Goal: Information Seeking & Learning: Learn about a topic

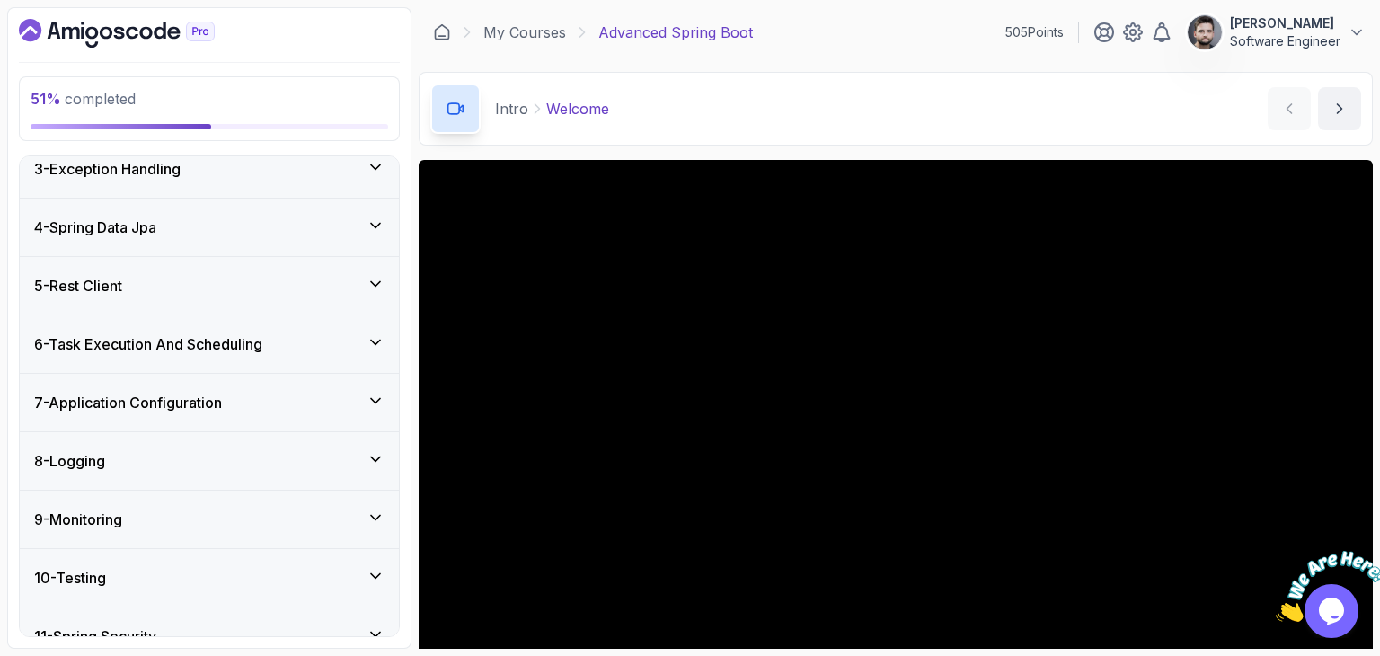
click at [180, 418] on div "7 - Application Configuration" at bounding box center [209, 402] width 379 height 57
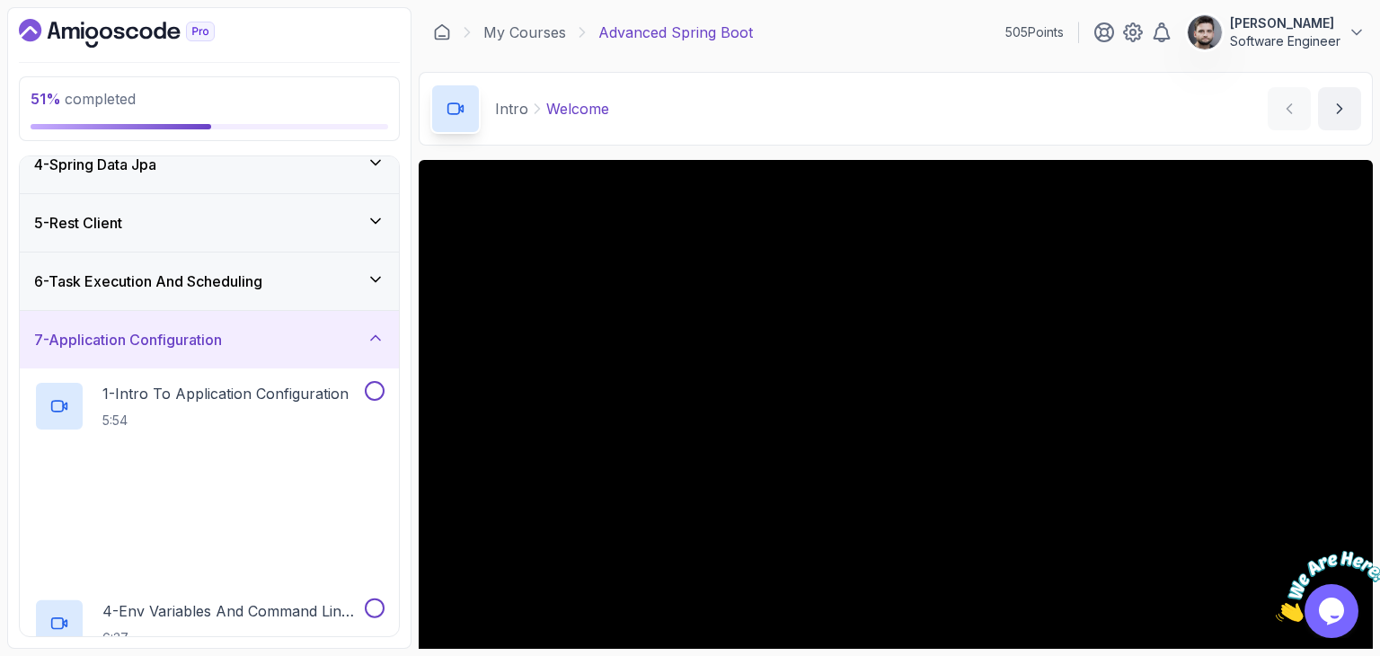
scroll to position [223, 0]
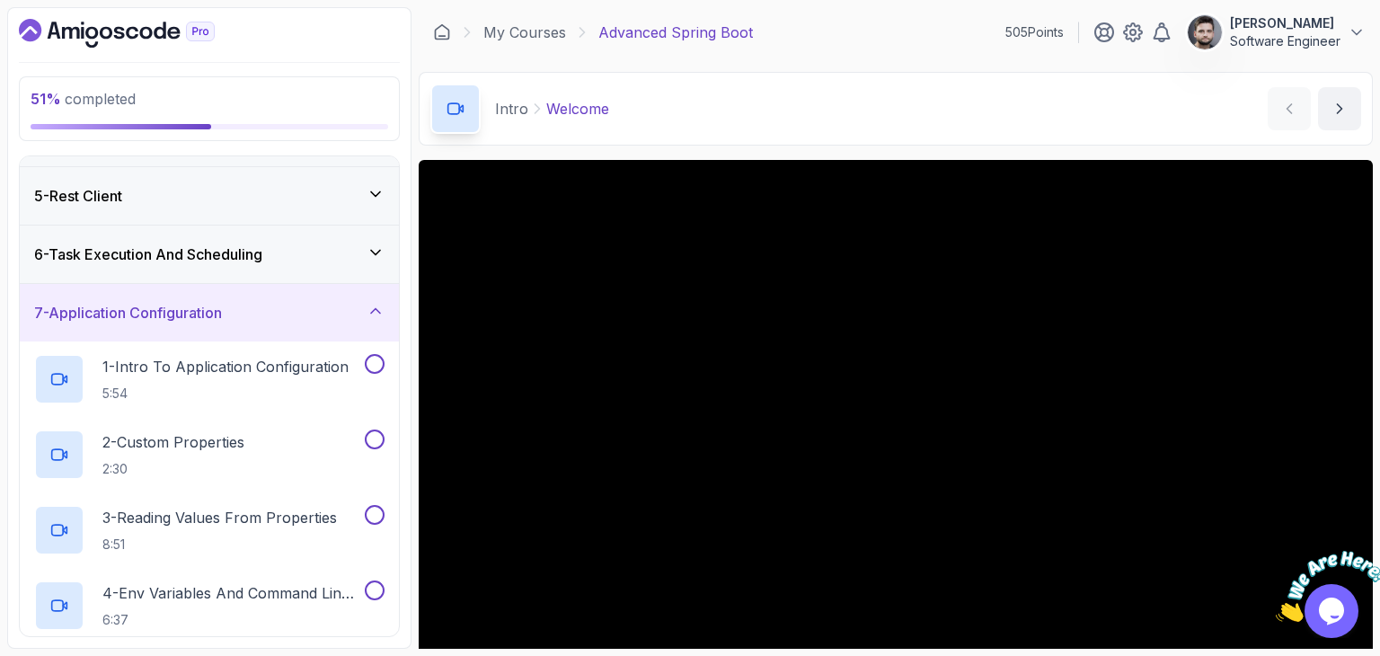
click at [229, 250] on h3 "6 - Task Execution And Scheduling" at bounding box center [148, 254] width 228 height 22
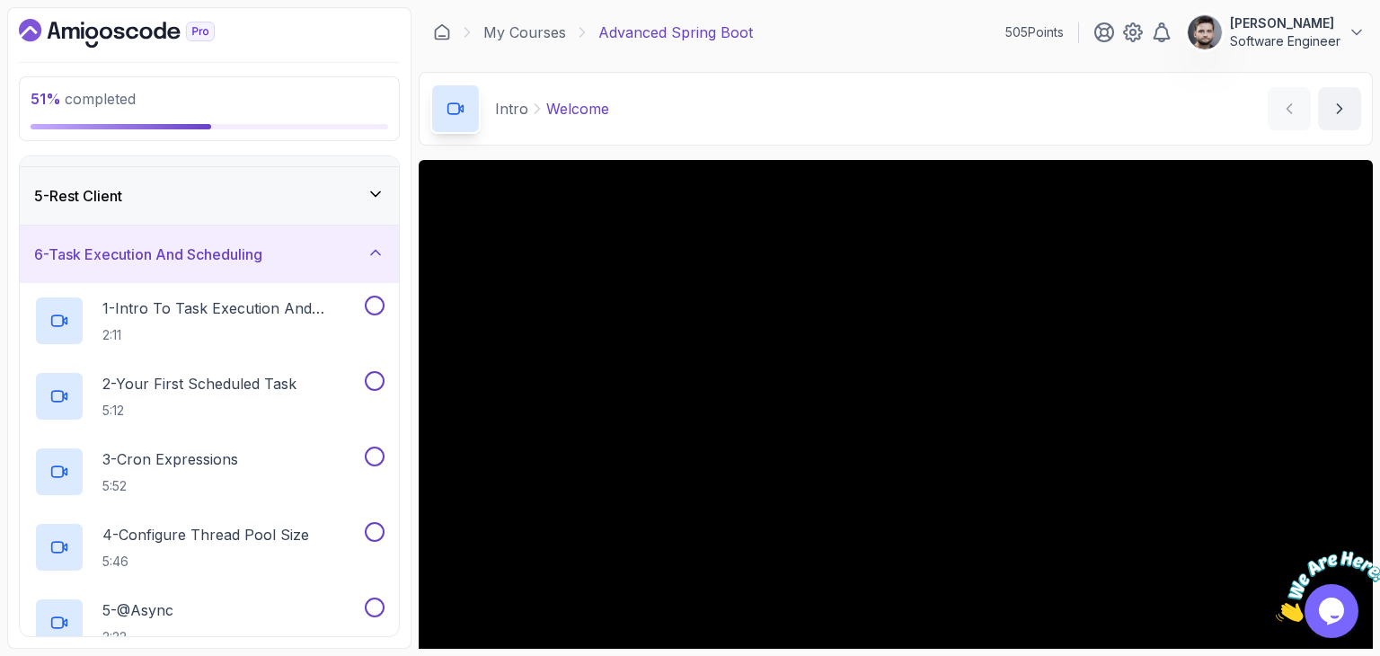
click at [244, 200] on div "5 - Rest Client" at bounding box center [209, 196] width 350 height 22
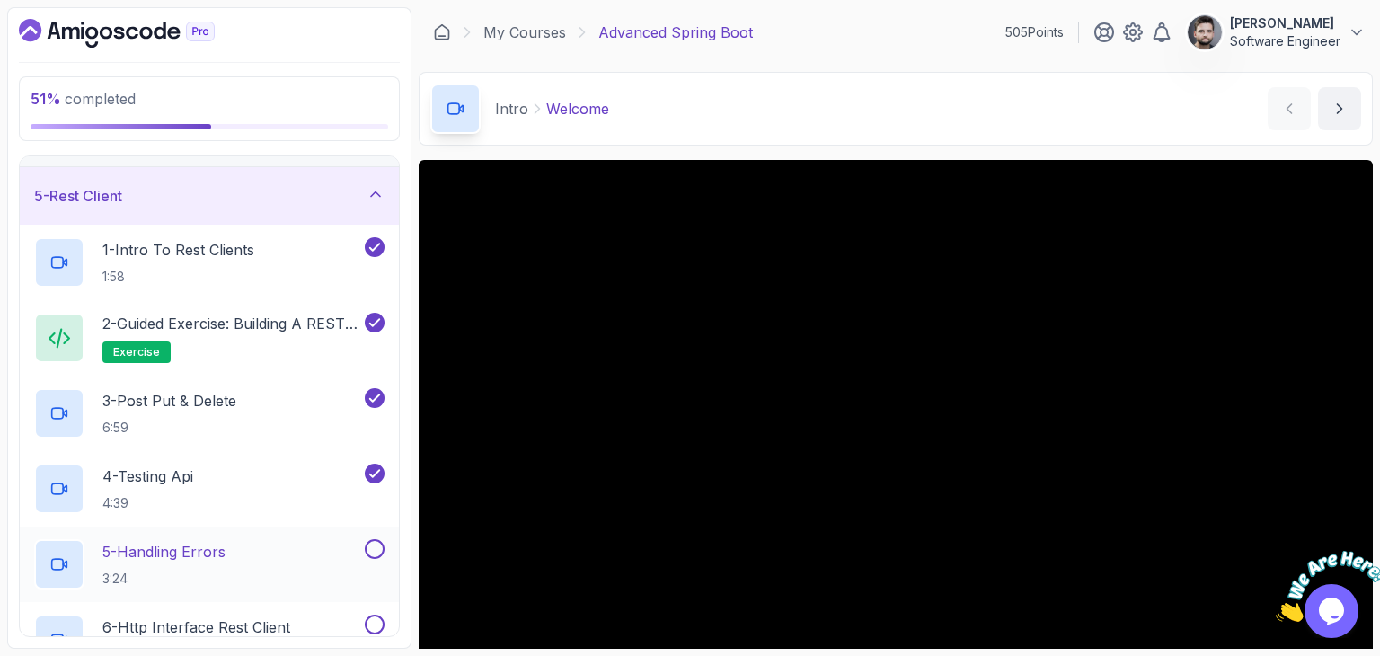
click at [237, 542] on div "5 - Handling Errors 3:24" at bounding box center [197, 564] width 327 height 50
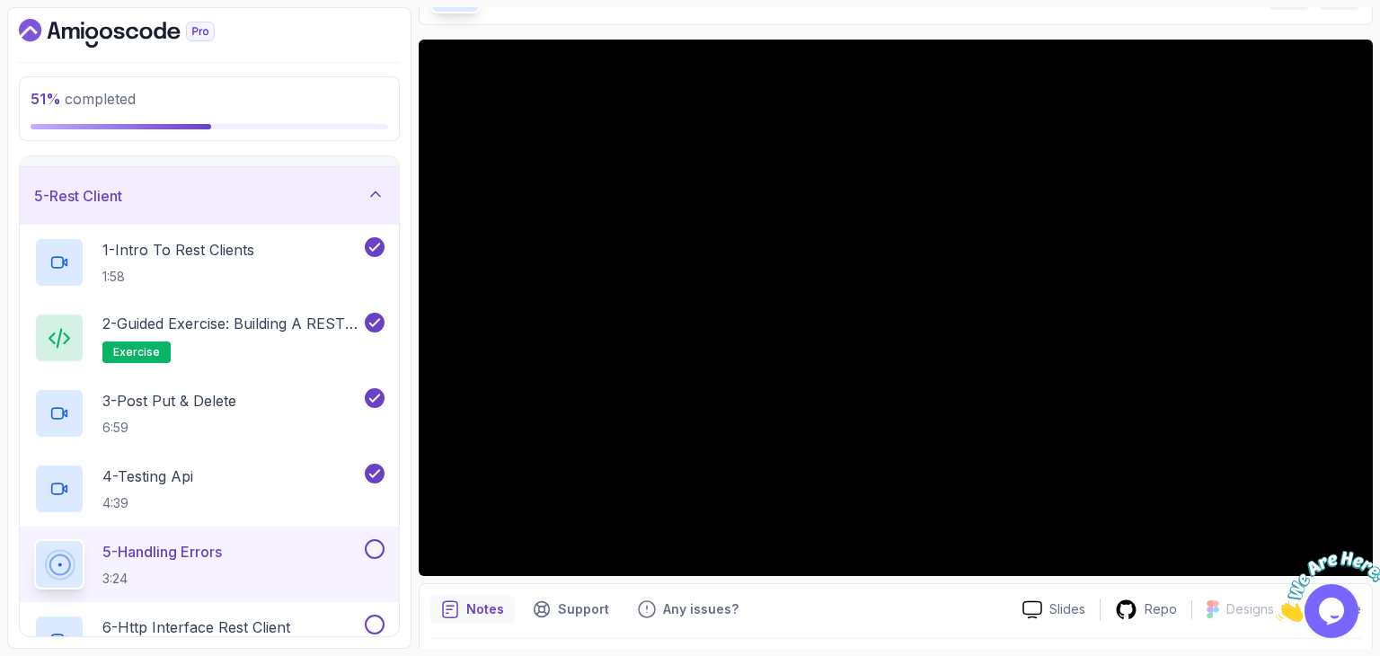
scroll to position [172, 0]
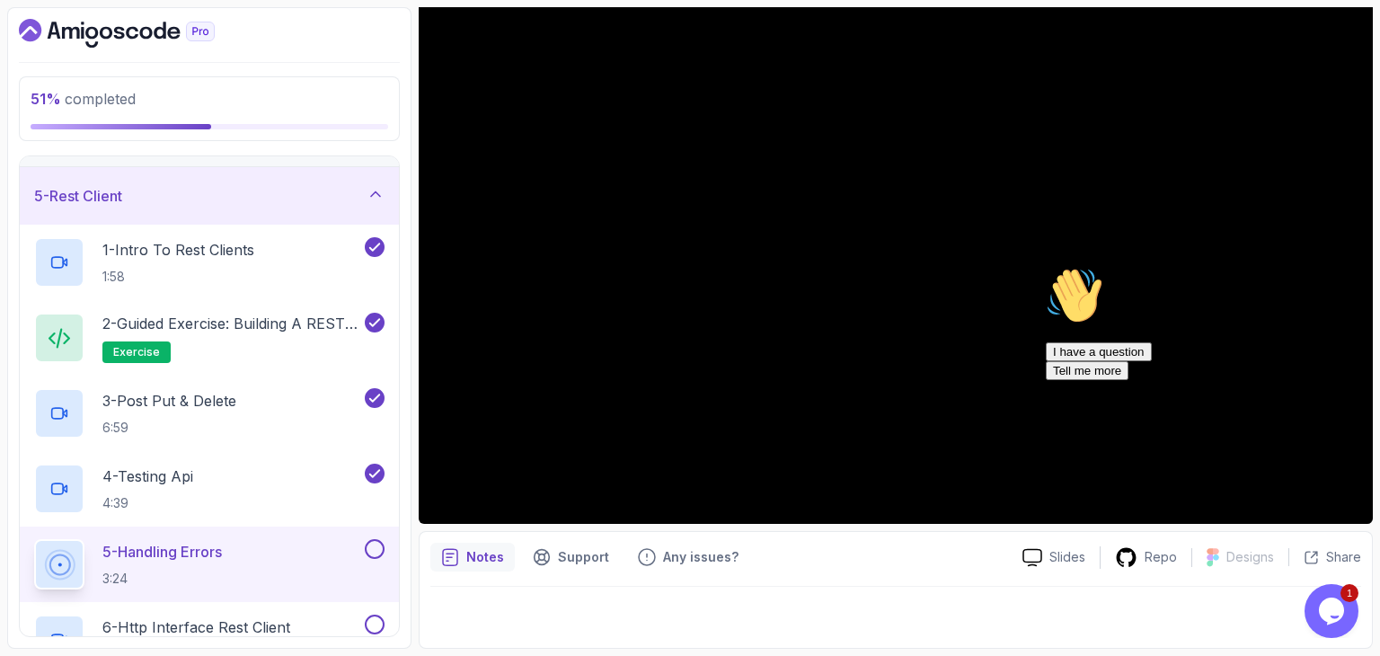
drag, startPoint x: 915, startPoint y: 556, endPoint x: 923, endPoint y: 522, distance: 34.9
click at [916, 556] on div "Notes Support Any issues?" at bounding box center [719, 557] width 578 height 29
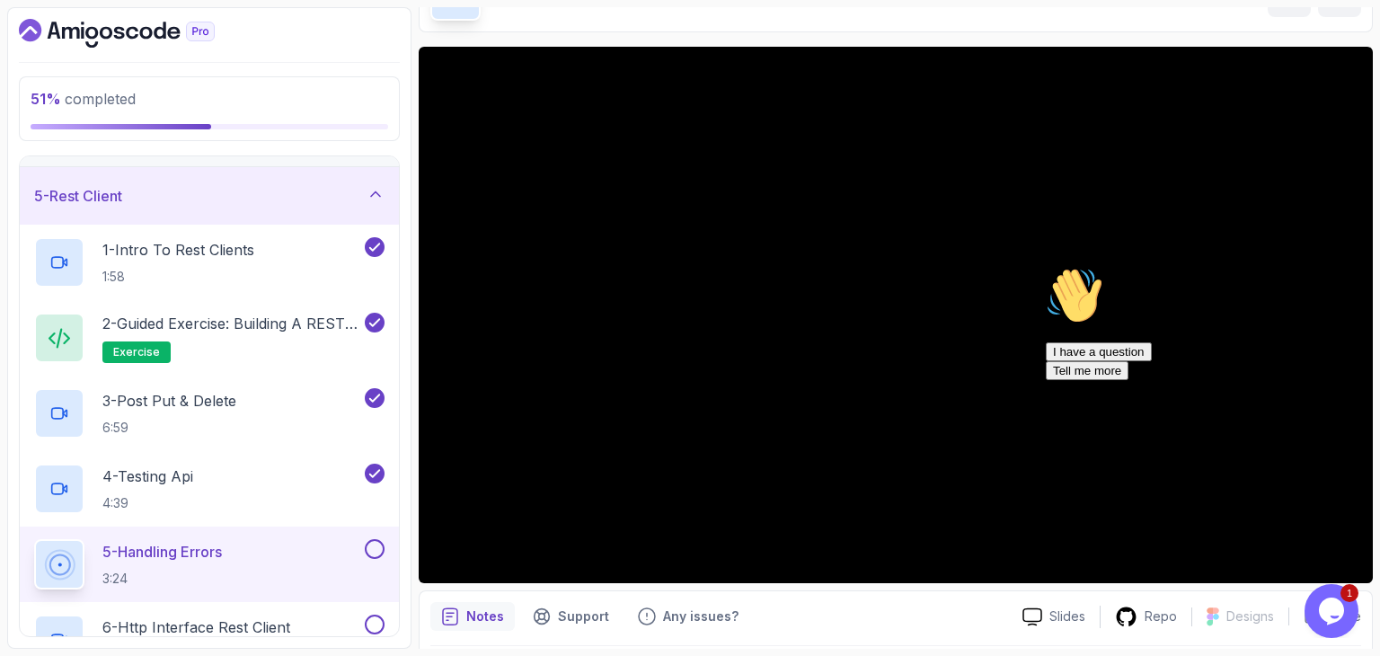
scroll to position [83, 0]
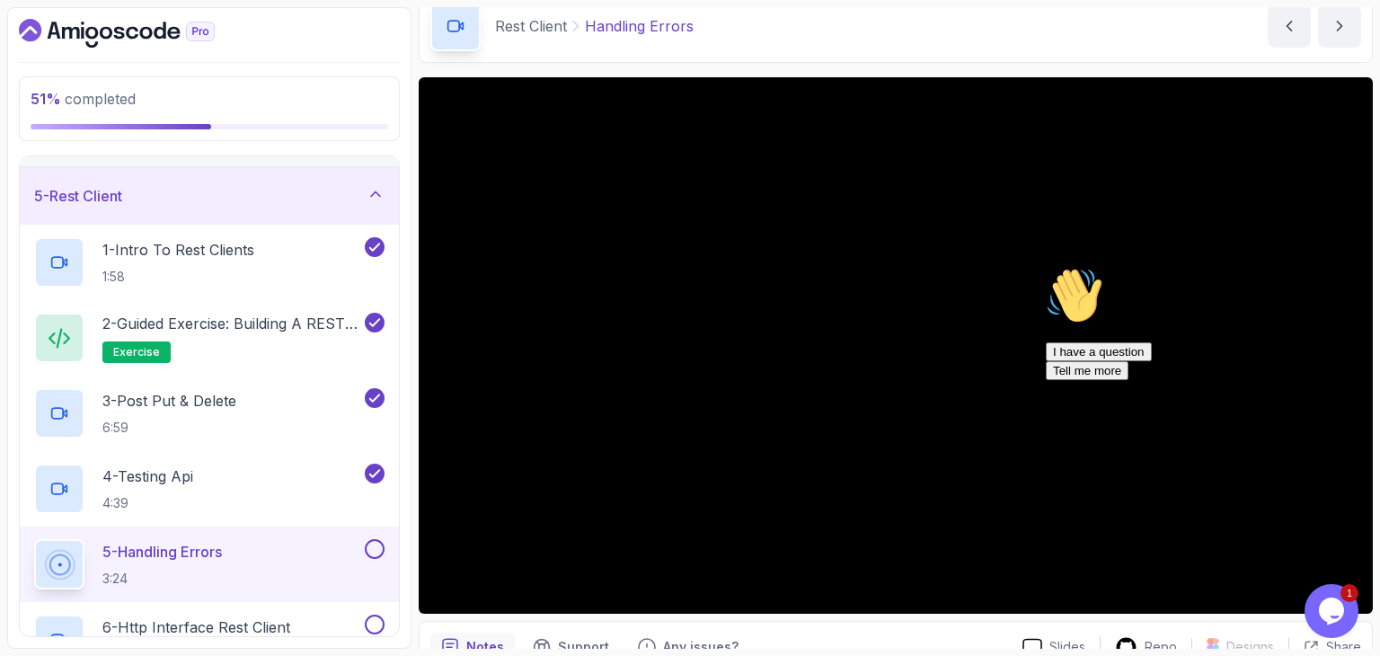
drag, startPoint x: 1337, startPoint y: 398, endPoint x: 2375, endPoint y: 656, distance: 1070.1
click at [1046, 267] on icon "Chat attention grabber" at bounding box center [1046, 267] width 0 height 0
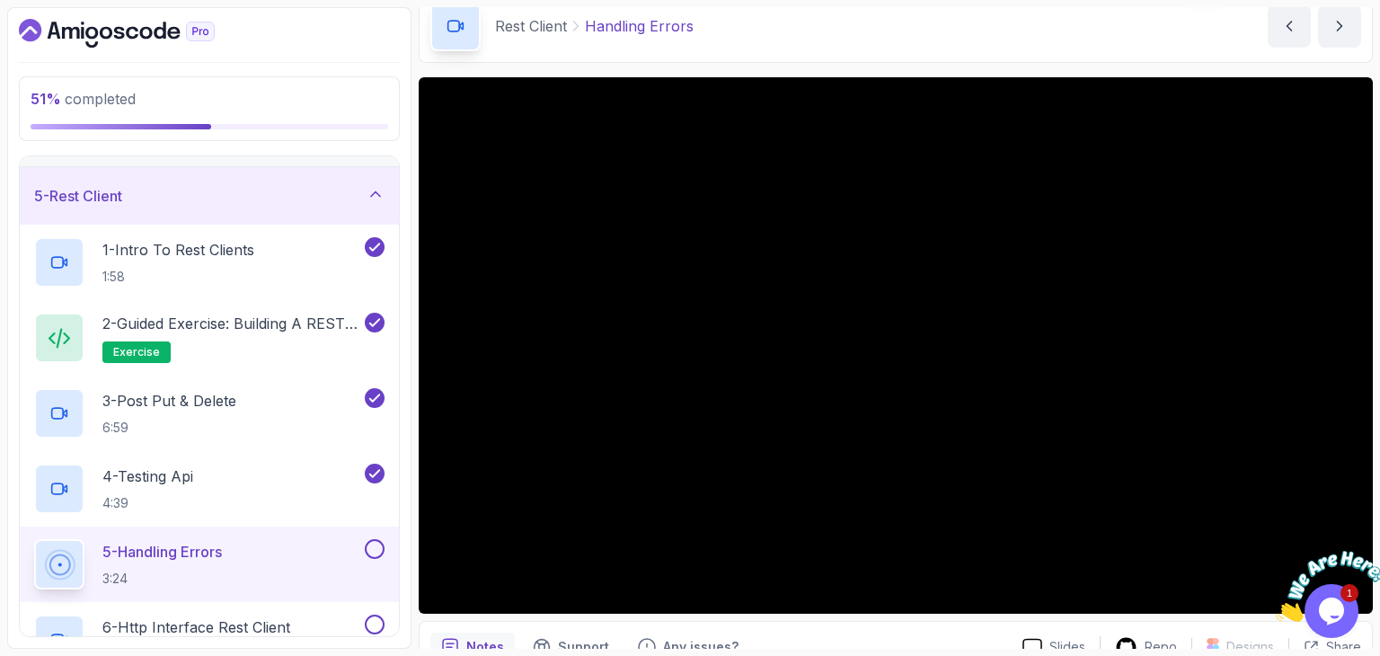
scroll to position [172, 0]
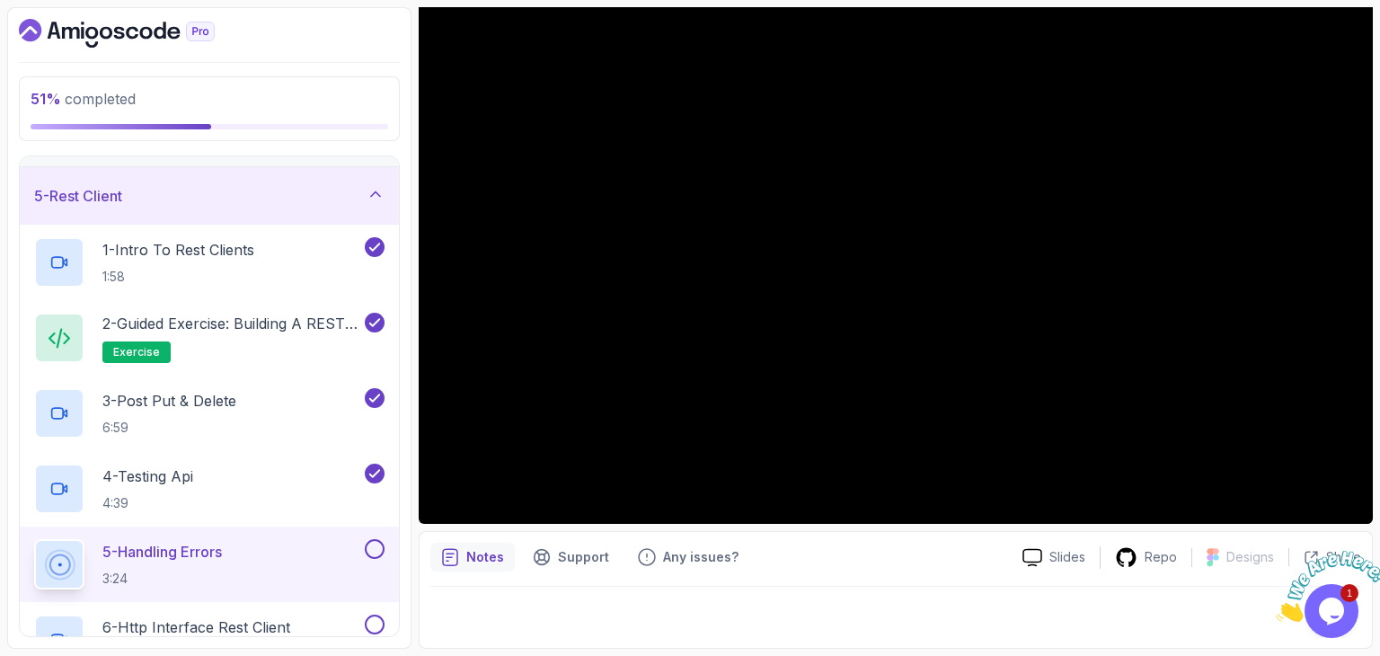
click at [1276, 609] on icon "Close" at bounding box center [1276, 616] width 0 height 15
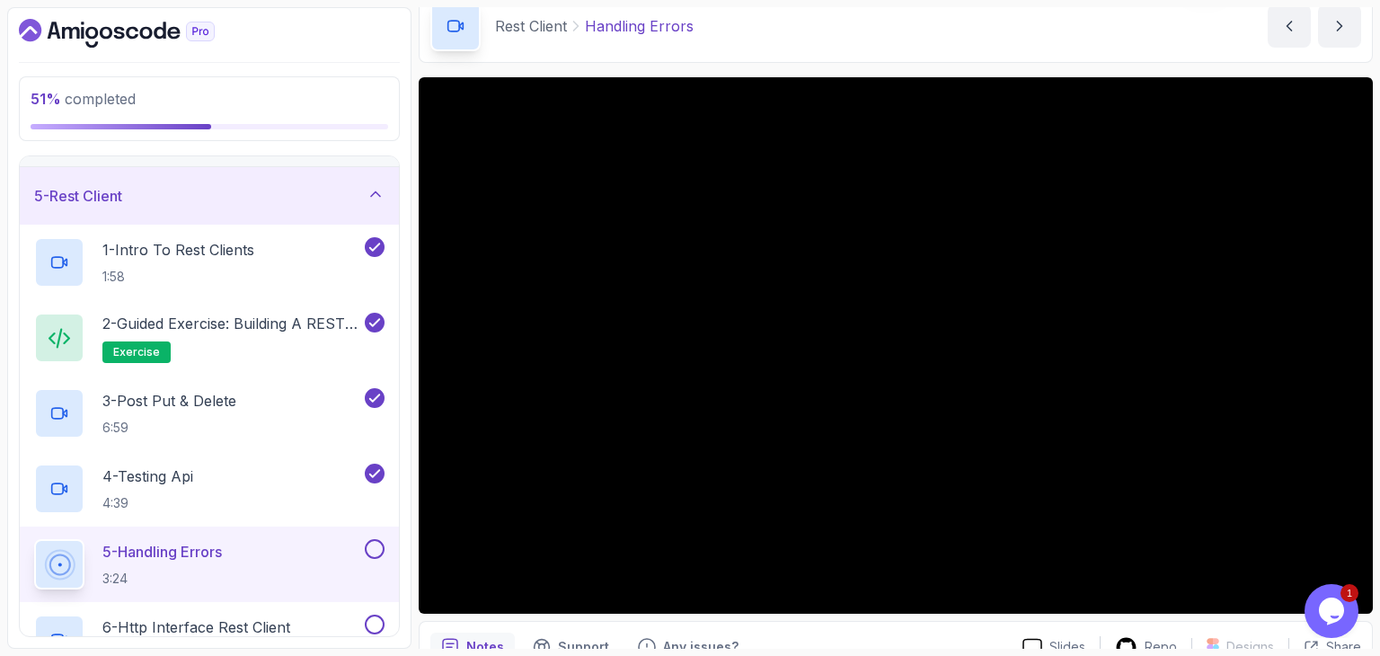
click at [1096, 633] on div "Slides Repo Designs Design not available Share" at bounding box center [1184, 646] width 353 height 29
click at [1027, 49] on div "Rest Client Handling Errors Handling Errors by [PERSON_NAME]" at bounding box center [896, 26] width 954 height 74
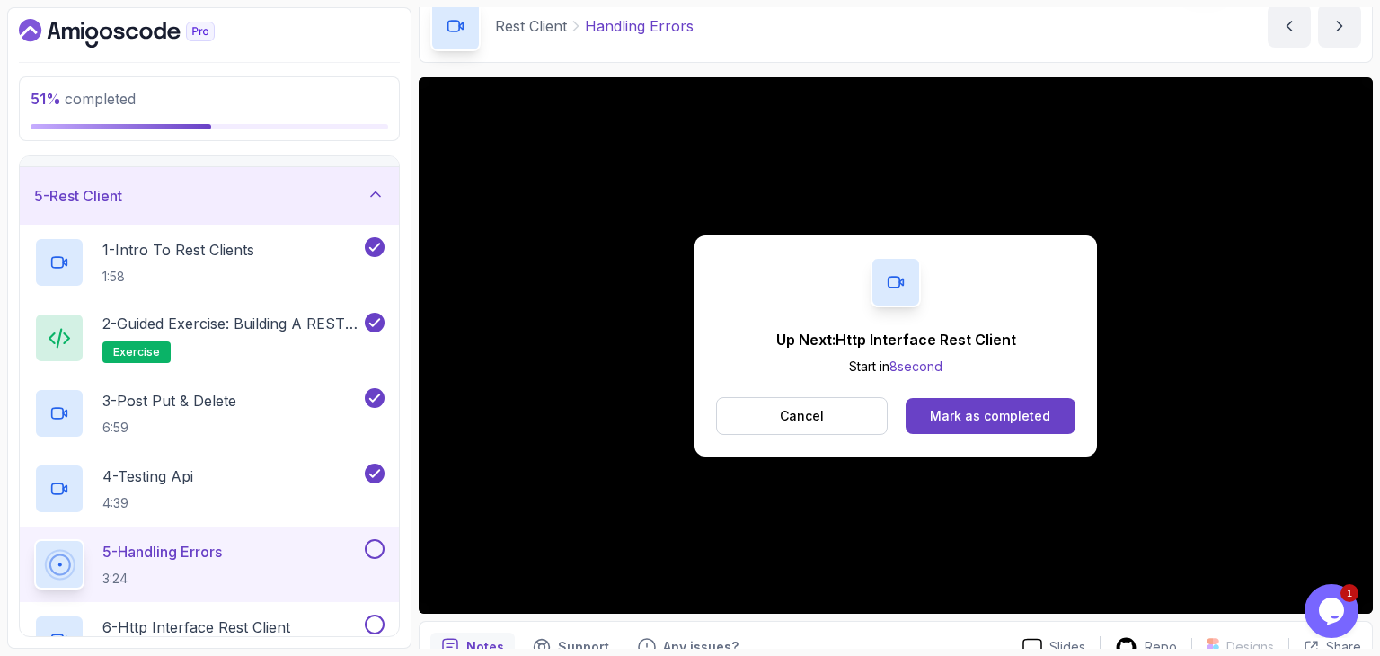
click at [817, 482] on div "Up Next: Http Interface Rest Client Start in 8 second Cancel Mark as completed" at bounding box center [896, 345] width 954 height 536
click at [796, 421] on p "Cancel" at bounding box center [802, 416] width 44 height 18
click at [959, 423] on div "Mark as completed" at bounding box center [990, 416] width 120 height 18
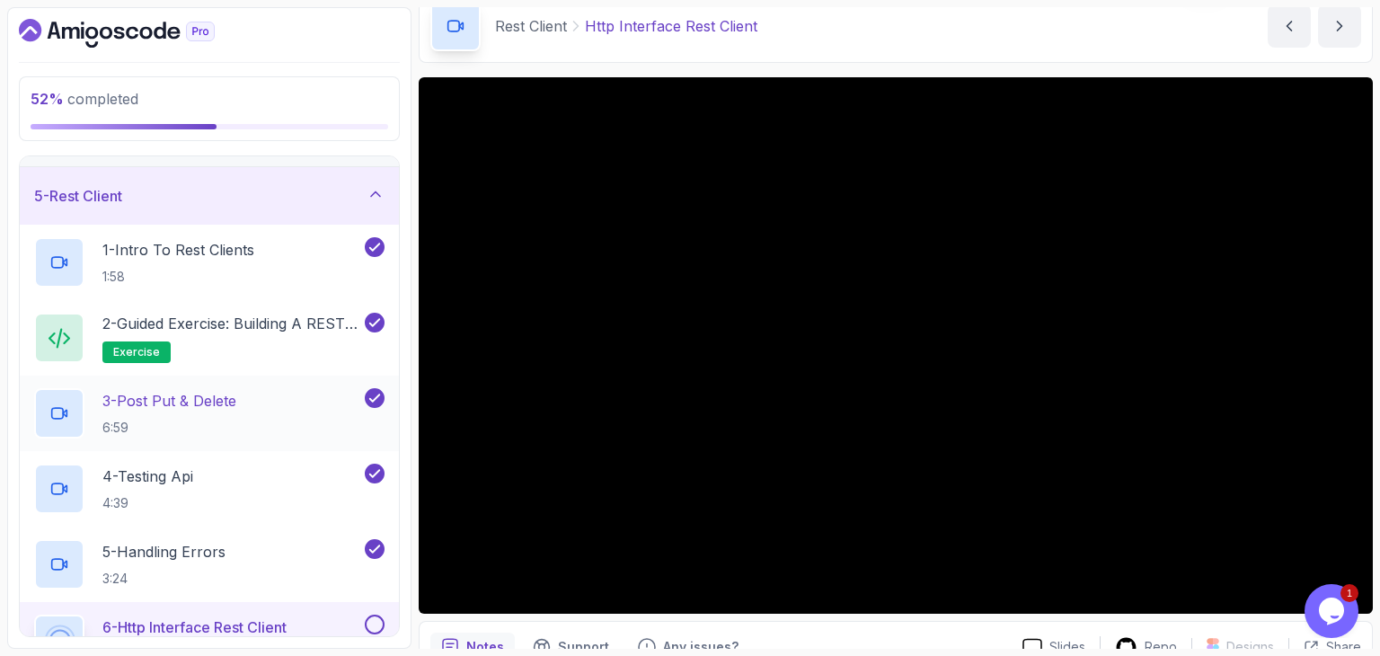
scroll to position [313, 0]
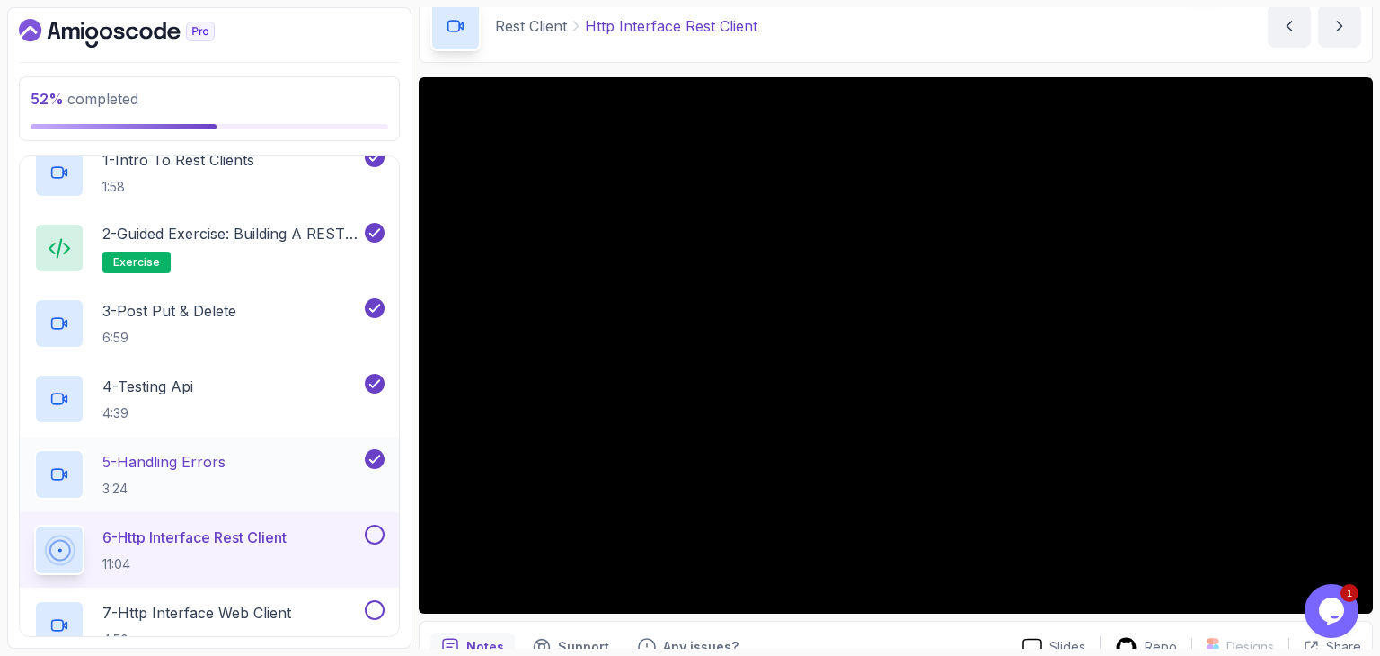
click at [259, 464] on div "5 - Handling Errors 3:24" at bounding box center [197, 474] width 327 height 50
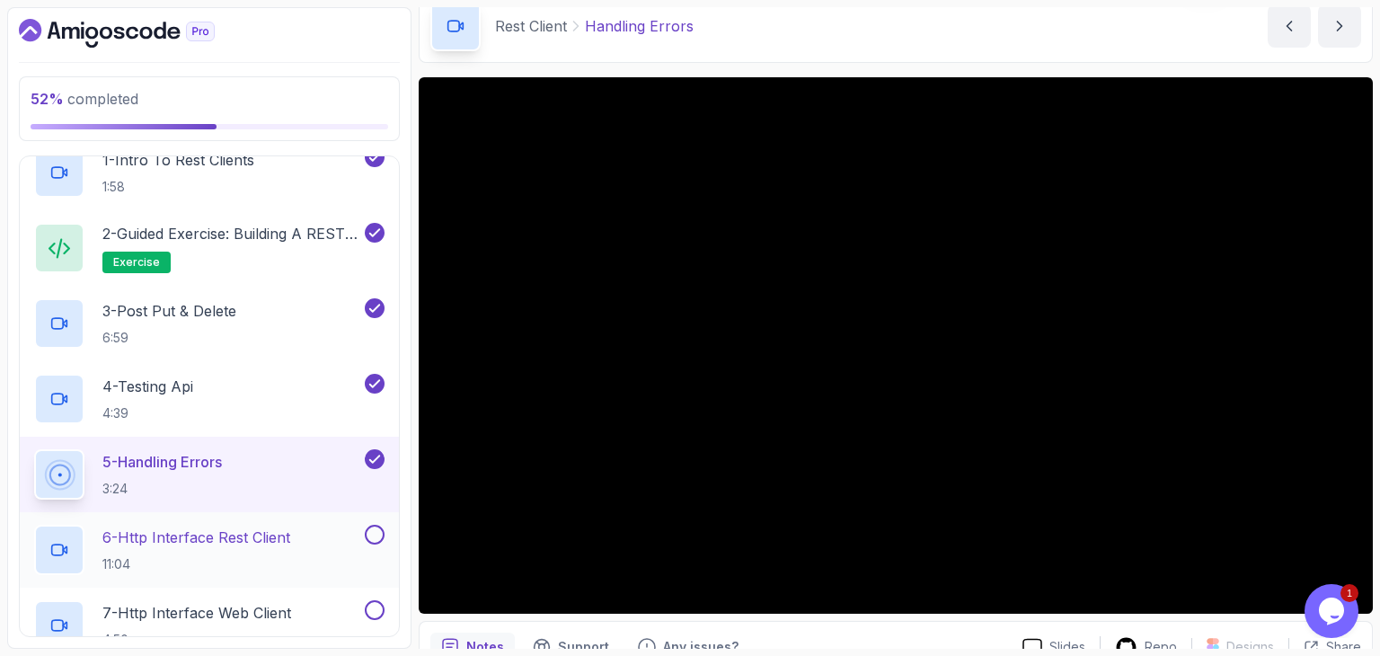
click at [314, 555] on div "6 - Http Interface Rest Client 11:04" at bounding box center [197, 550] width 327 height 50
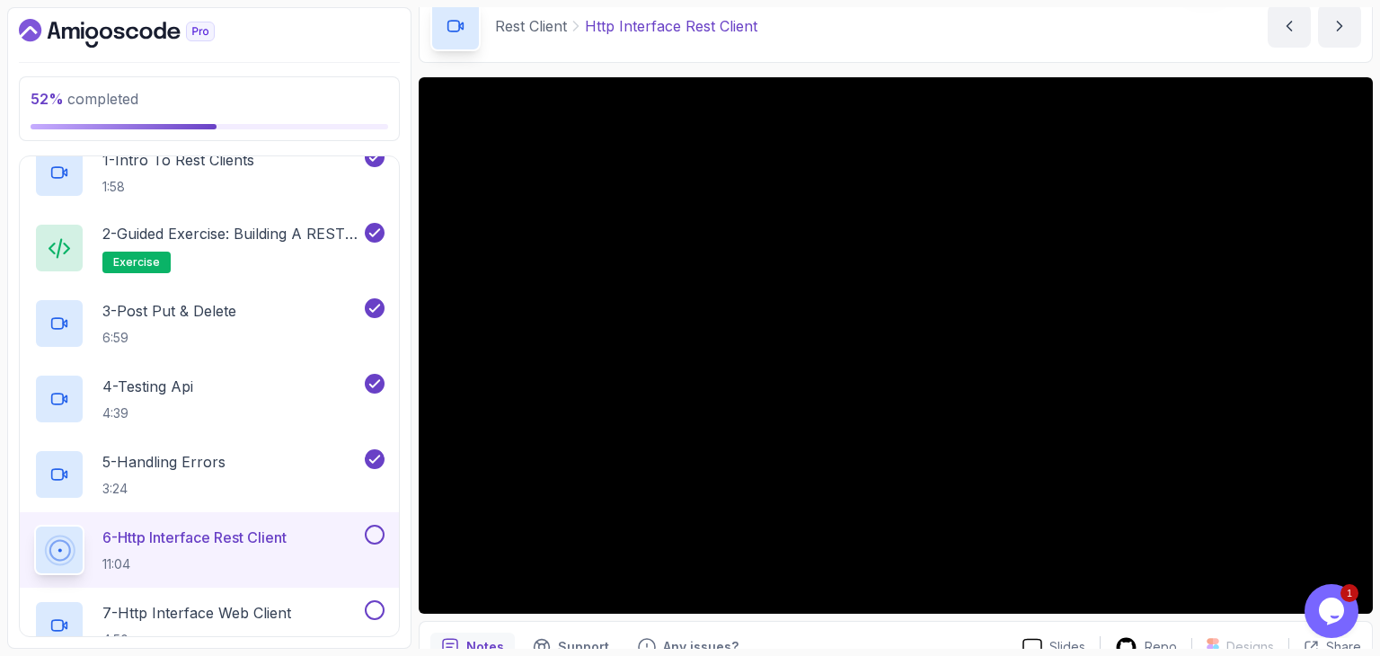
click at [724, 61] on div "Rest Client Http Interface Rest Client Http Interface Rest Client by [PERSON_NA…" at bounding box center [896, 26] width 954 height 74
click at [812, 40] on div "Rest Client Http Interface Rest Client Http Interface Rest Client by [PERSON_NA…" at bounding box center [896, 26] width 954 height 74
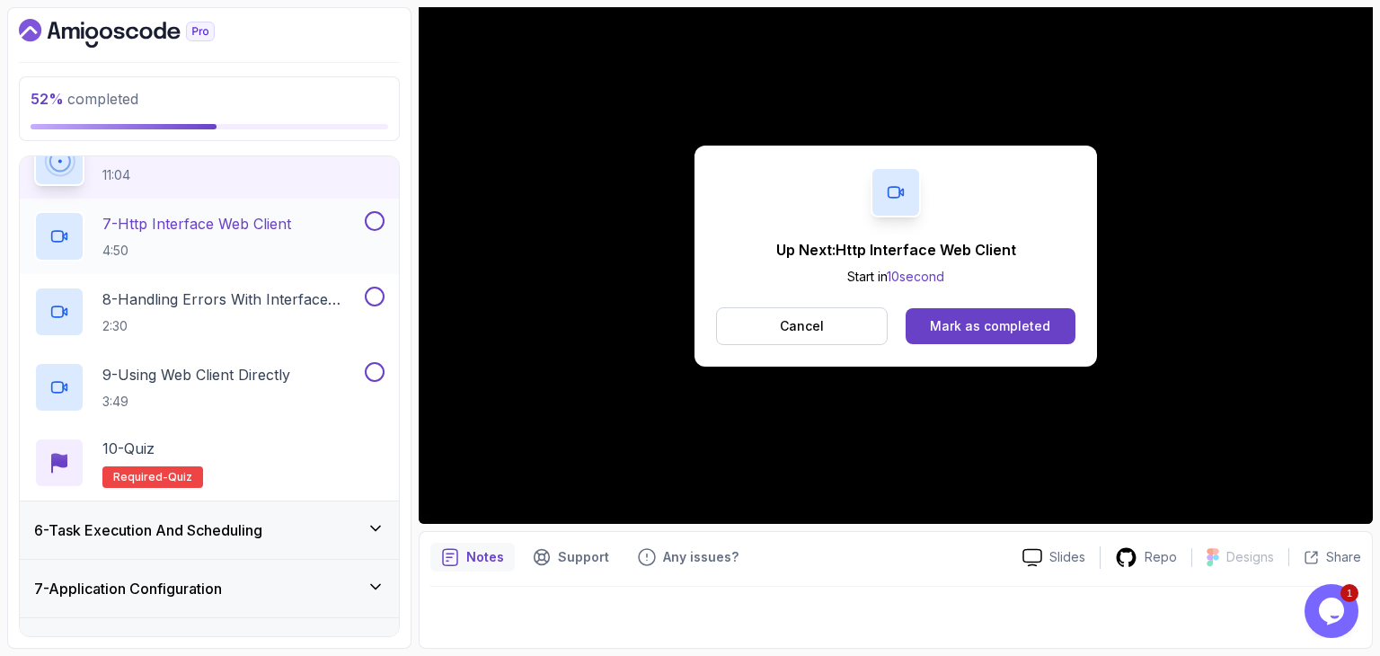
scroll to position [672, 0]
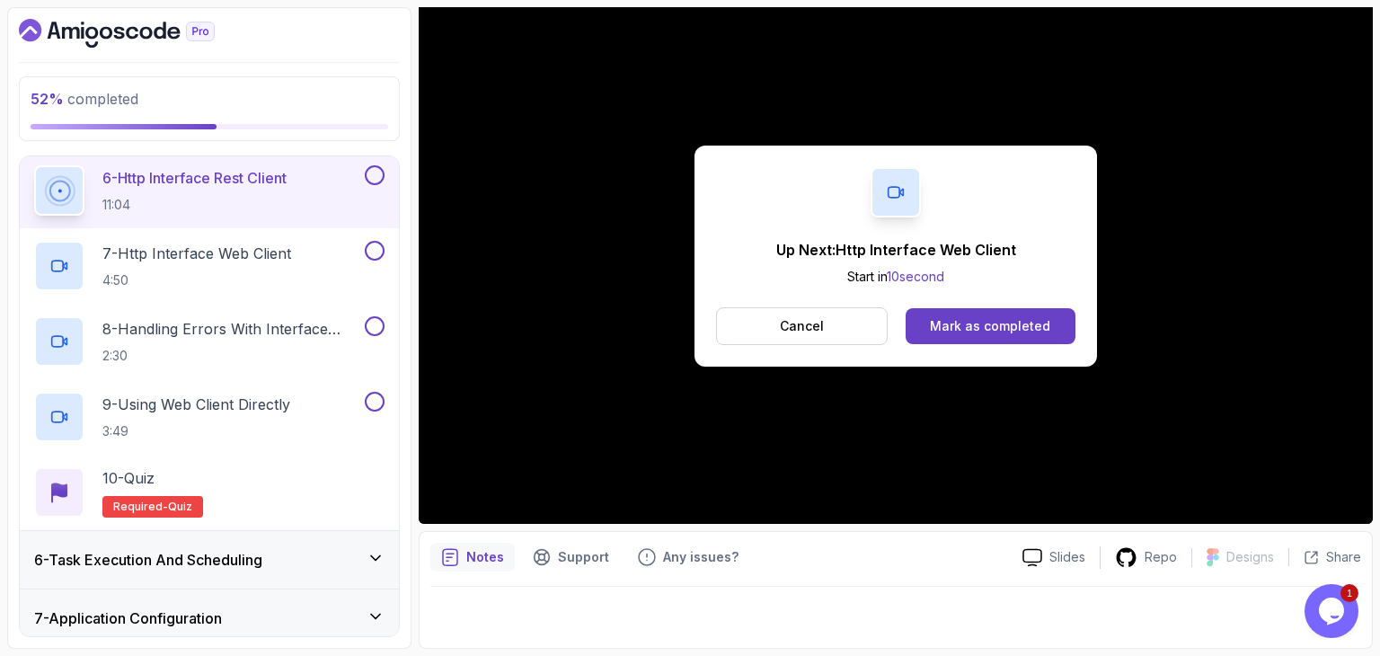
click at [958, 346] on div "Up Next: Http Interface Web Client Start in 10 second Cancel Mark as completed" at bounding box center [895, 256] width 402 height 221
click at [967, 320] on div "Mark as completed" at bounding box center [990, 326] width 120 height 18
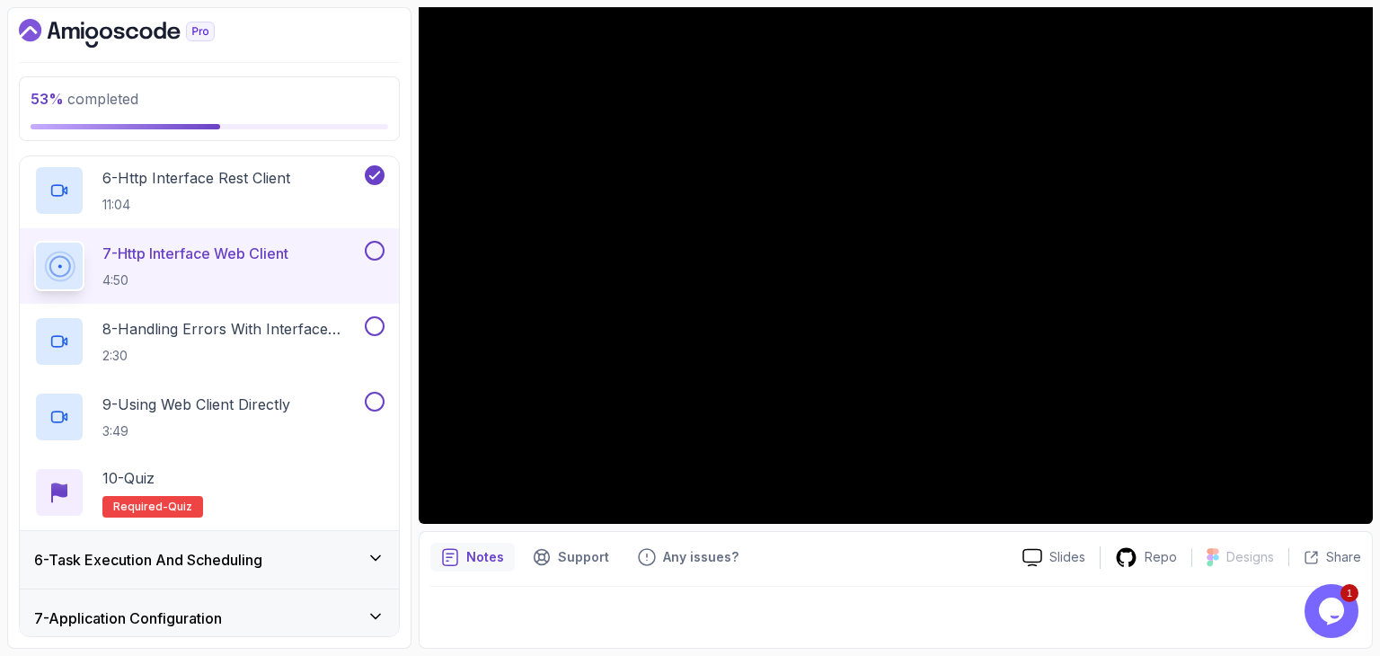
scroll to position [83, 0]
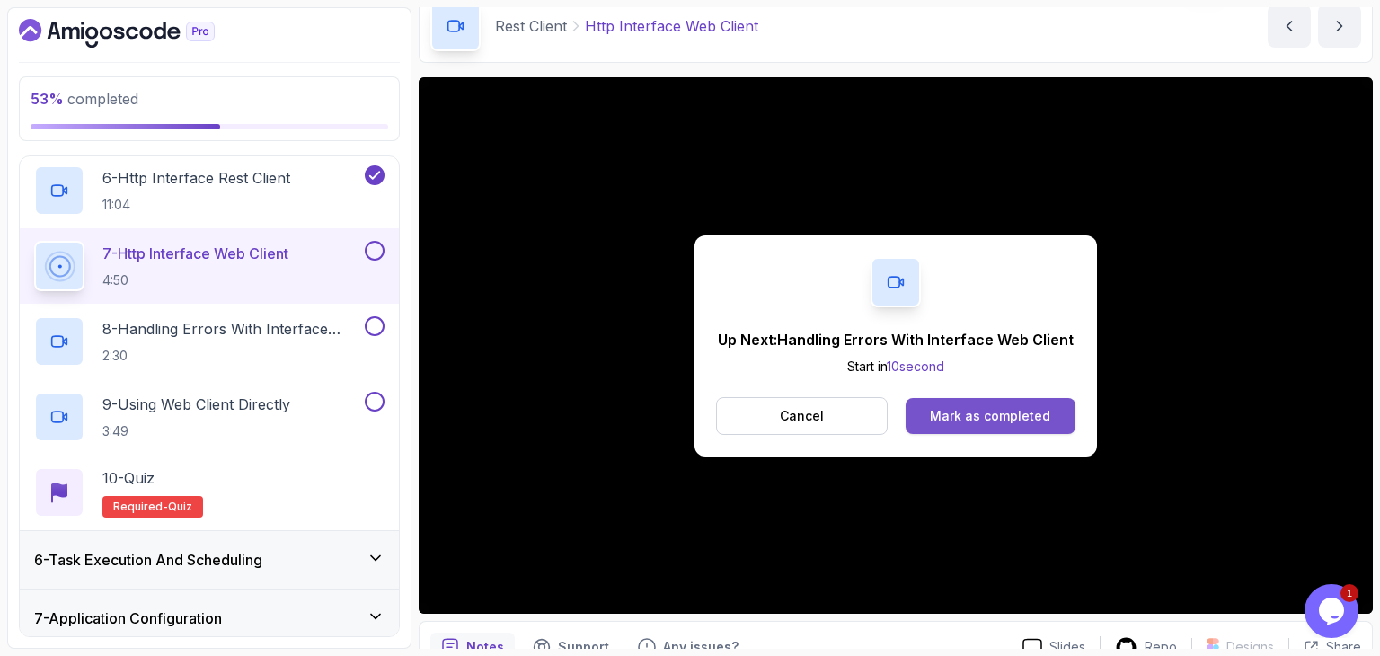
click at [1006, 428] on button "Mark as completed" at bounding box center [991, 416] width 170 height 36
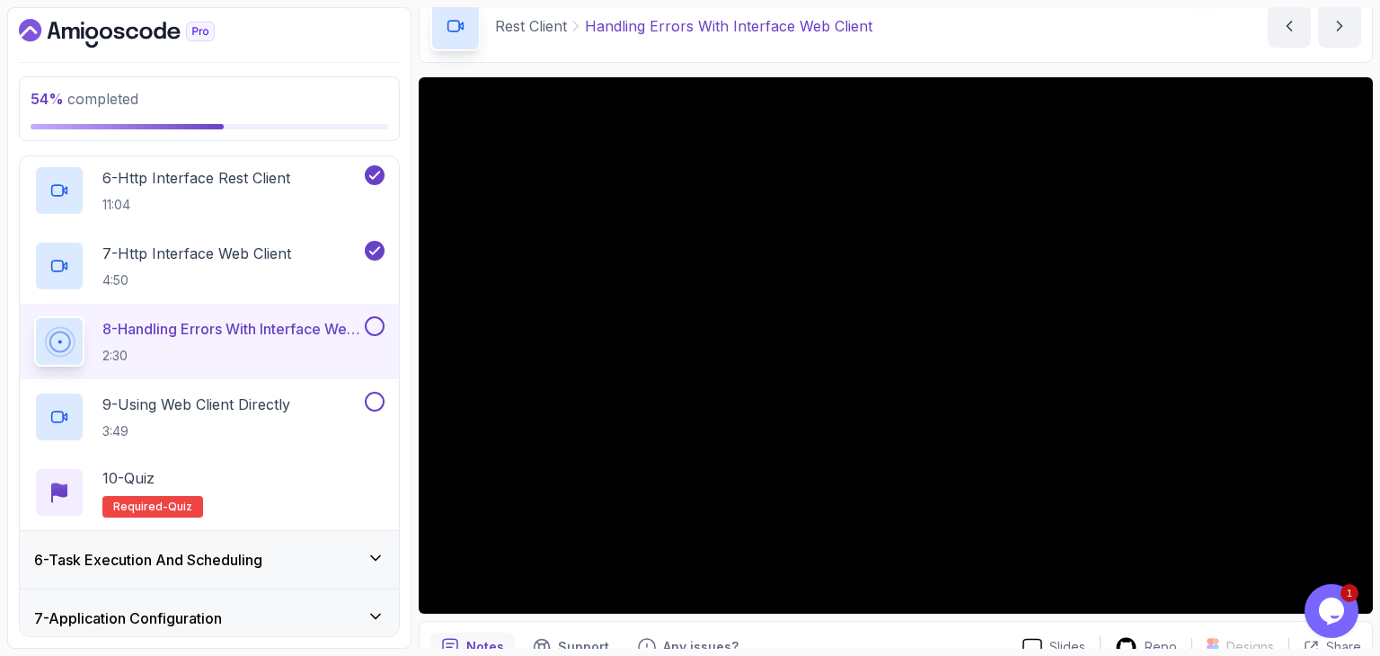
click at [1339, 603] on icon "Chat widget" at bounding box center [1331, 610] width 25 height 27
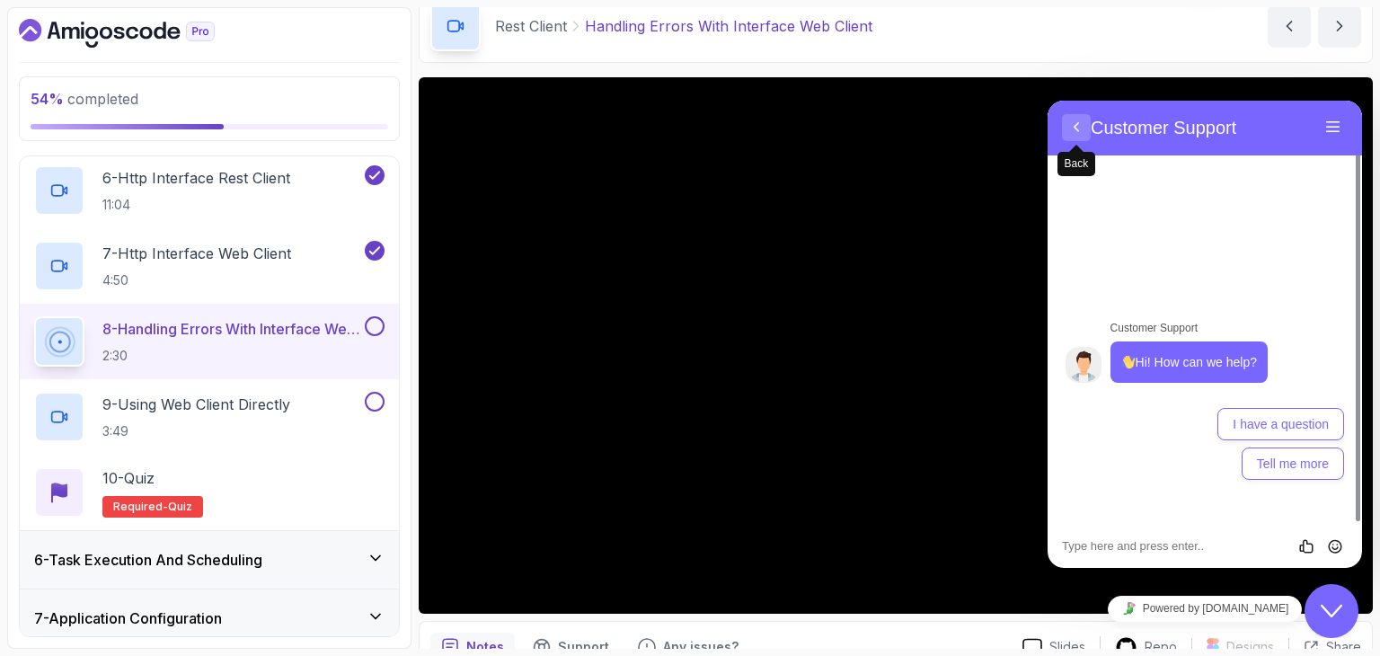
click at [1075, 139] on span "Back" at bounding box center [1076, 144] width 14 height 14
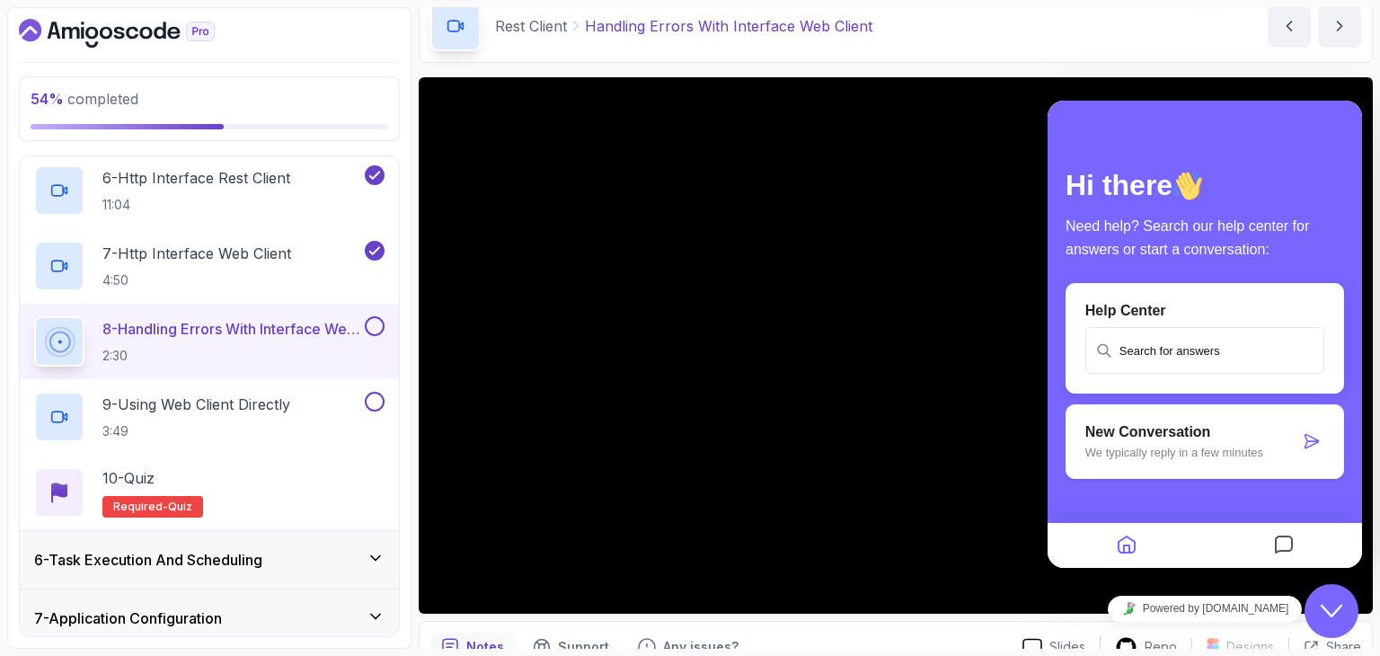
click at [1325, 614] on icon "Close Chat This icon closes the chat window." at bounding box center [1332, 611] width 22 height 22
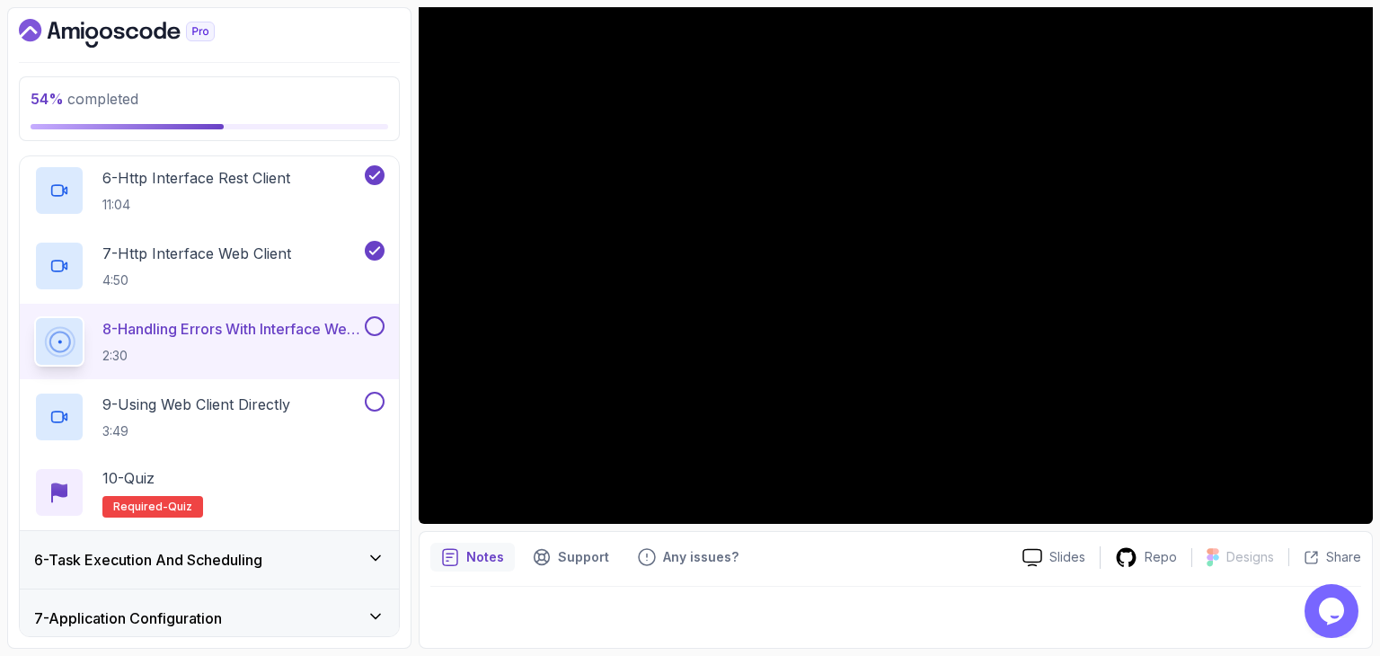
scroll to position [83, 0]
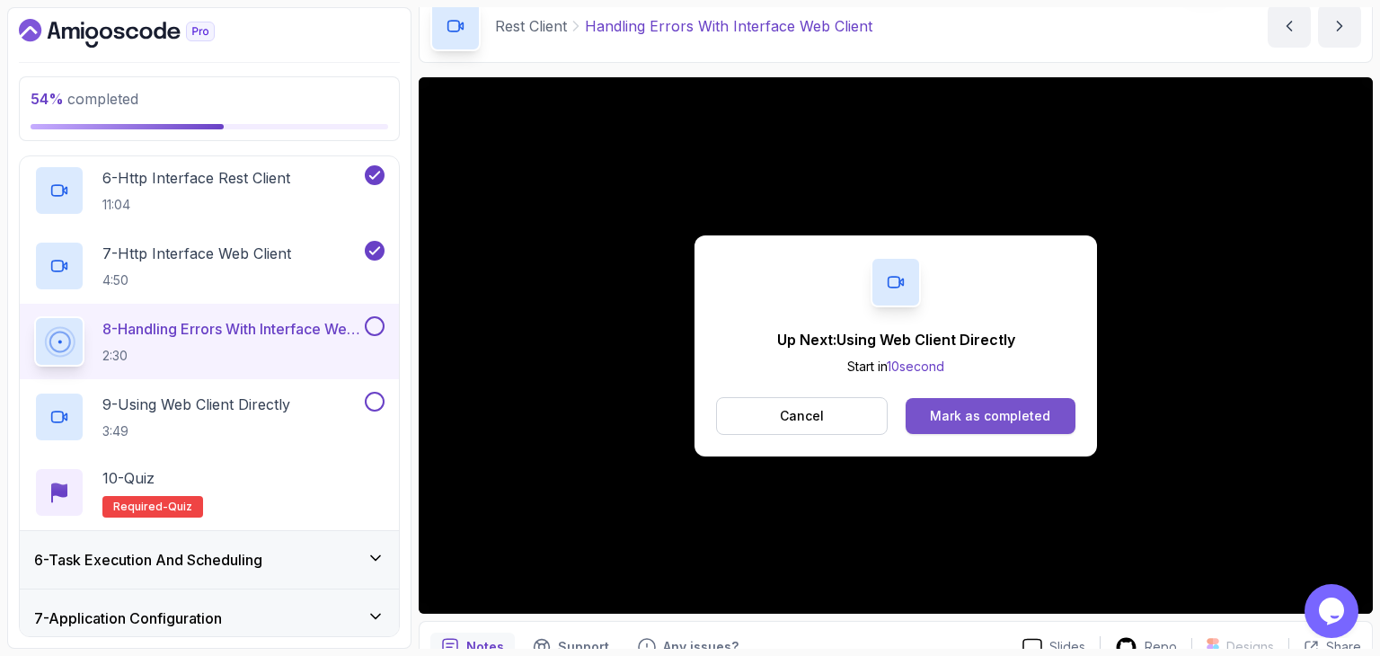
click at [1056, 407] on button "Mark as completed" at bounding box center [991, 416] width 170 height 36
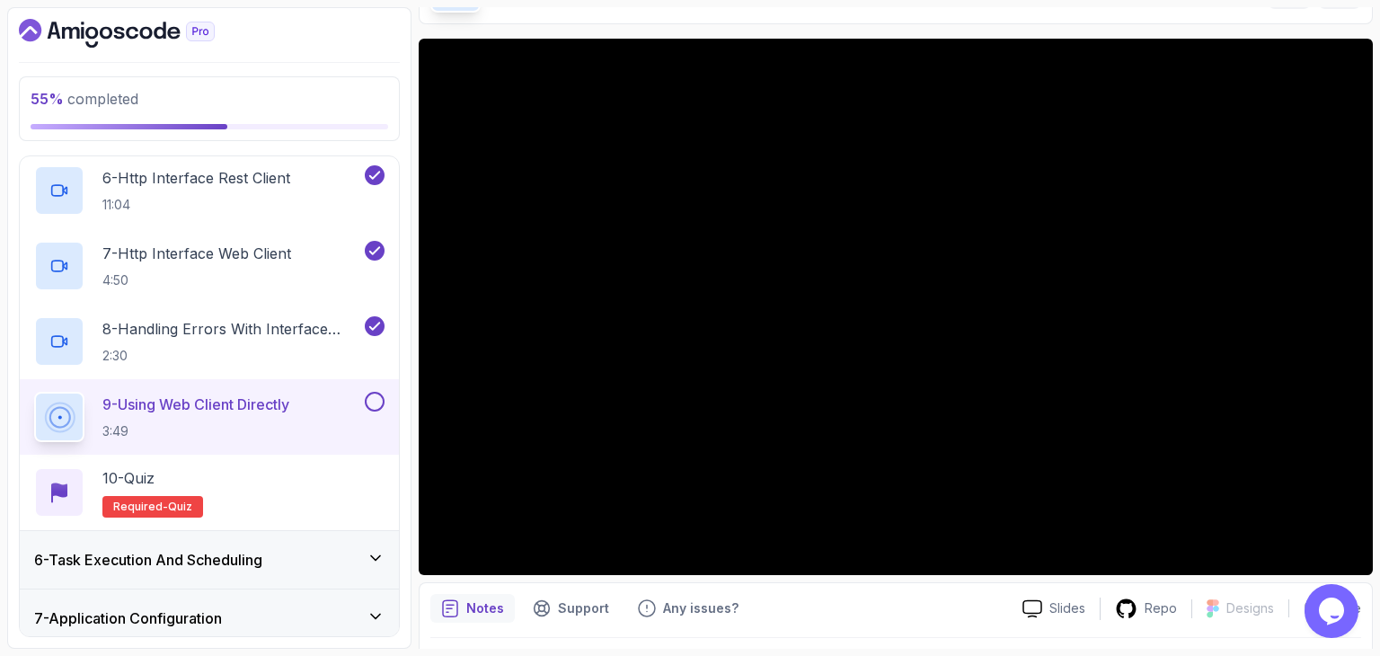
scroll to position [83, 0]
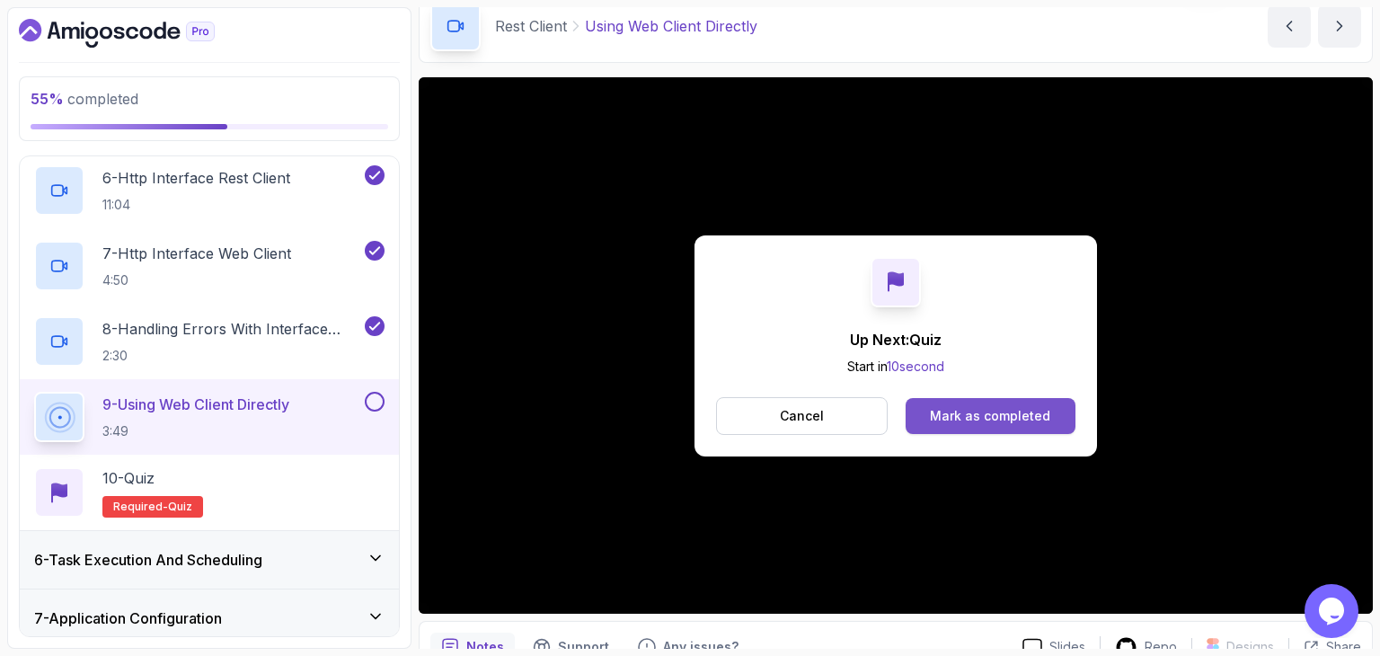
click at [1022, 429] on button "Mark as completed" at bounding box center [991, 416] width 170 height 36
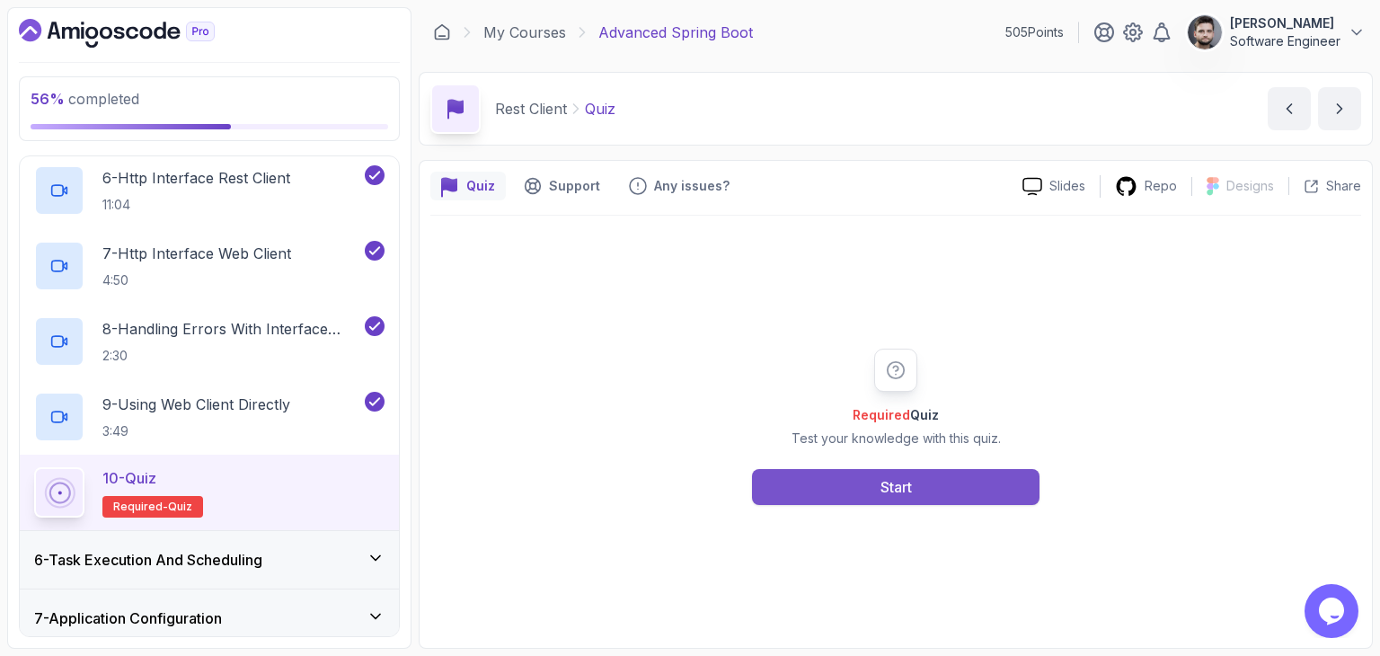
click at [888, 484] on div "Start" at bounding box center [895, 487] width 31 height 22
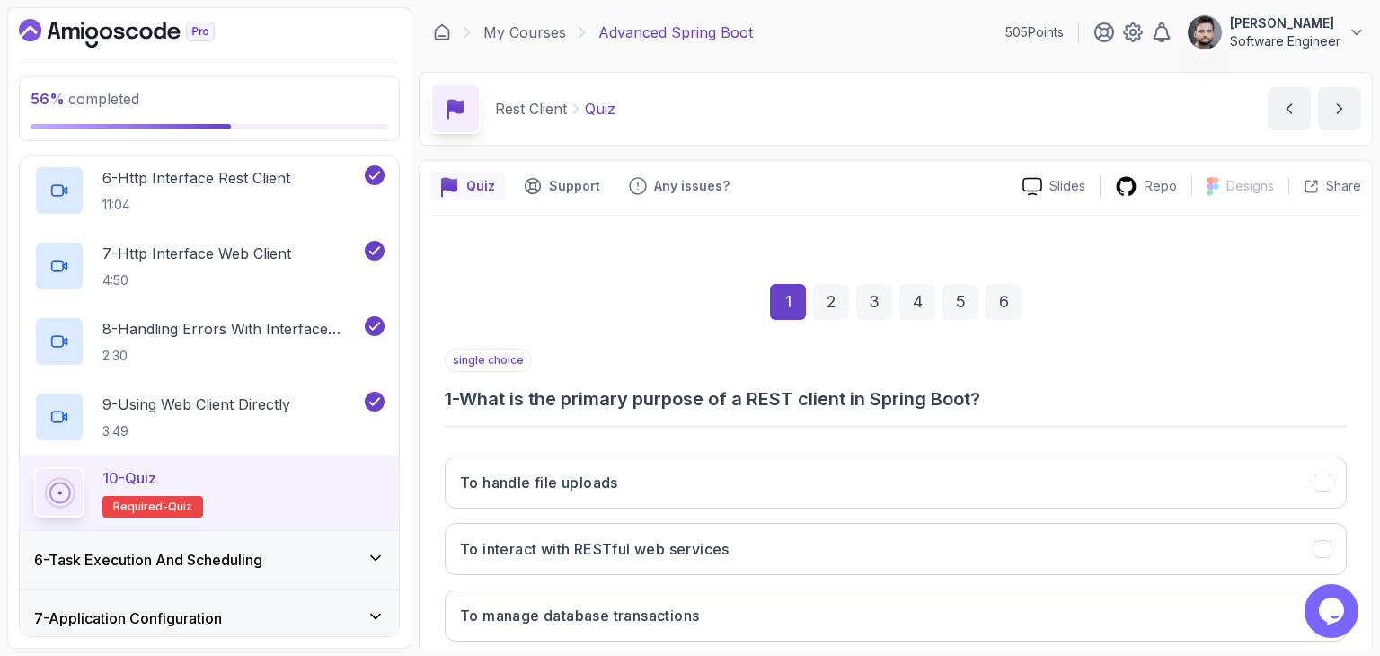
scroll to position [172, 0]
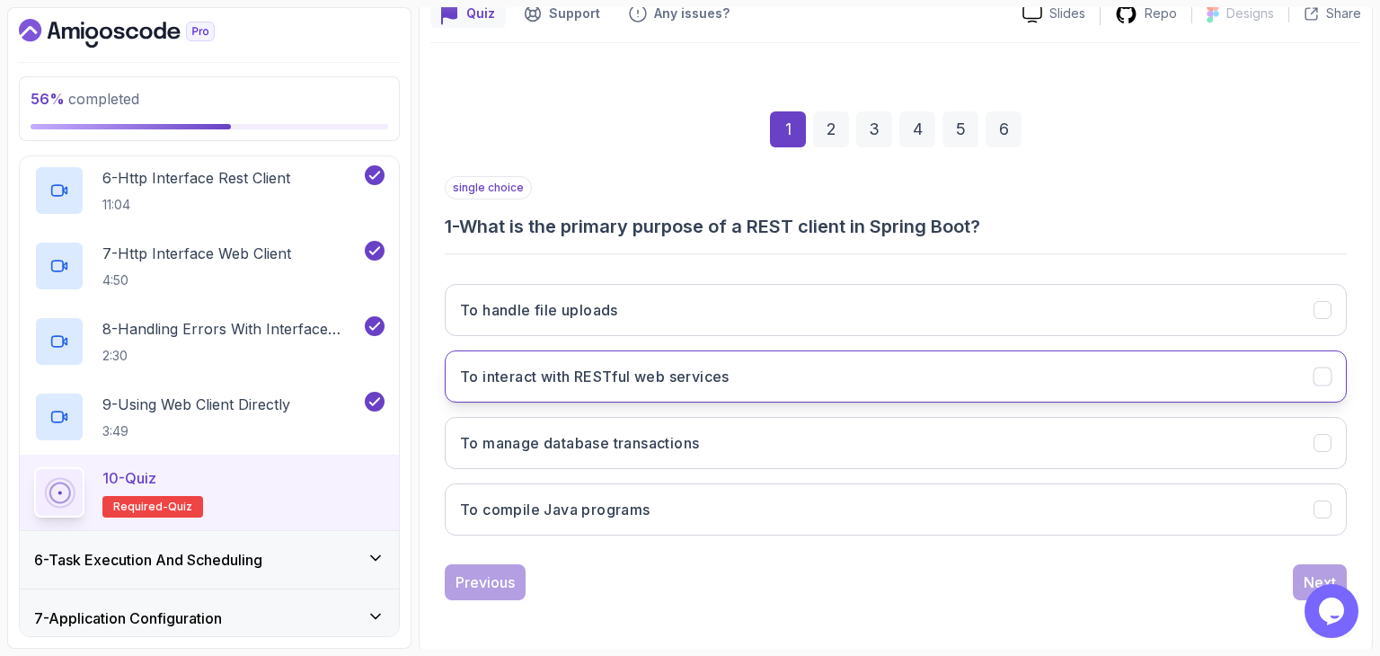
click at [678, 389] on button "To interact with RESTful web services" at bounding box center [896, 376] width 902 height 52
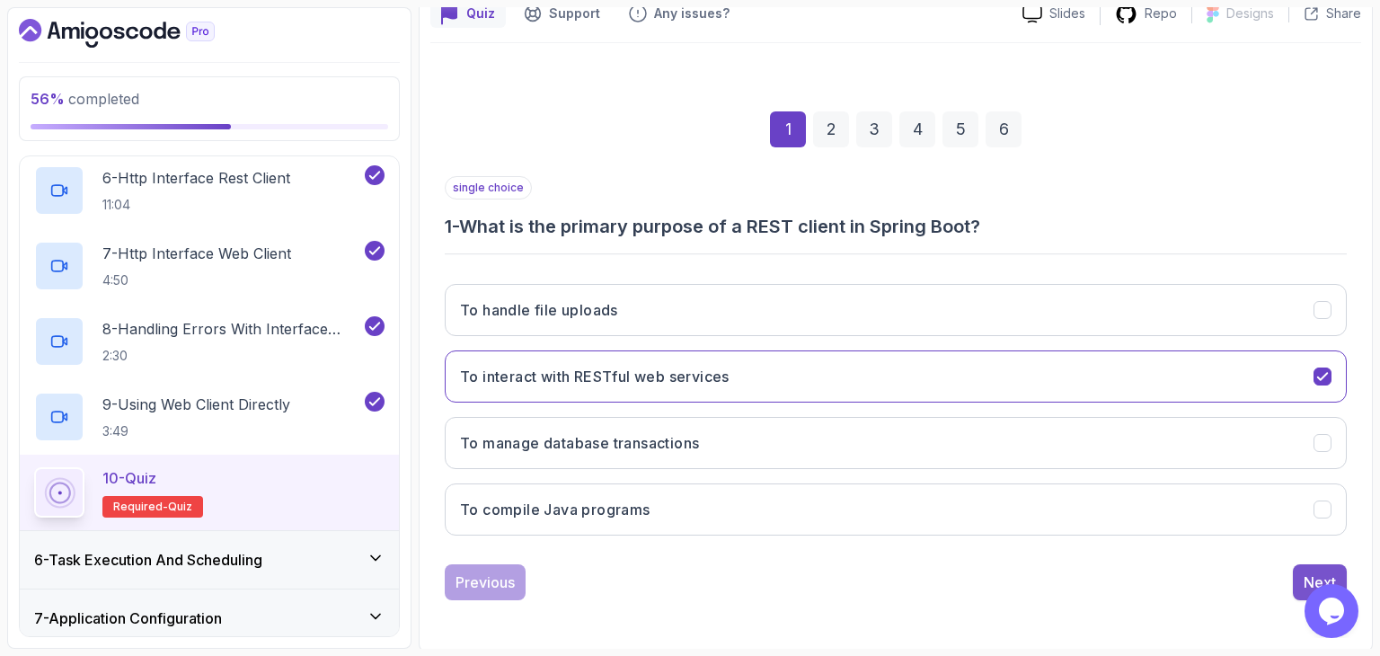
click at [1301, 587] on button "Next" at bounding box center [1320, 582] width 54 height 36
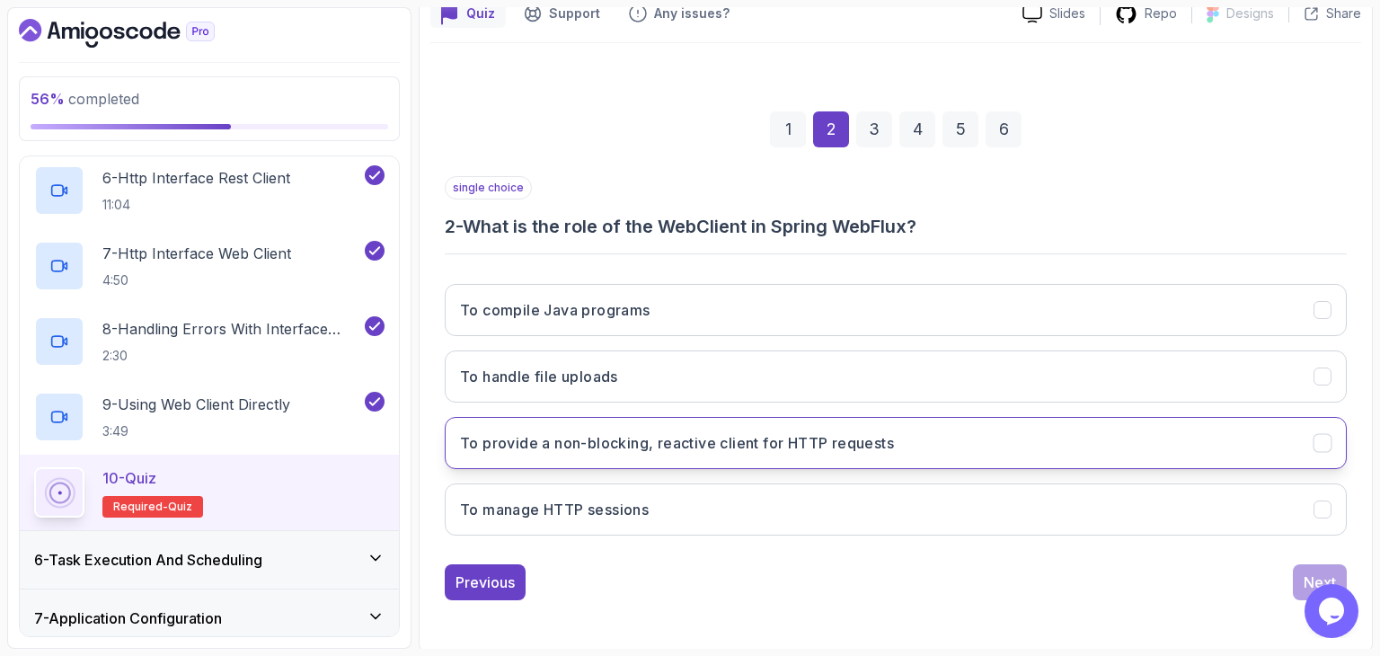
click at [774, 455] on button "To provide a non-blocking, reactive client for HTTP requests" at bounding box center [896, 443] width 902 height 52
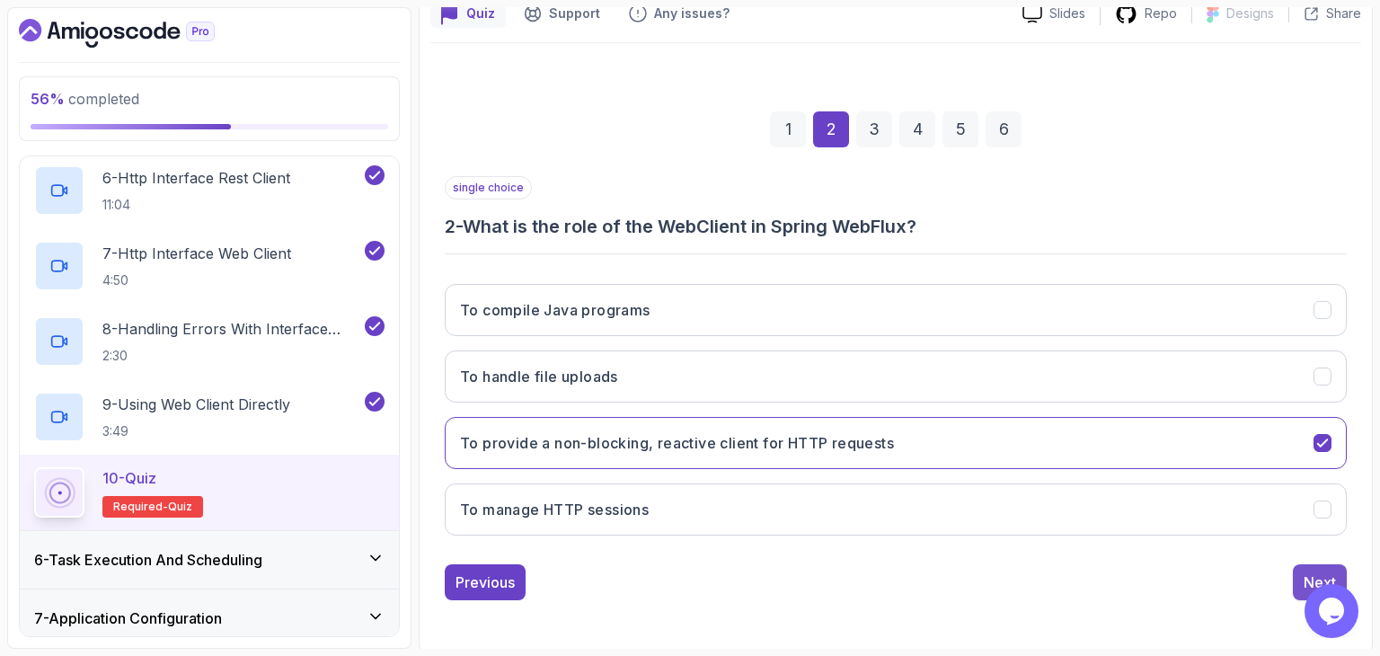
click at [1304, 576] on div "Next" at bounding box center [1320, 582] width 32 height 22
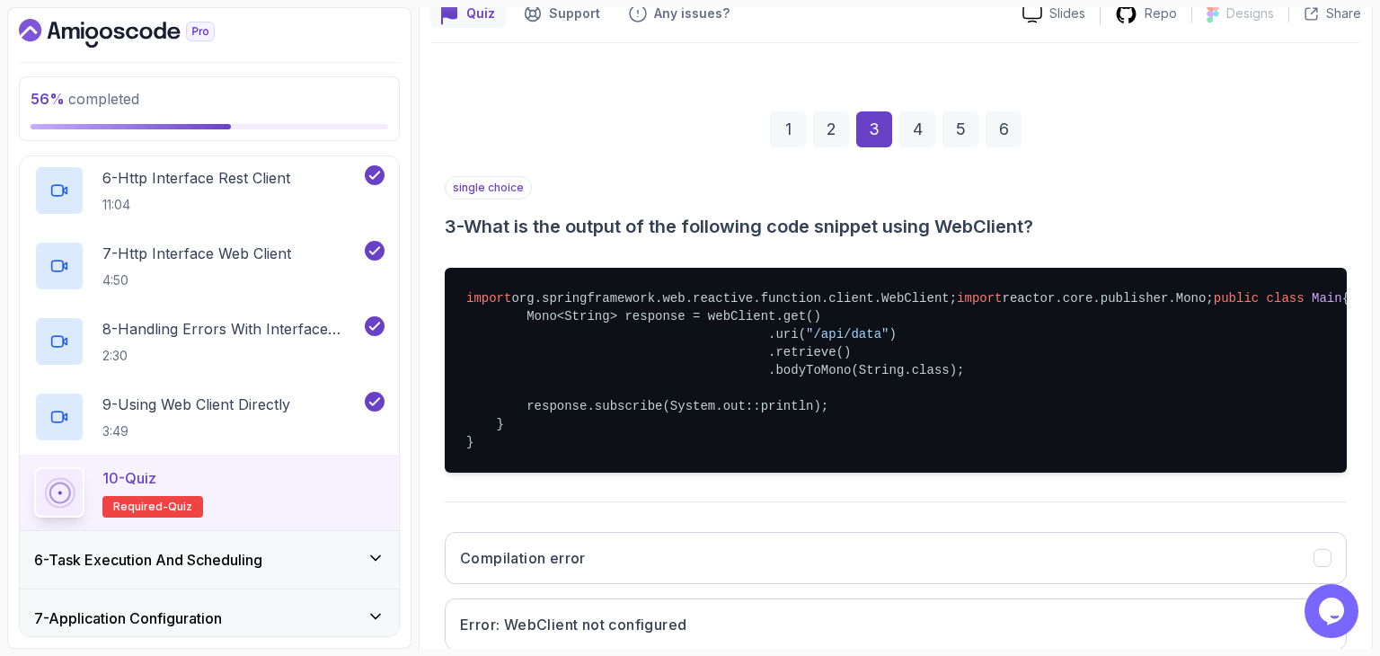
scroll to position [352, 0]
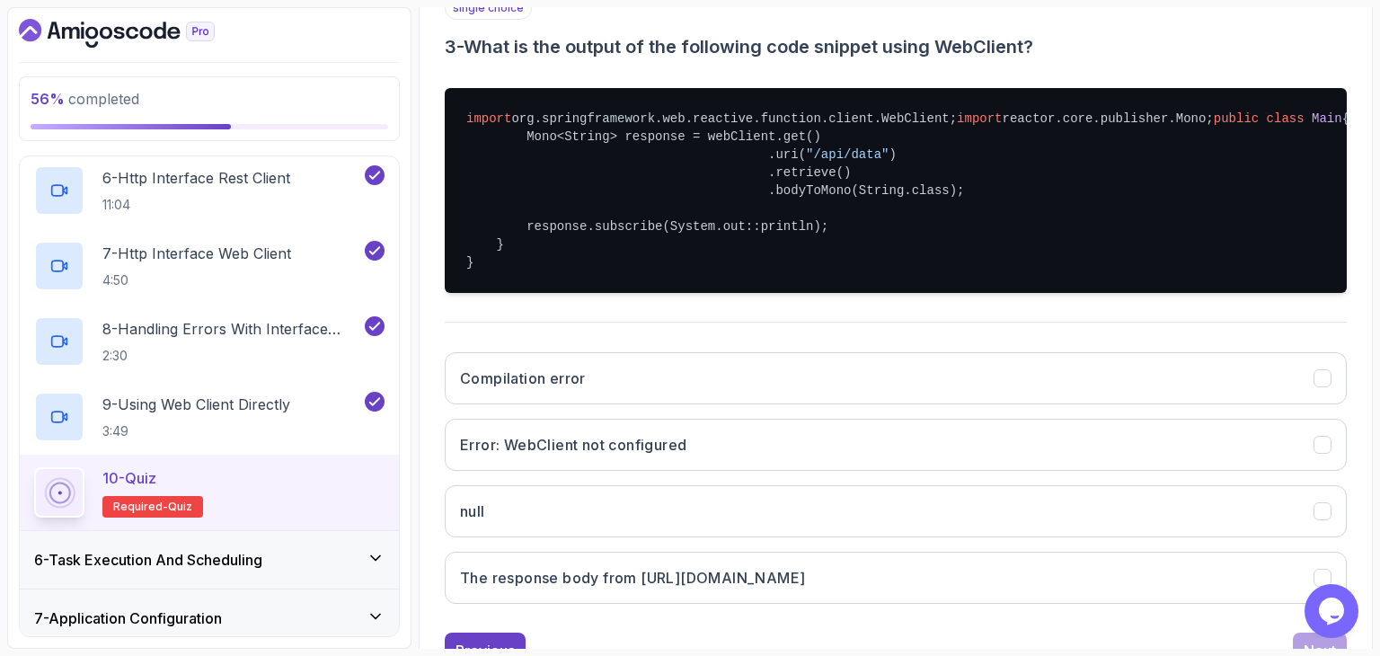
click at [749, 400] on div "single choice 3 - What is the output of the following code snippet using WebCli…" at bounding box center [896, 307] width 902 height 622
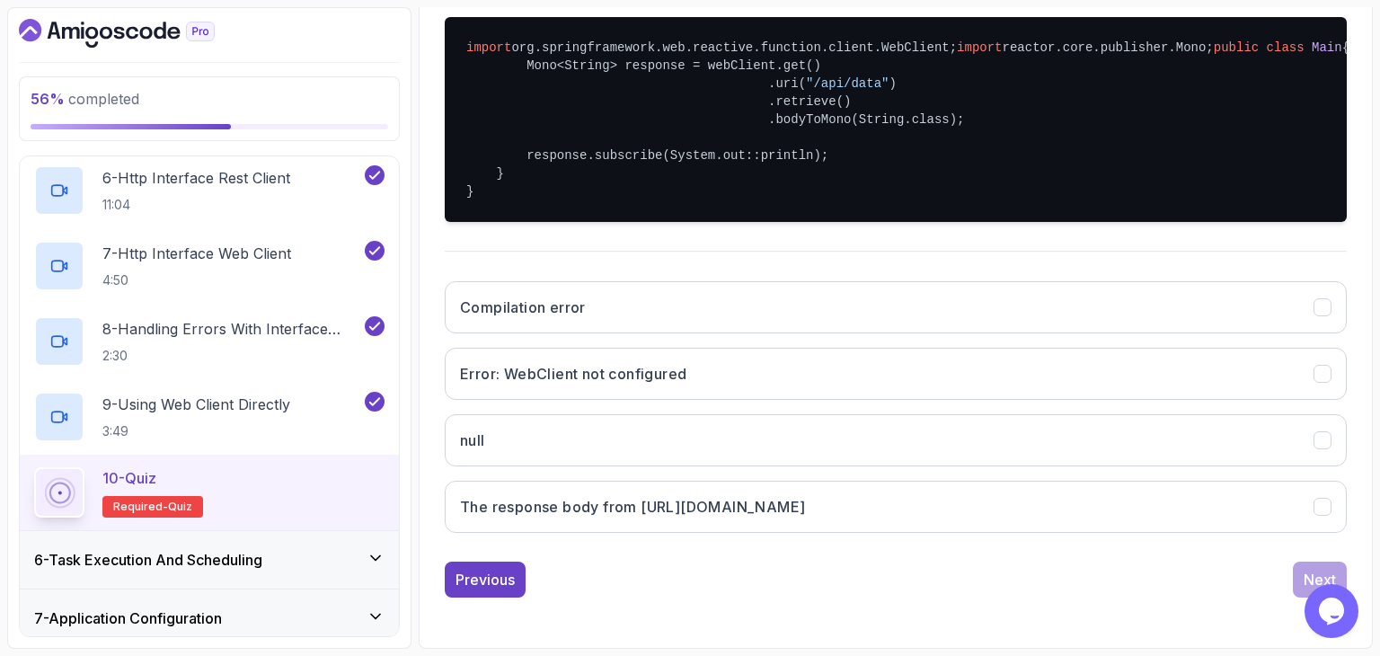
scroll to position [420, 0]
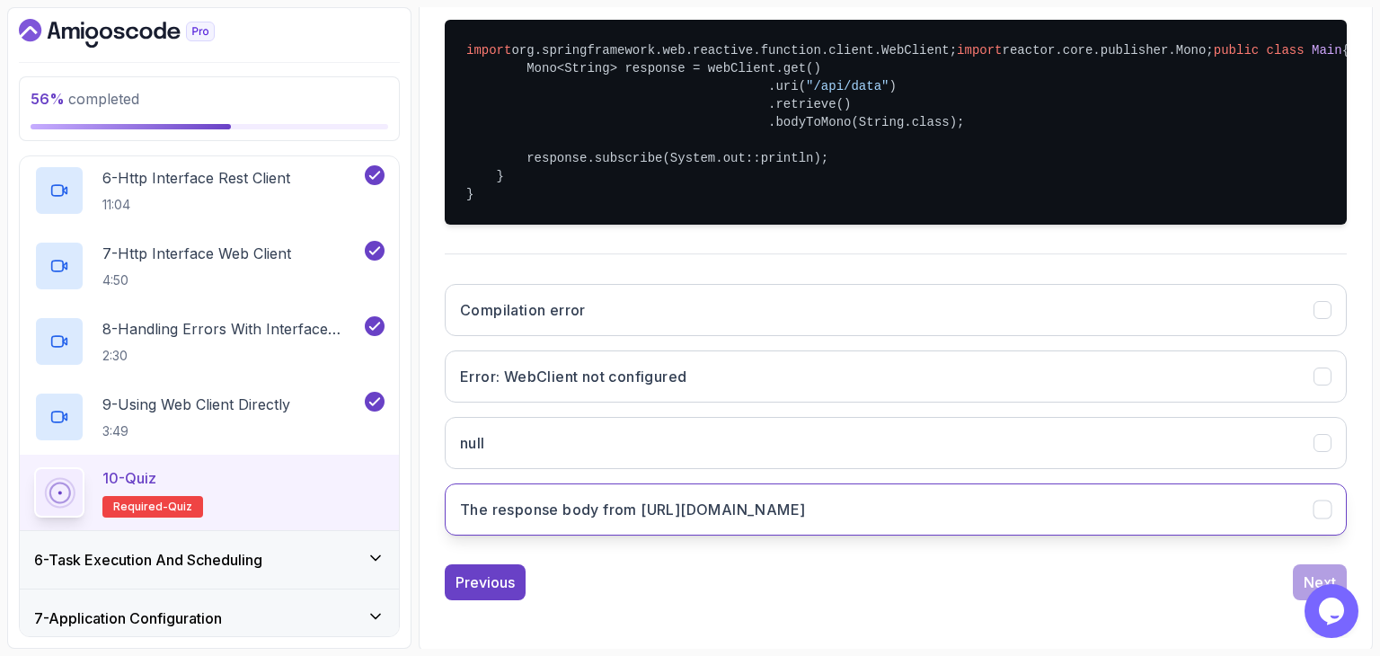
click at [701, 535] on button "The response body from [URL][DOMAIN_NAME]" at bounding box center [896, 509] width 902 height 52
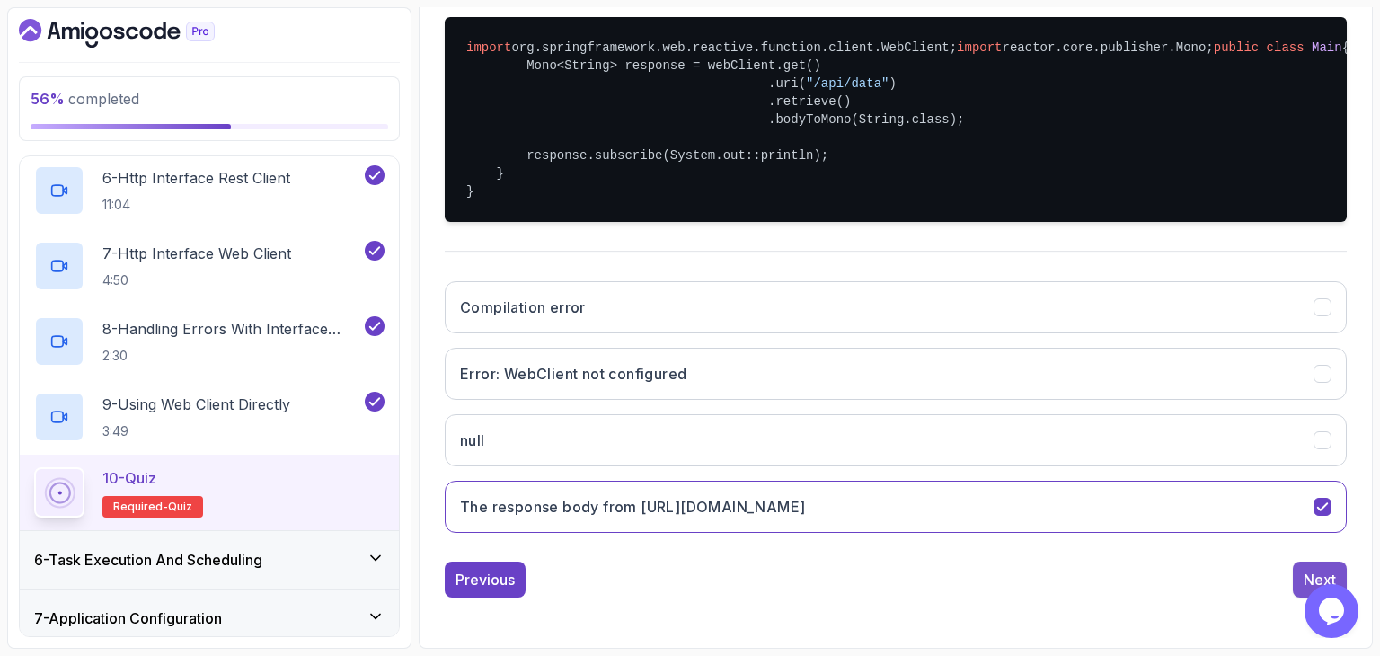
click at [1333, 570] on div "Next" at bounding box center [1320, 580] width 32 height 22
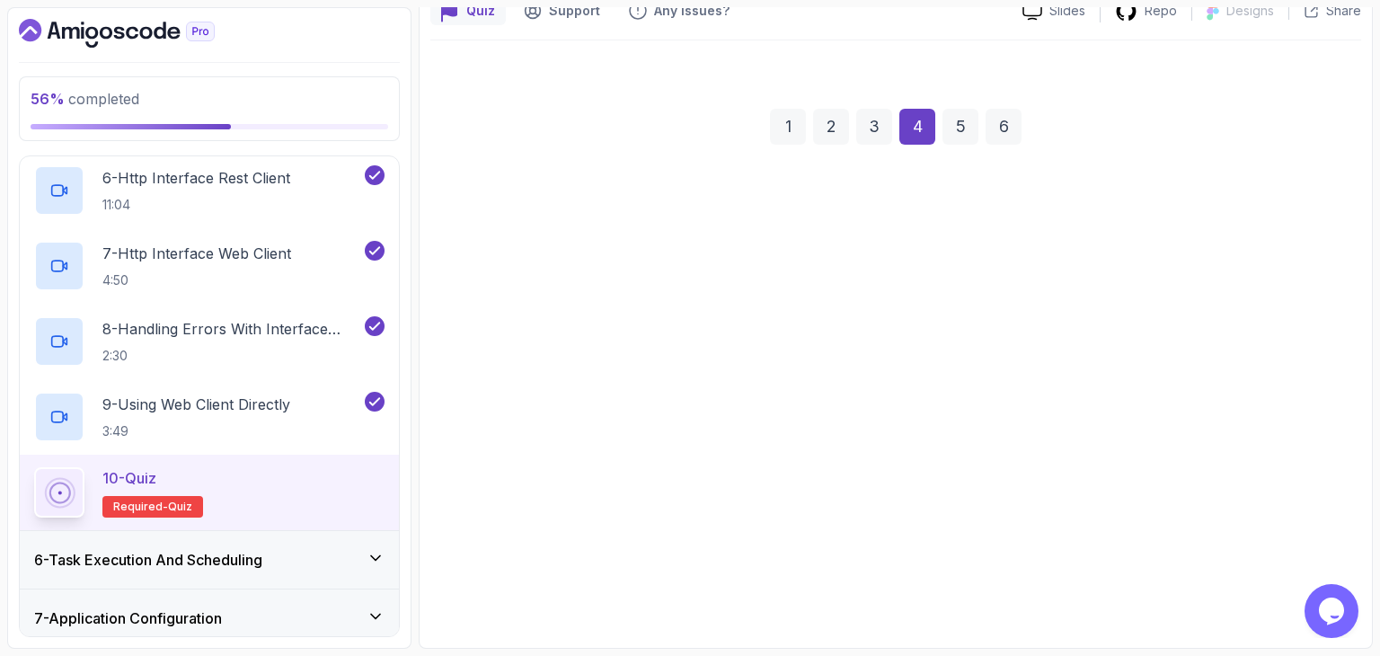
scroll to position [172, 0]
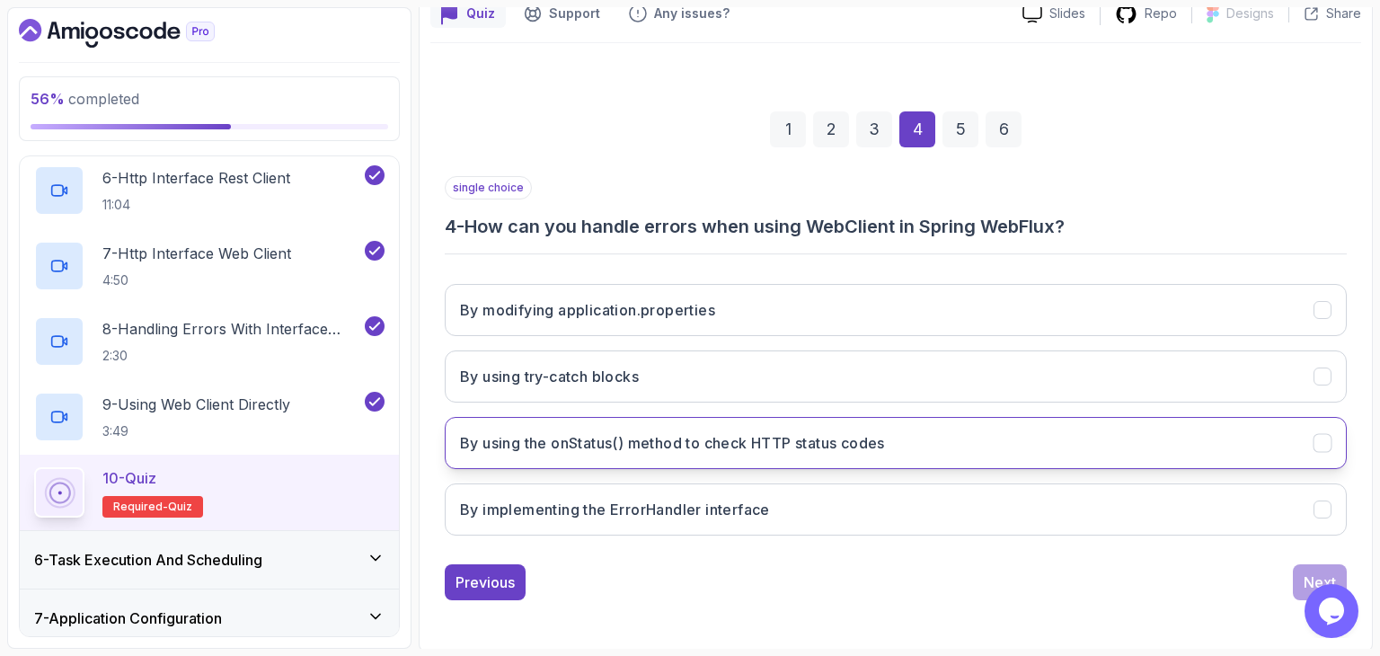
click at [717, 449] on h3 "By using the onStatus() method to check HTTP status codes" at bounding box center [672, 443] width 425 height 22
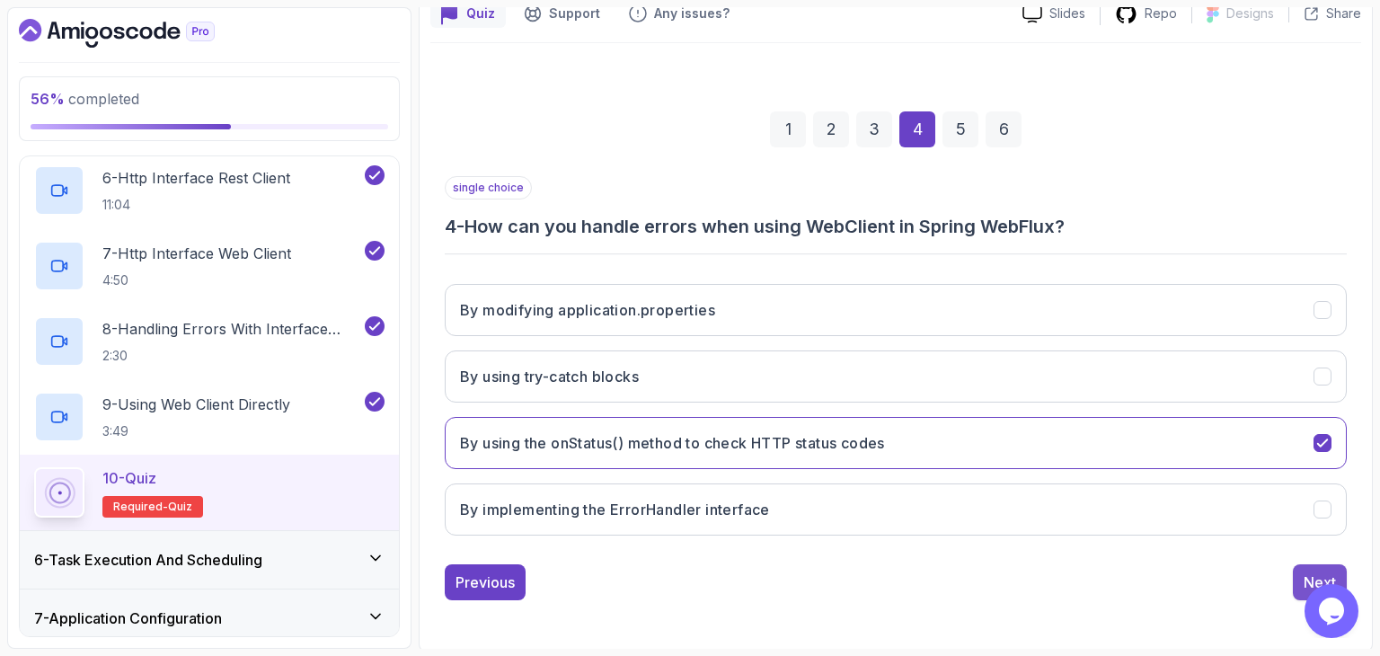
click at [1307, 566] on button "Next" at bounding box center [1320, 582] width 54 height 36
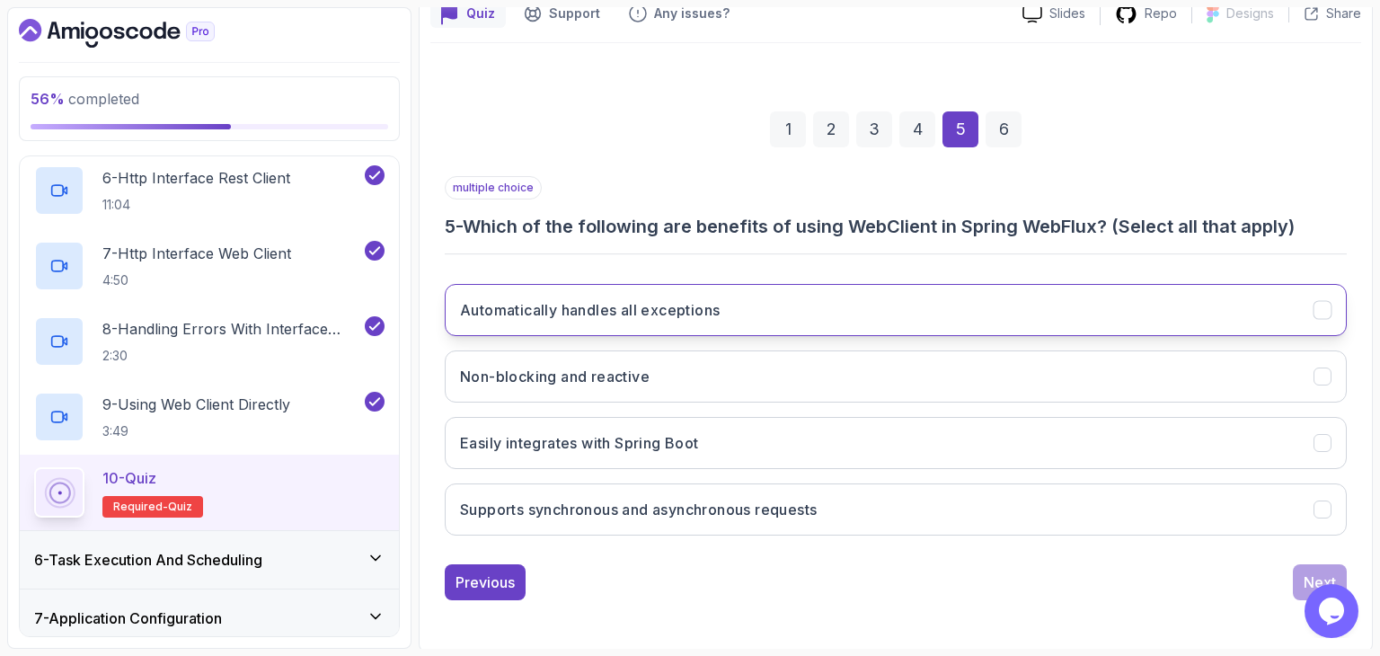
click at [826, 324] on button "Automatically handles all exceptions" at bounding box center [896, 310] width 902 height 52
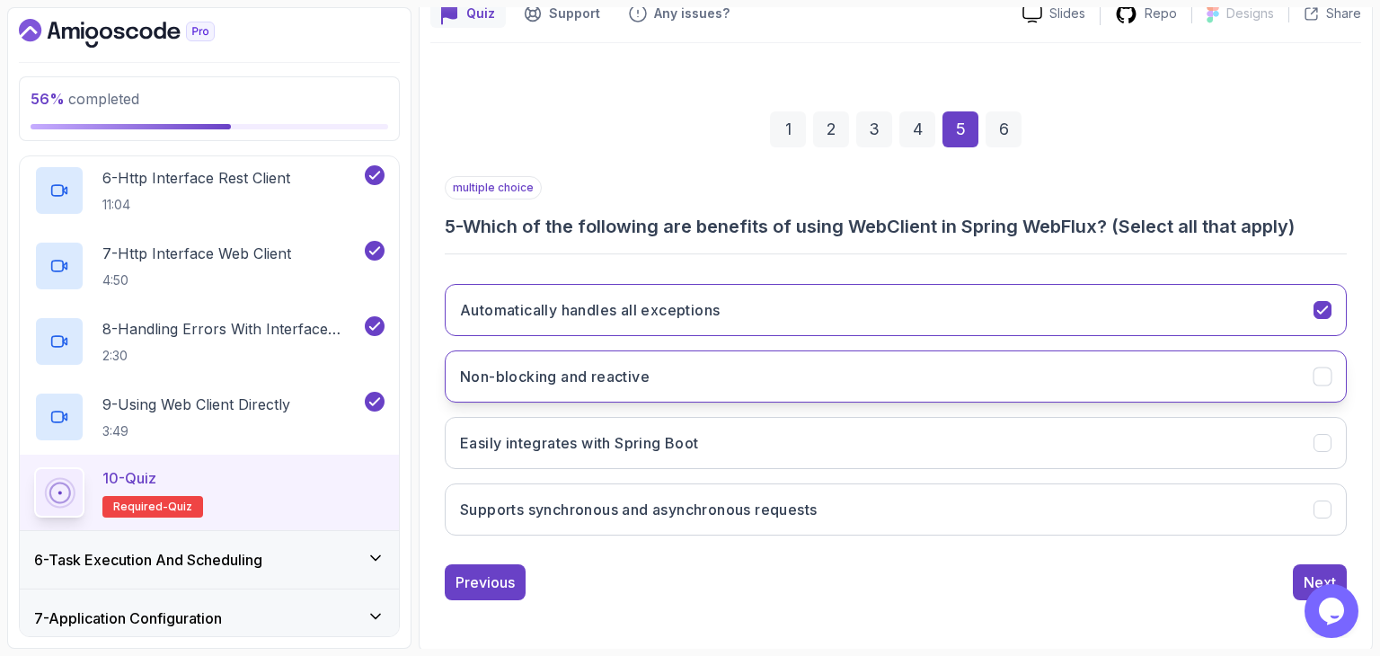
click at [834, 379] on button "Non-blocking and reactive" at bounding box center [896, 376] width 902 height 52
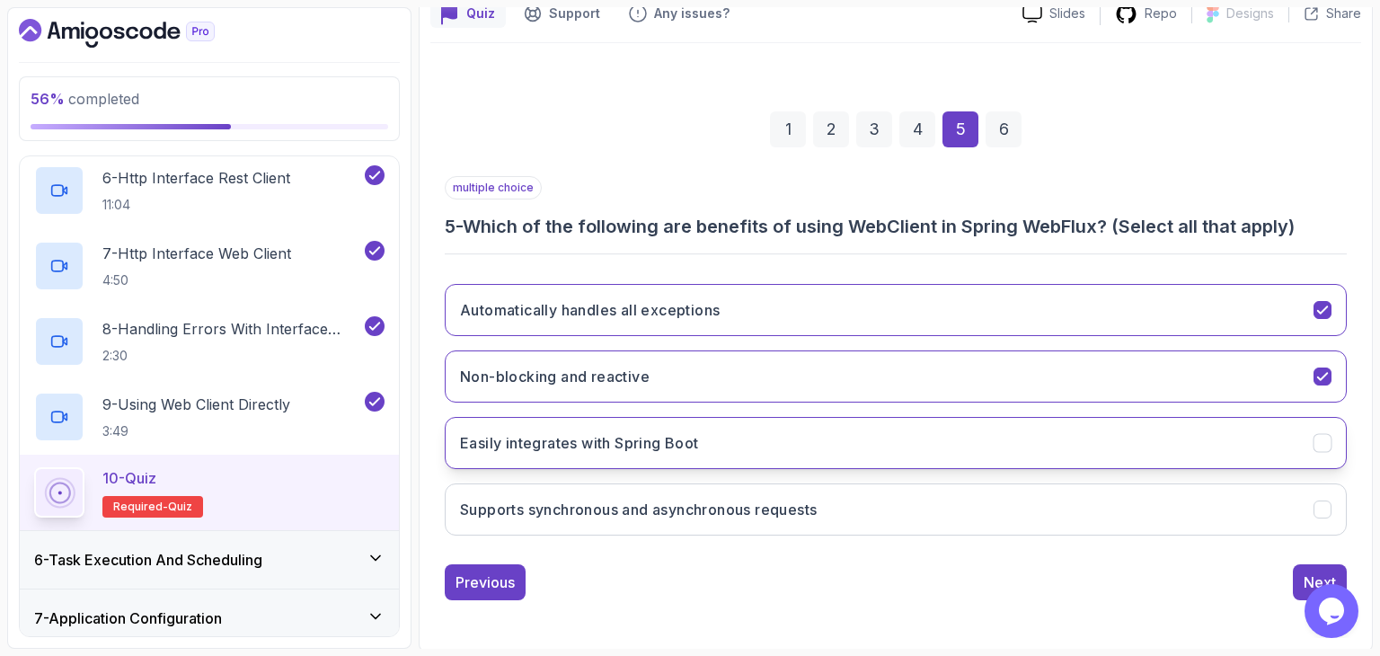
click at [828, 461] on button "Easily integrates with Spring Boot" at bounding box center [896, 443] width 902 height 52
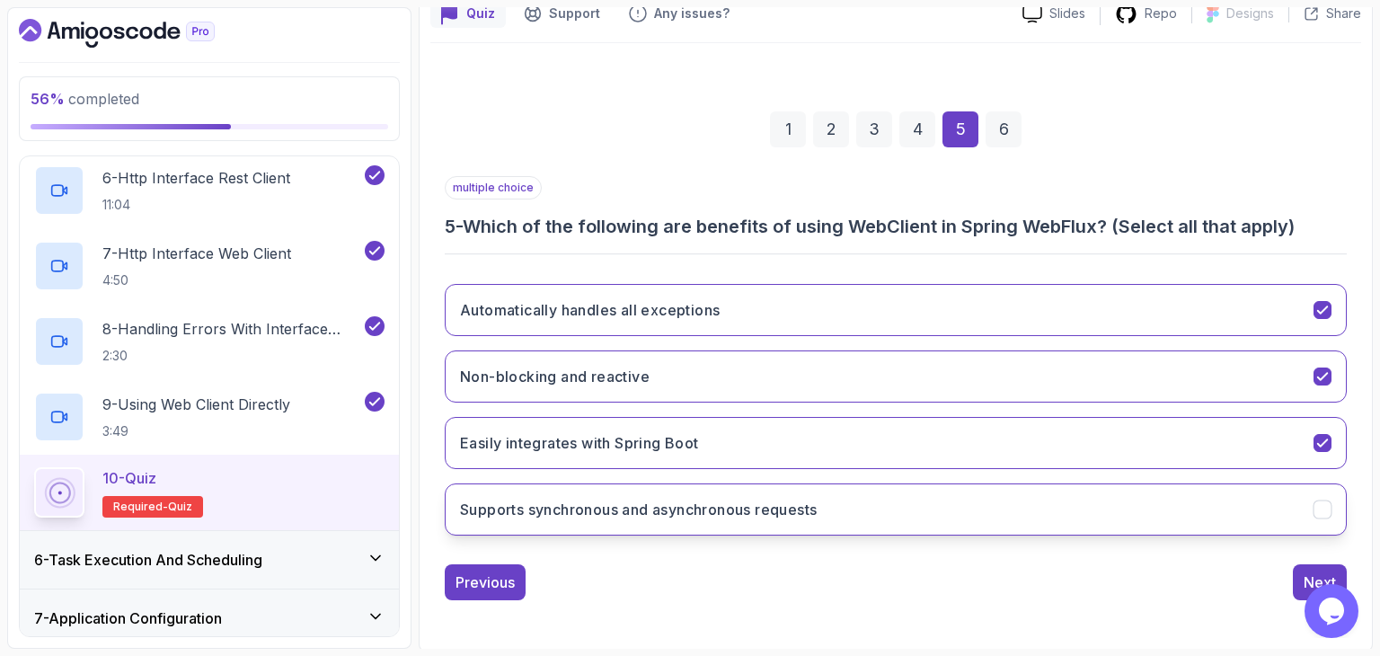
click at [830, 520] on button "Supports synchronous and asynchronous requests" at bounding box center [896, 509] width 902 height 52
click at [1293, 527] on button "Supports synchronous and asynchronous requests" at bounding box center [896, 509] width 902 height 52
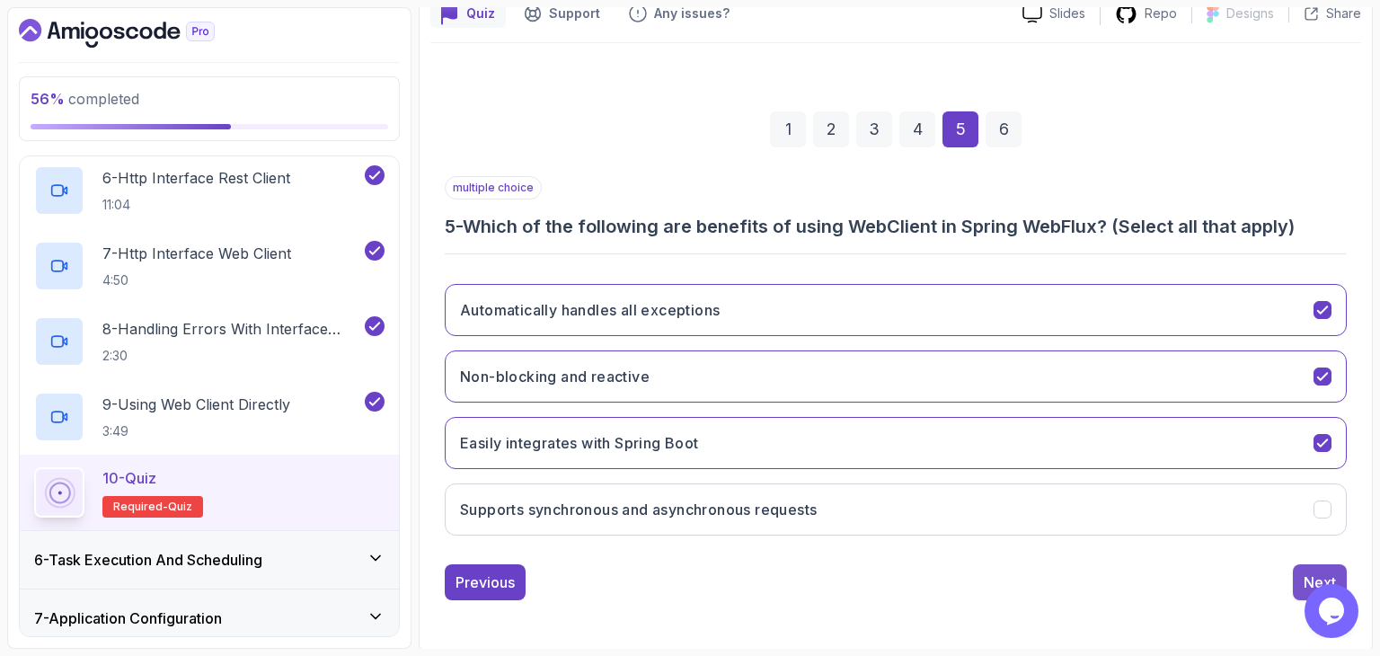
click at [1316, 564] on button "Next" at bounding box center [1320, 582] width 54 height 36
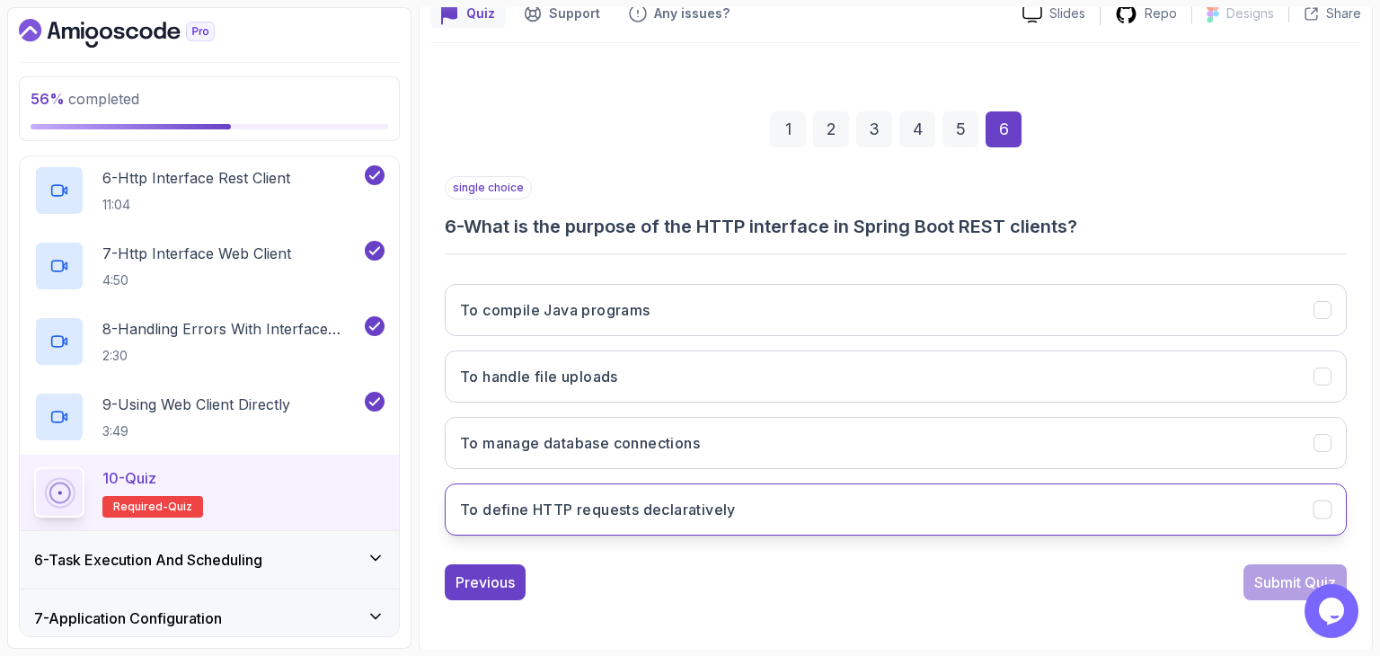
click at [755, 518] on button "To define HTTP requests declaratively" at bounding box center [896, 509] width 902 height 52
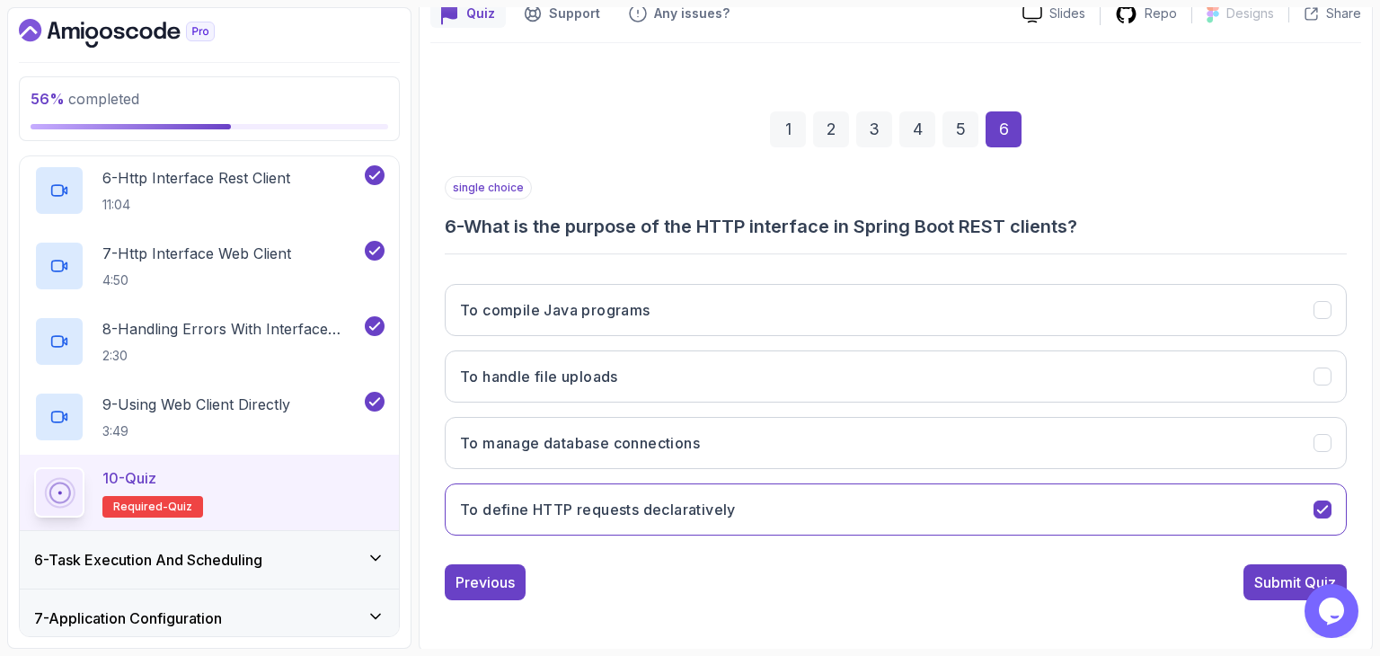
click at [1262, 572] on div "Submit Quiz" at bounding box center [1295, 582] width 82 height 22
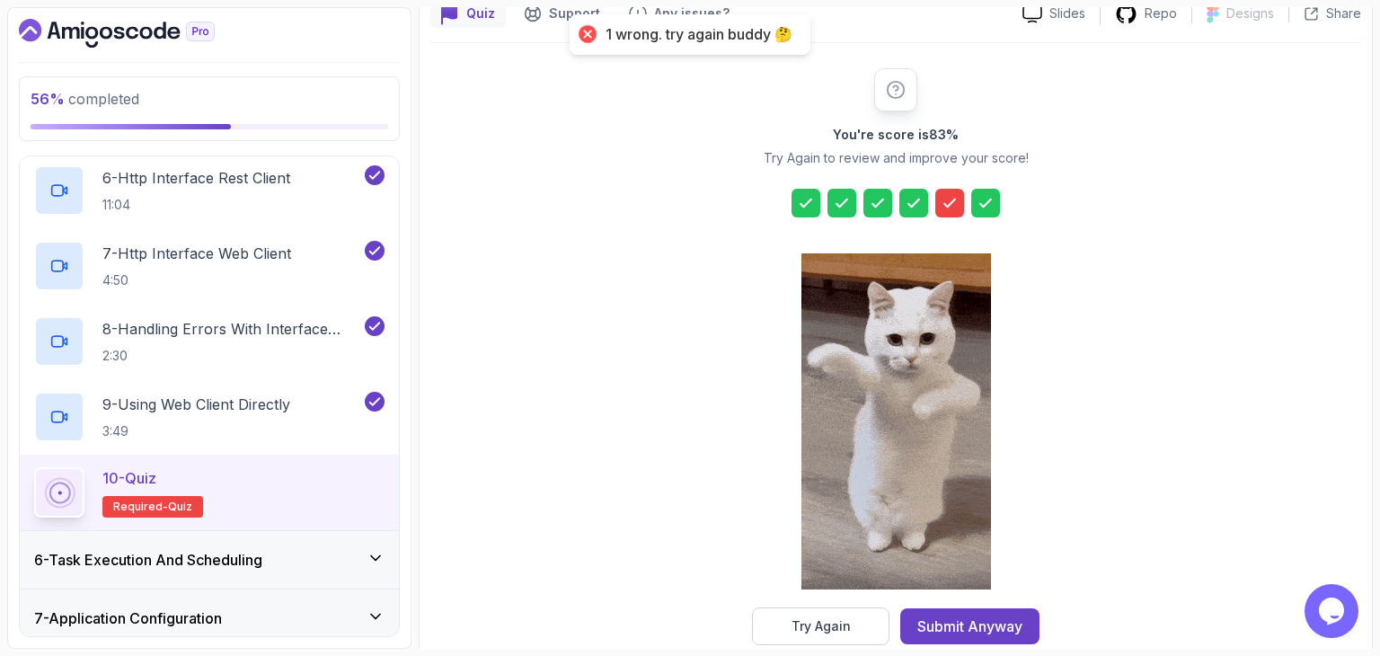
click at [947, 194] on icon at bounding box center [950, 203] width 18 height 18
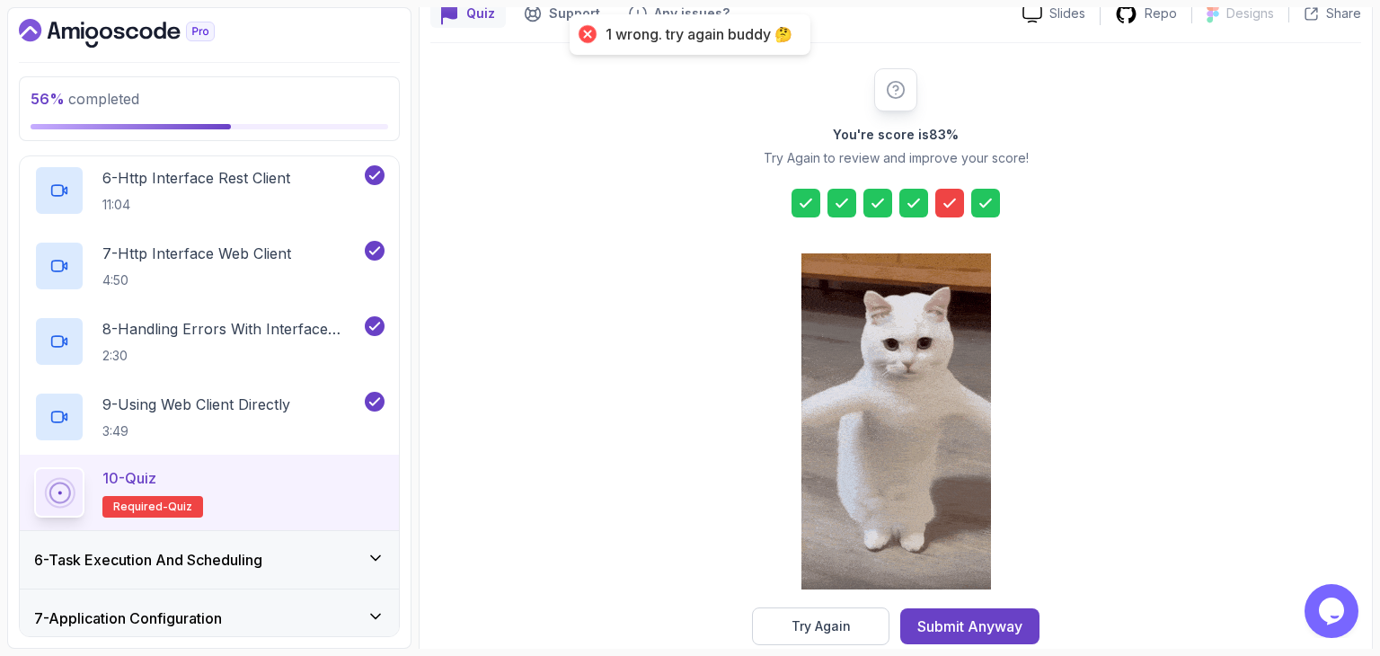
click at [950, 202] on icon at bounding box center [949, 202] width 11 height 7
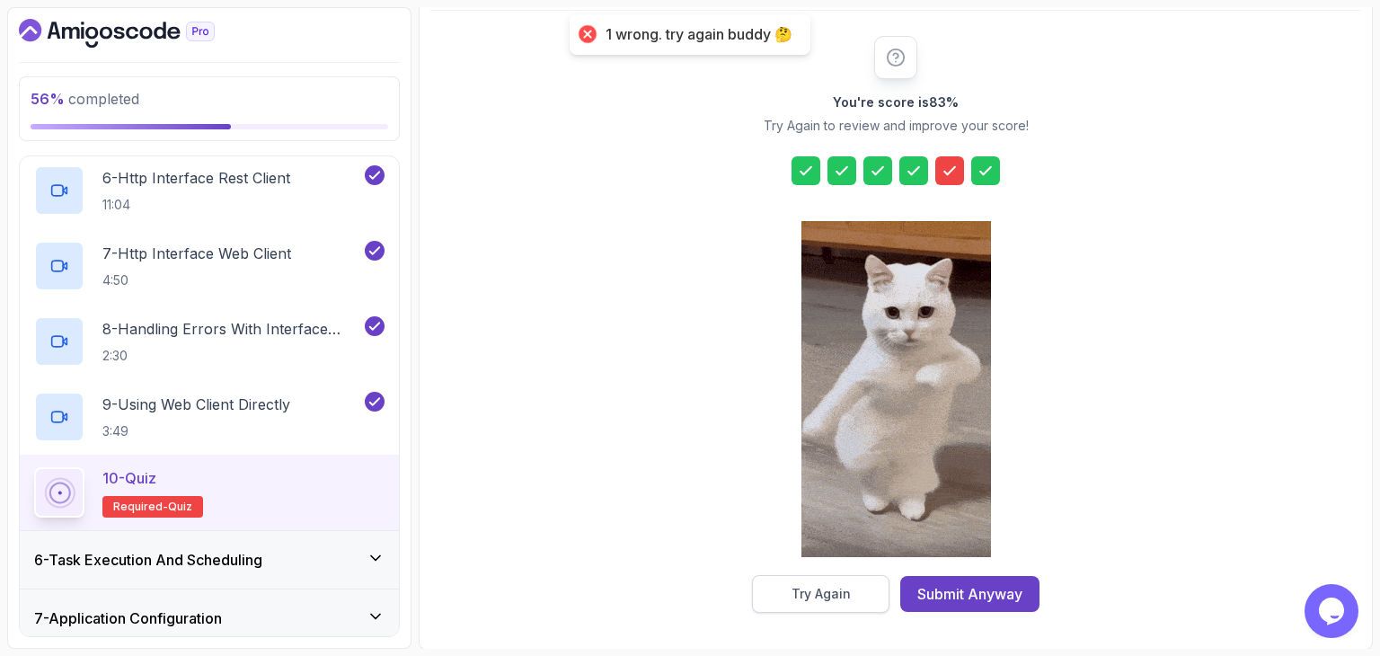
click at [841, 602] on button "Try Again" at bounding box center [820, 594] width 137 height 38
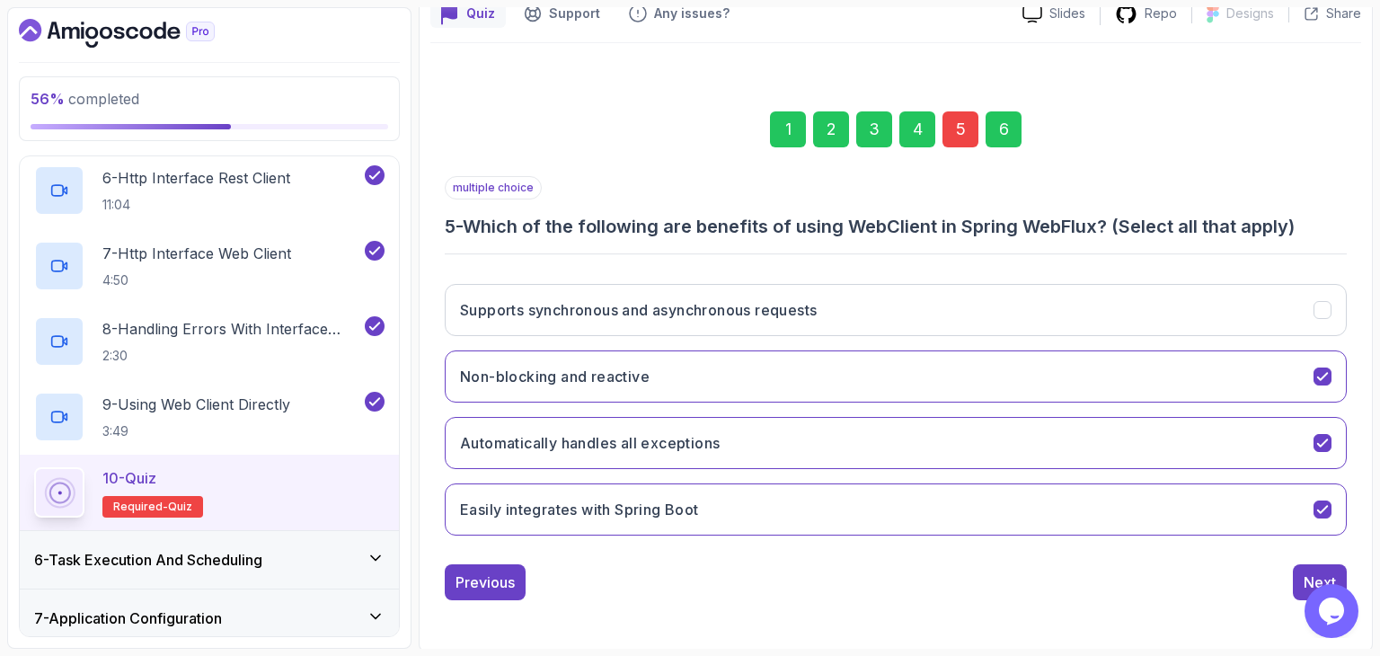
click at [958, 133] on div "5" at bounding box center [960, 129] width 36 height 36
click at [956, 127] on div "5" at bounding box center [960, 129] width 36 height 36
click at [906, 342] on div "Supports synchronous and asynchronous requests Non-blocking and reactive Automa…" at bounding box center [896, 410] width 902 height 280
click at [911, 321] on button "Supports synchronous and asynchronous requests" at bounding box center [896, 310] width 902 height 52
click at [1295, 565] on button "Next" at bounding box center [1320, 582] width 54 height 36
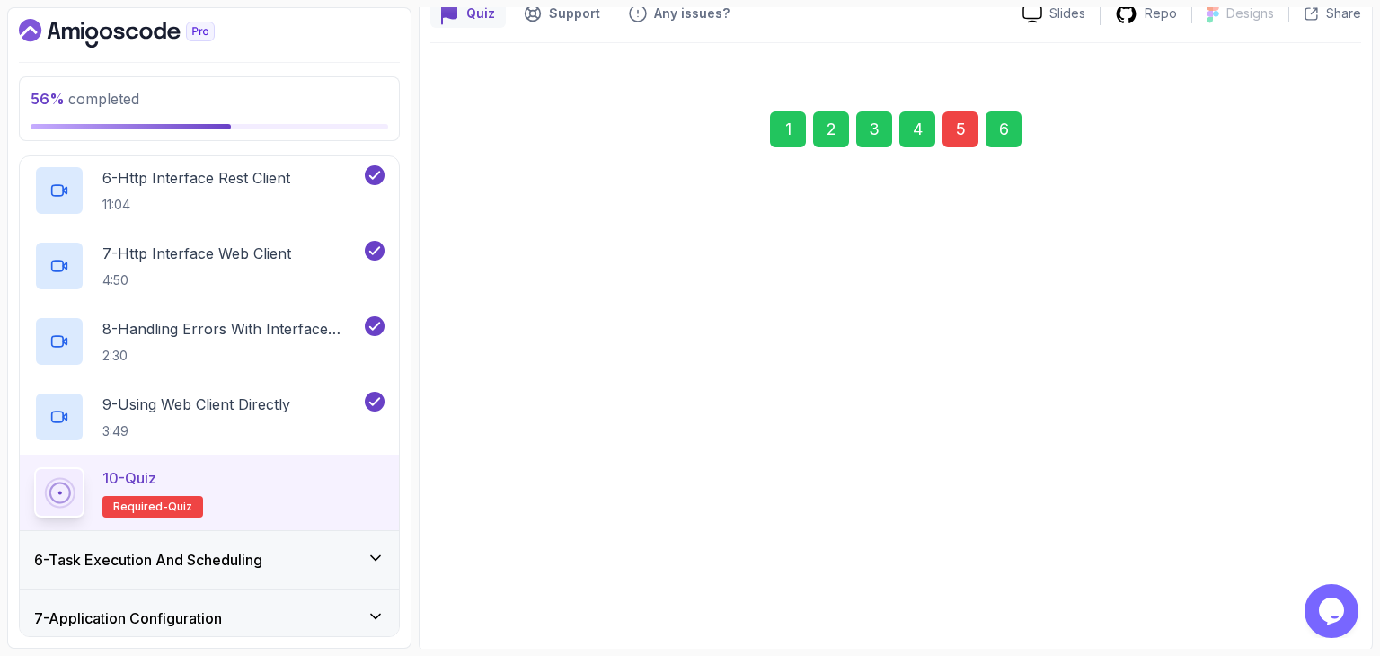
click at [1301, 571] on div "Submit Quiz" at bounding box center [1295, 582] width 82 height 22
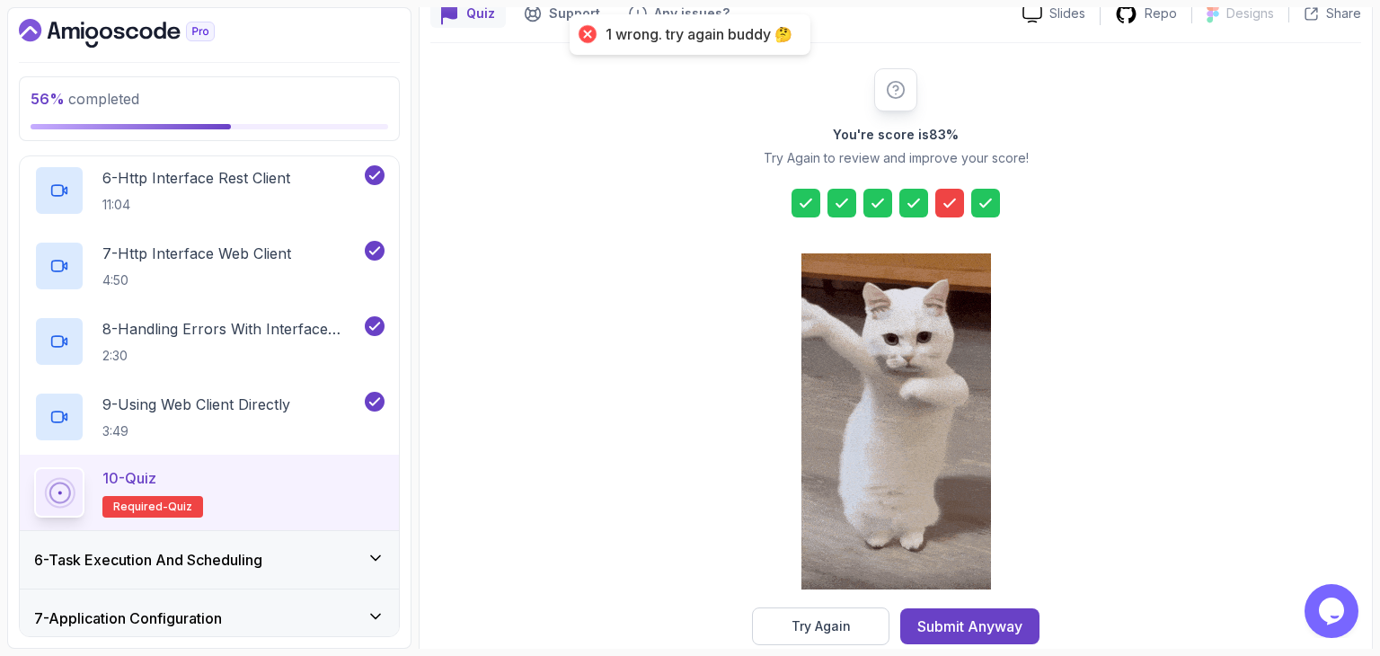
click at [947, 199] on icon at bounding box center [950, 203] width 18 height 18
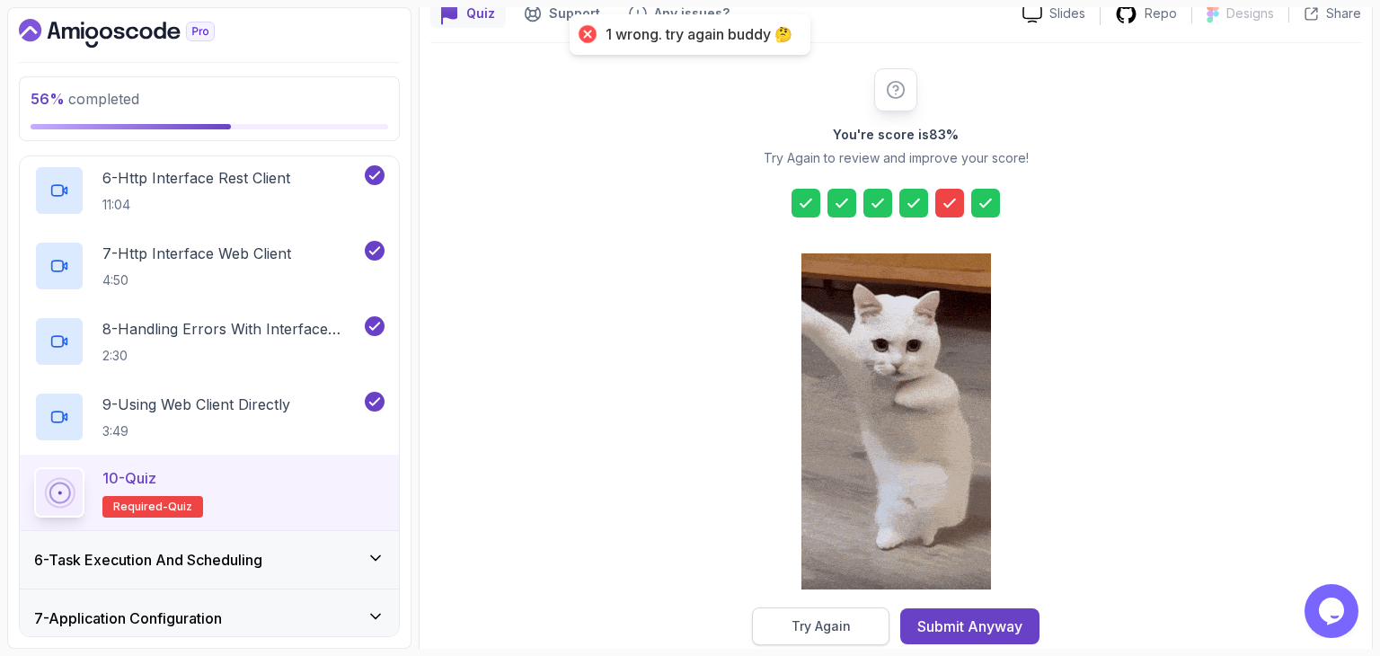
click at [865, 620] on button "Try Again" at bounding box center [820, 626] width 137 height 38
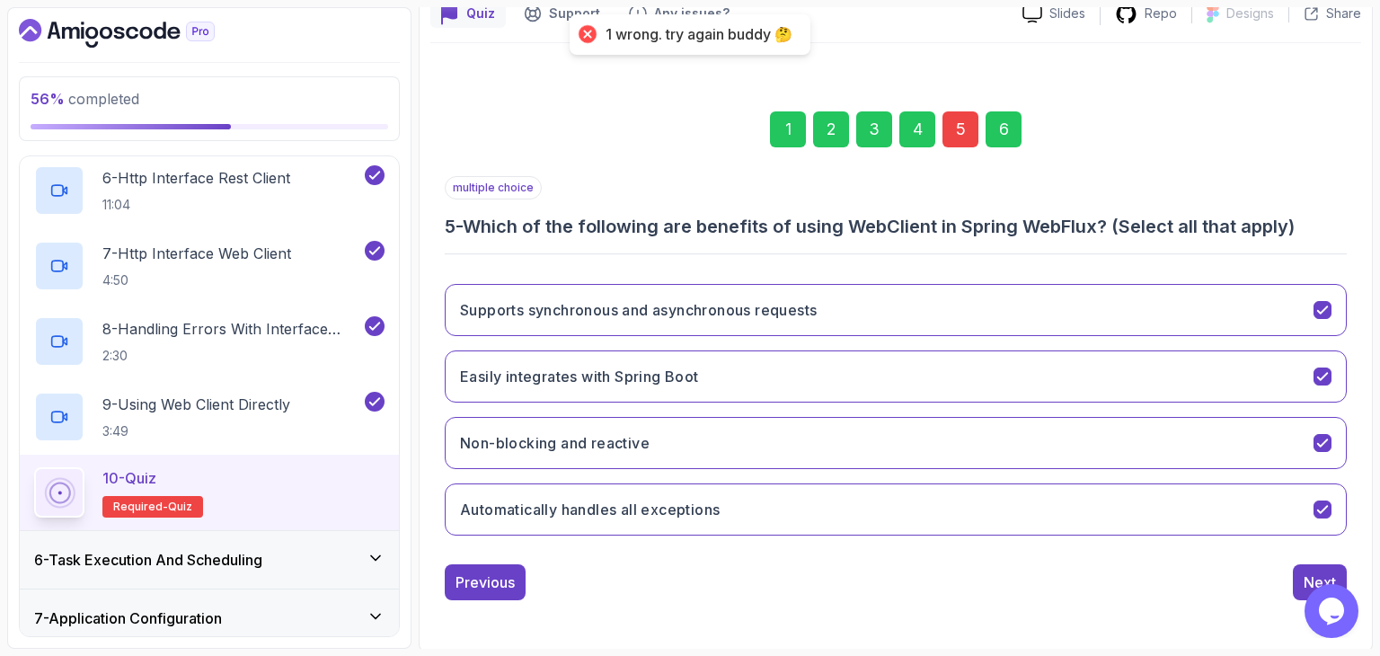
click at [963, 140] on div "5" at bounding box center [960, 129] width 36 height 36
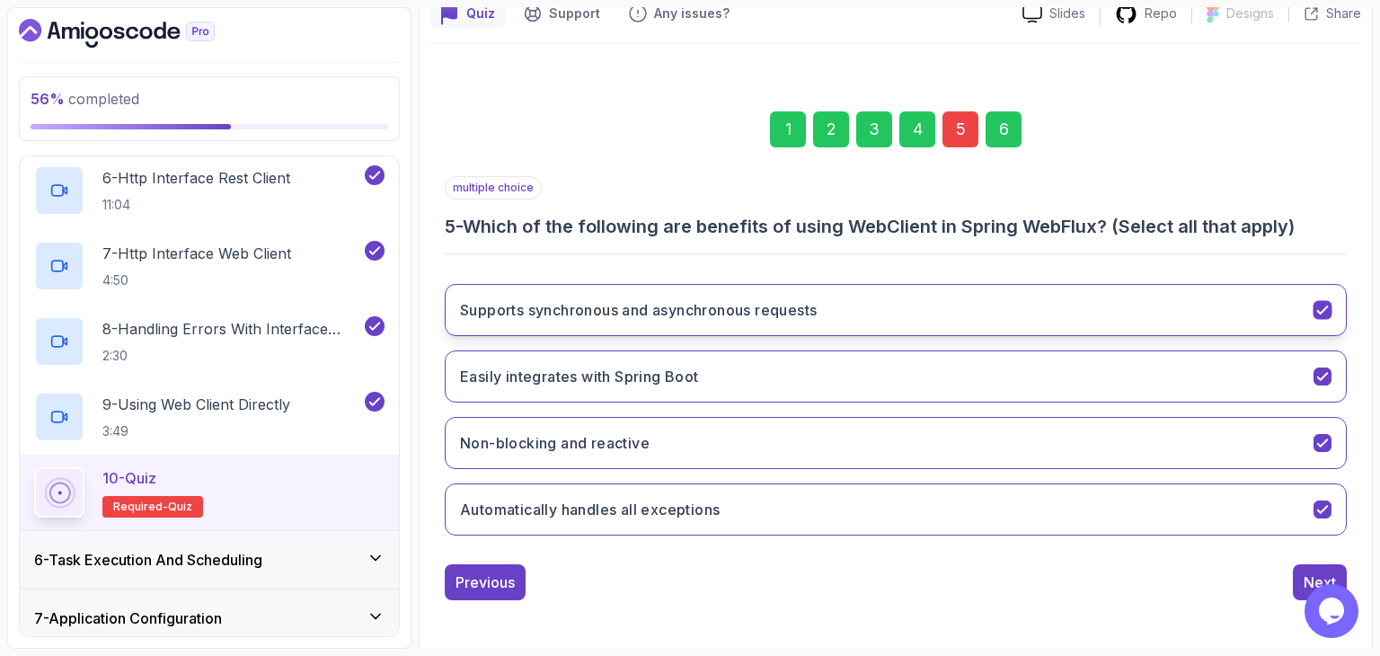
click at [728, 306] on h3 "Supports synchronous and asynchronous requests" at bounding box center [638, 310] width 357 height 22
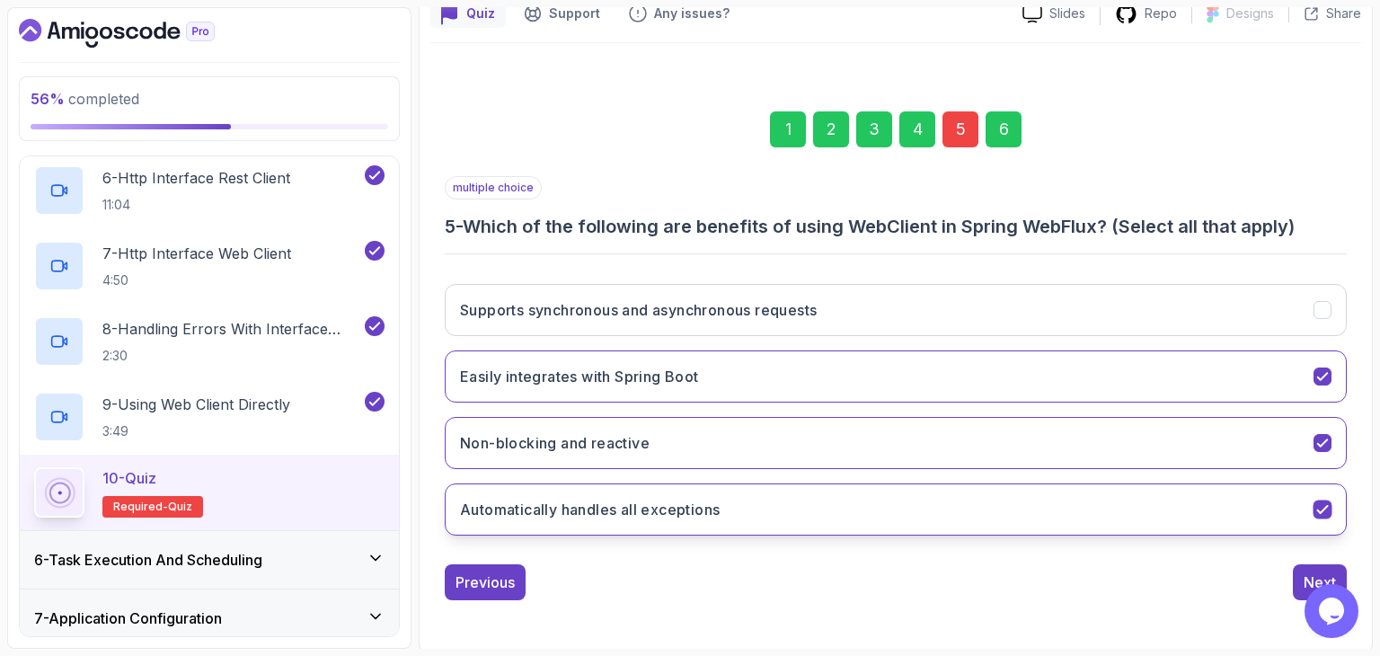
click at [744, 491] on button "Automatically handles all exceptions" at bounding box center [896, 509] width 902 height 52
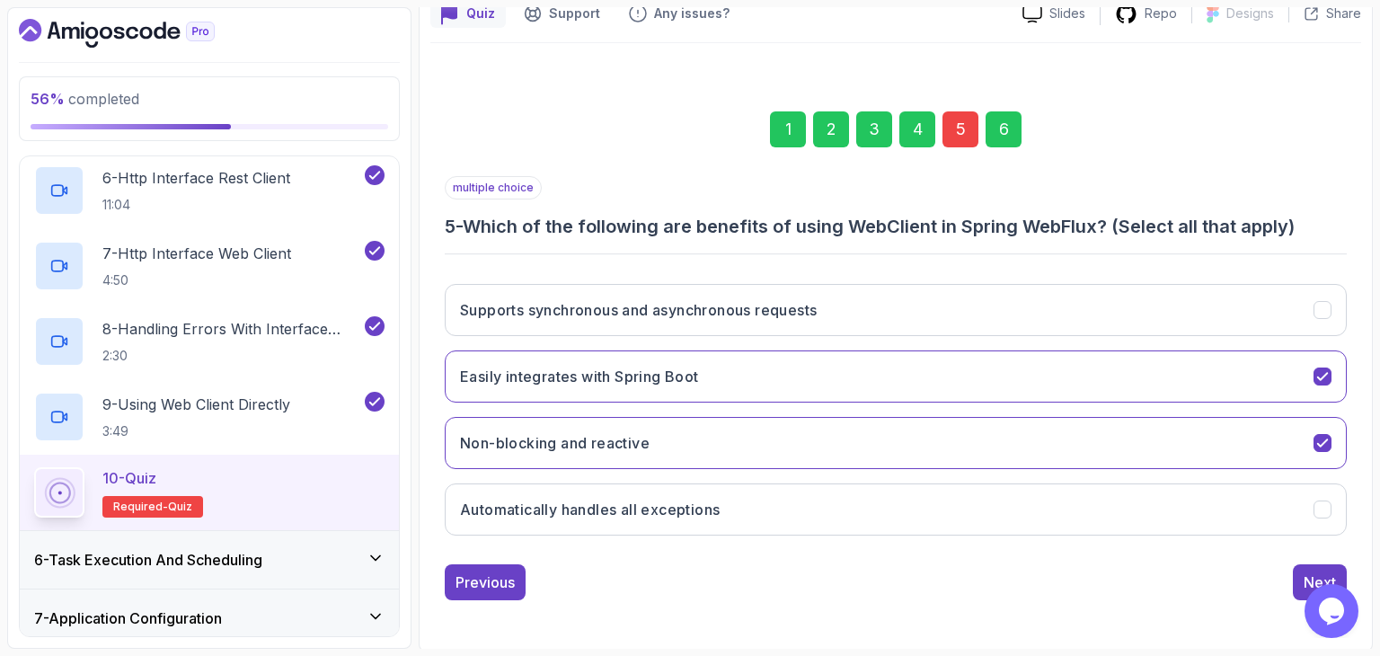
drag, startPoint x: 769, startPoint y: 328, endPoint x: 796, endPoint y: 337, distance: 28.4
click at [770, 328] on button "Supports synchronous and asynchronous requests" at bounding box center [896, 310] width 902 height 52
click at [1331, 564] on button "Next" at bounding box center [1320, 582] width 54 height 36
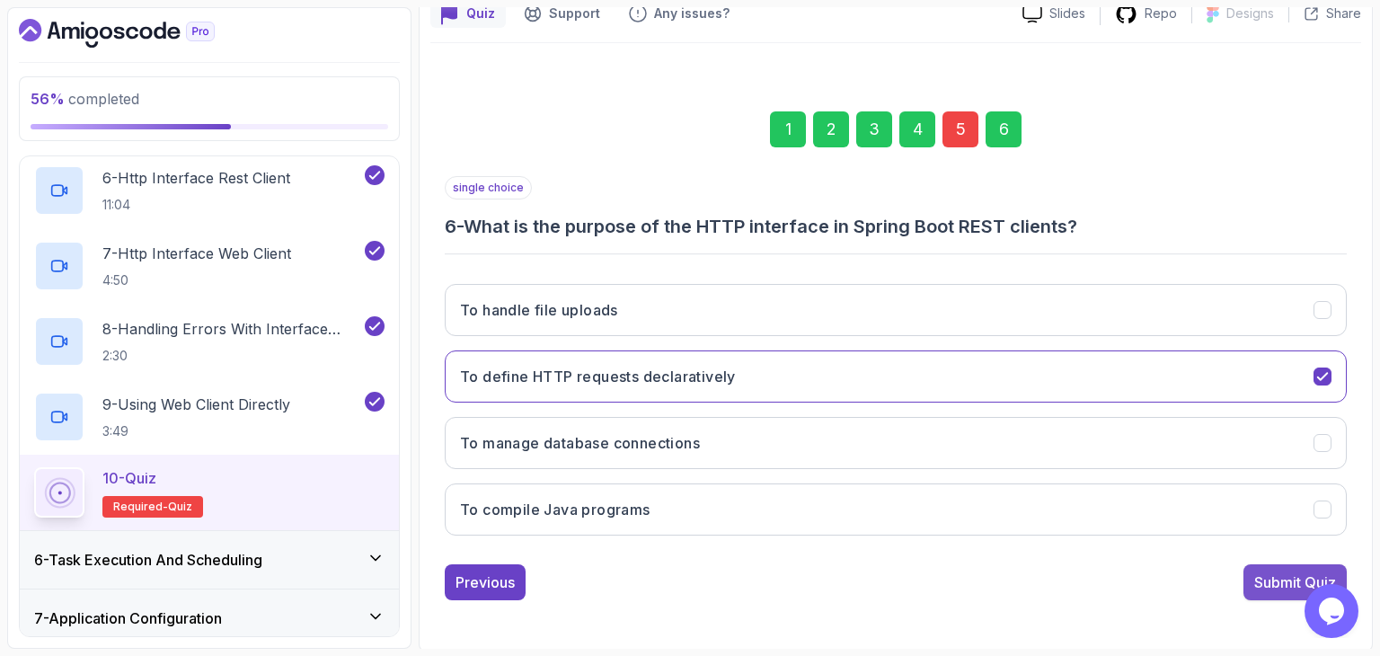
click at [1334, 571] on div "Submit Quiz" at bounding box center [1295, 582] width 82 height 22
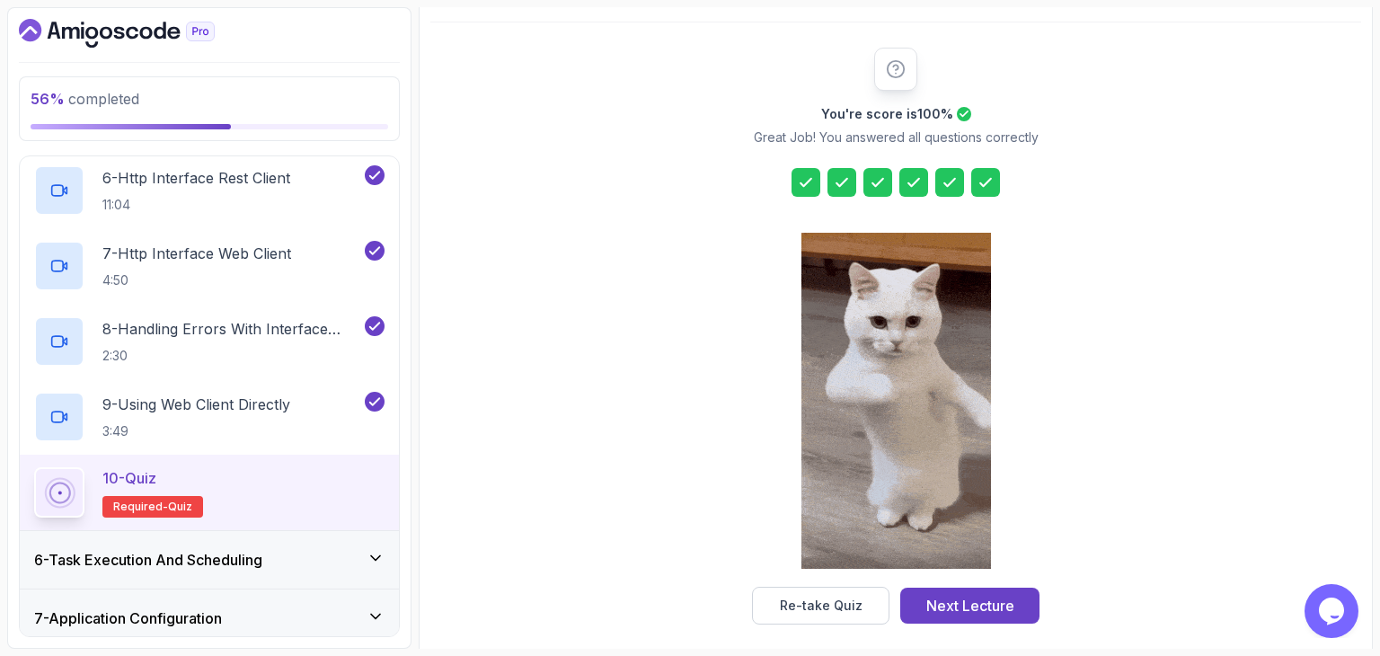
scroll to position [205, 0]
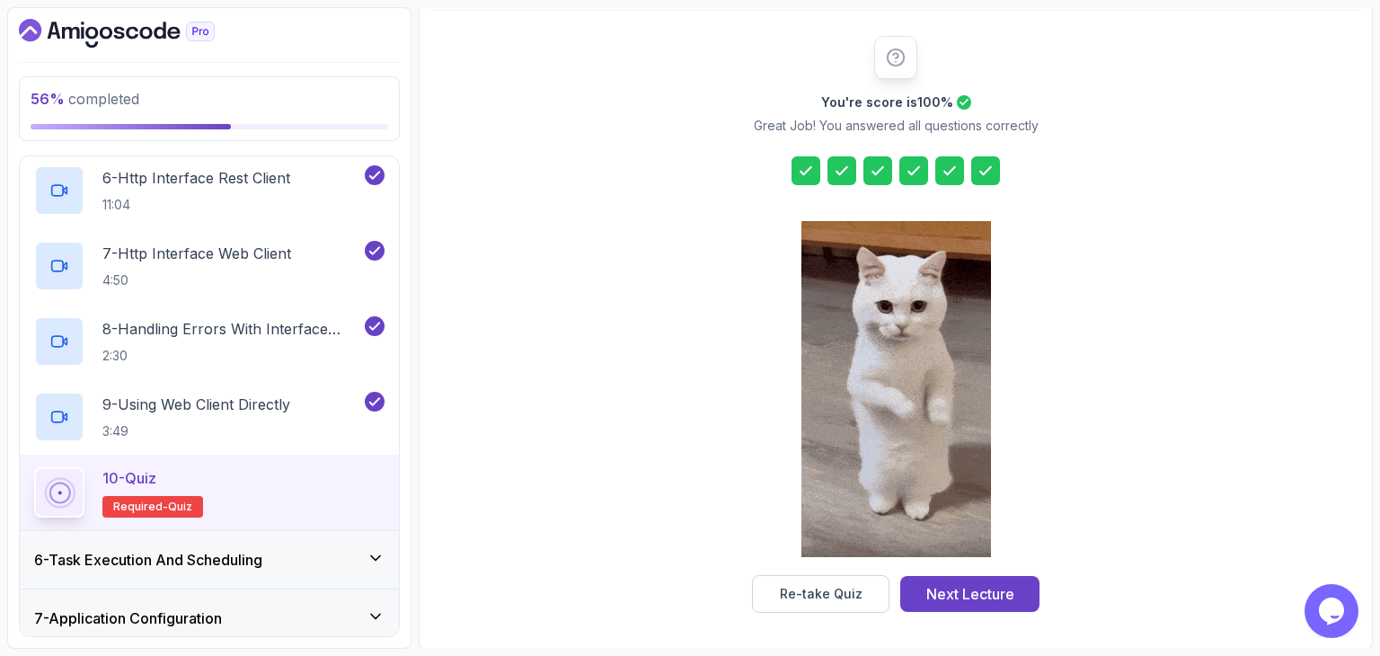
click at [962, 164] on div at bounding box center [949, 170] width 29 height 29
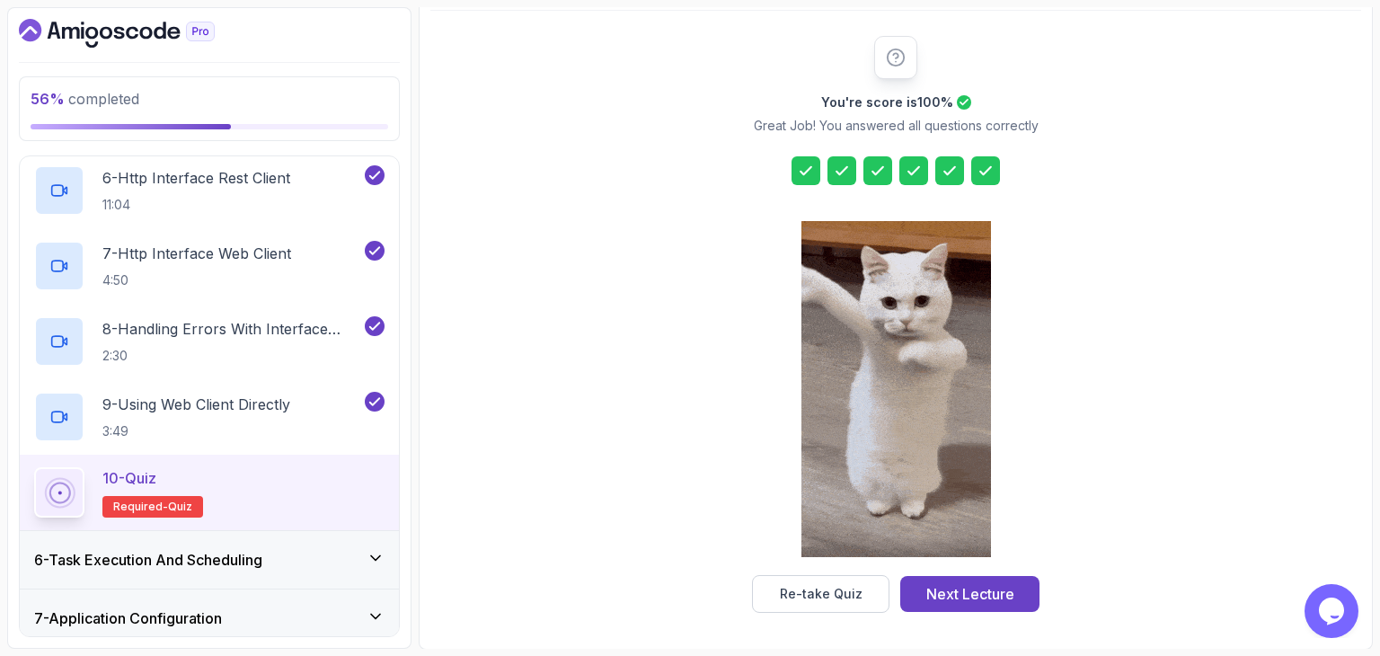
click at [957, 178] on icon at bounding box center [950, 171] width 18 height 18
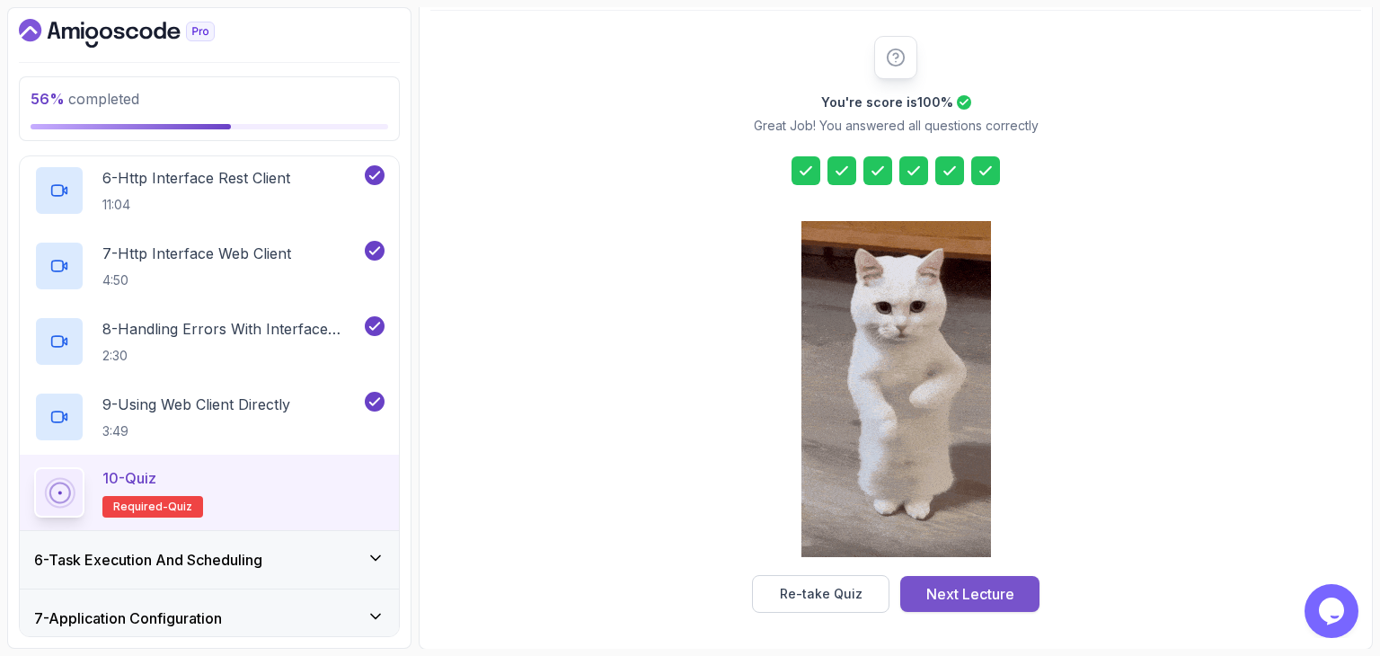
click at [938, 602] on div "Next Lecture" at bounding box center [970, 594] width 88 height 22
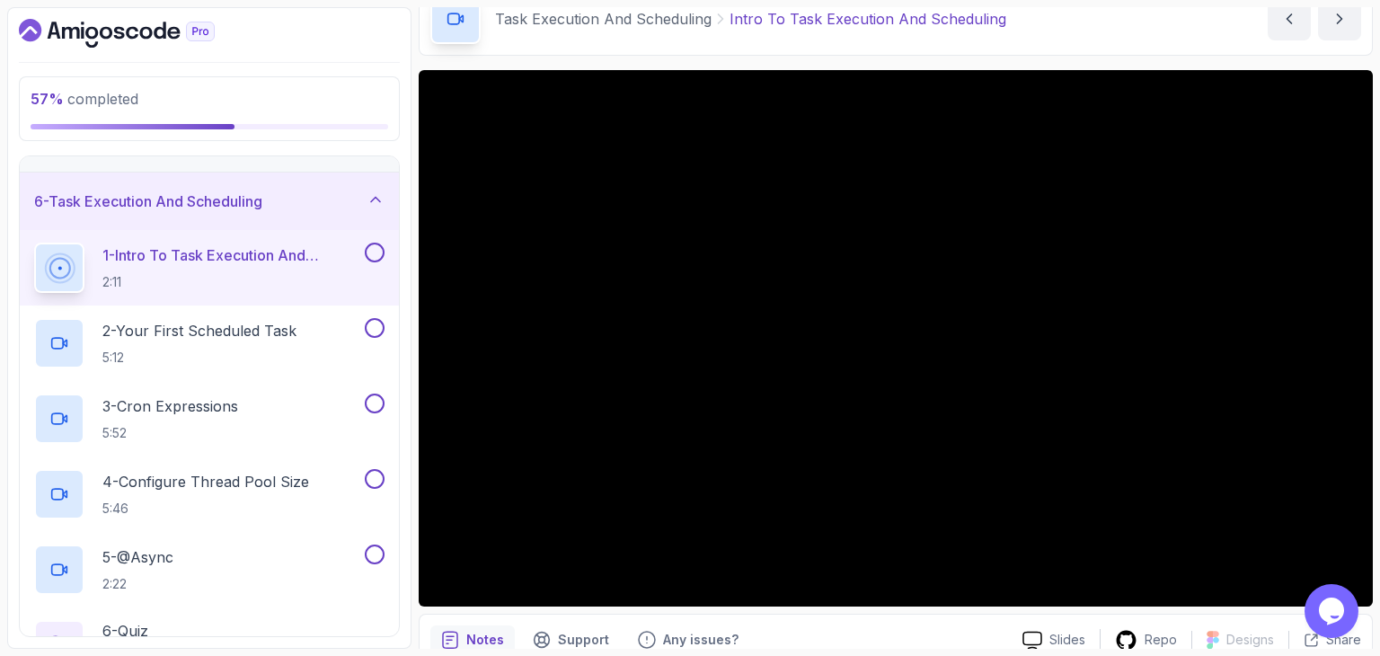
scroll to position [172, 0]
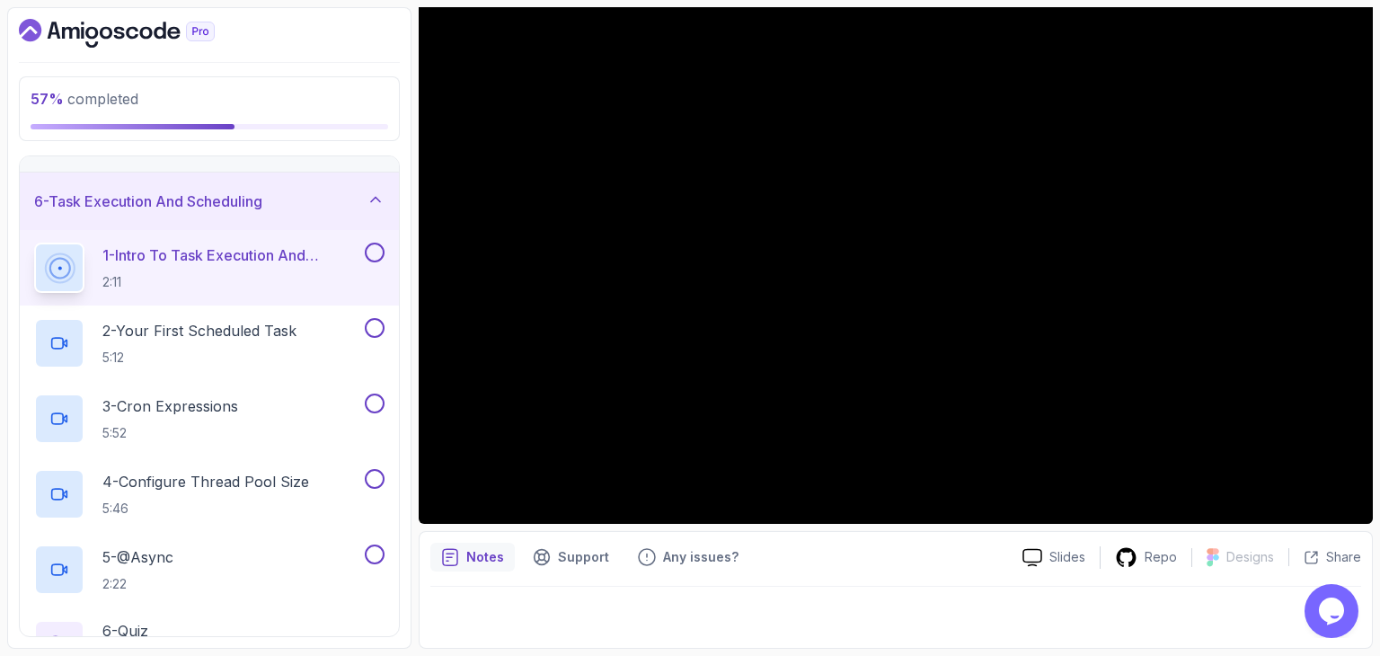
click at [915, 621] on div at bounding box center [895, 612] width 931 height 50
click at [915, 605] on div at bounding box center [895, 612] width 931 height 50
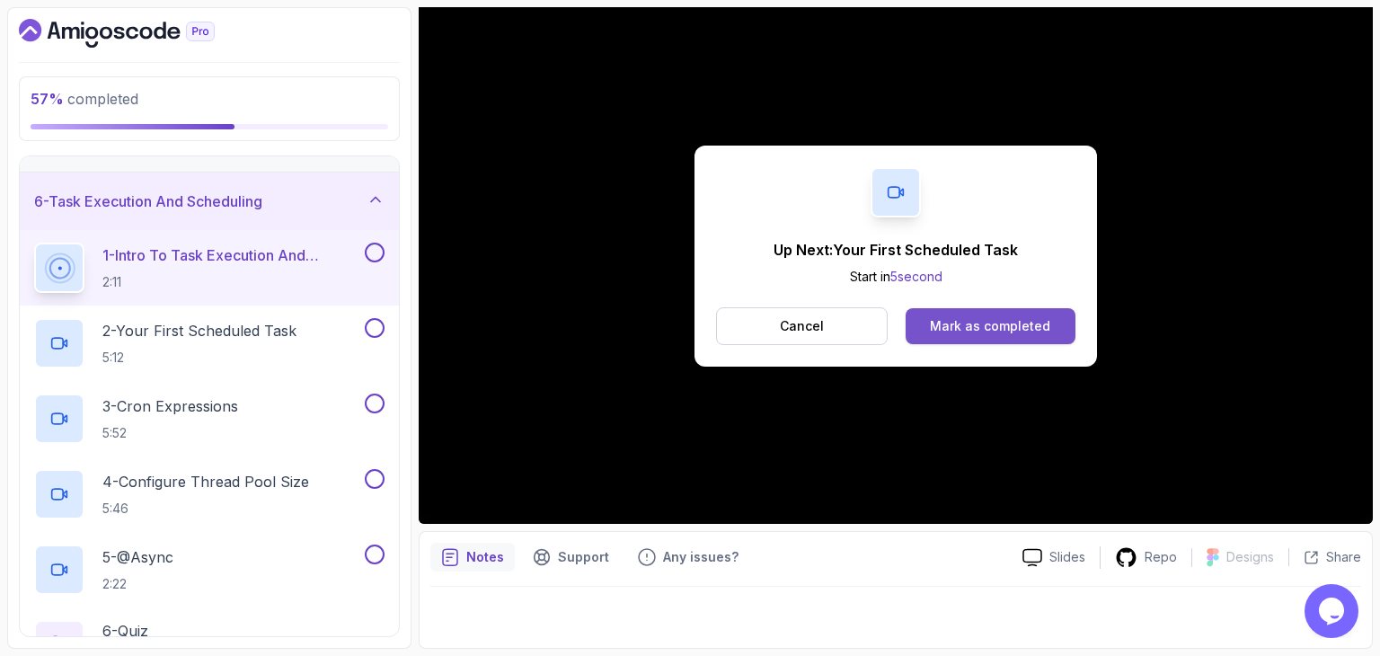
click at [1029, 308] on button "Mark as completed" at bounding box center [991, 326] width 170 height 36
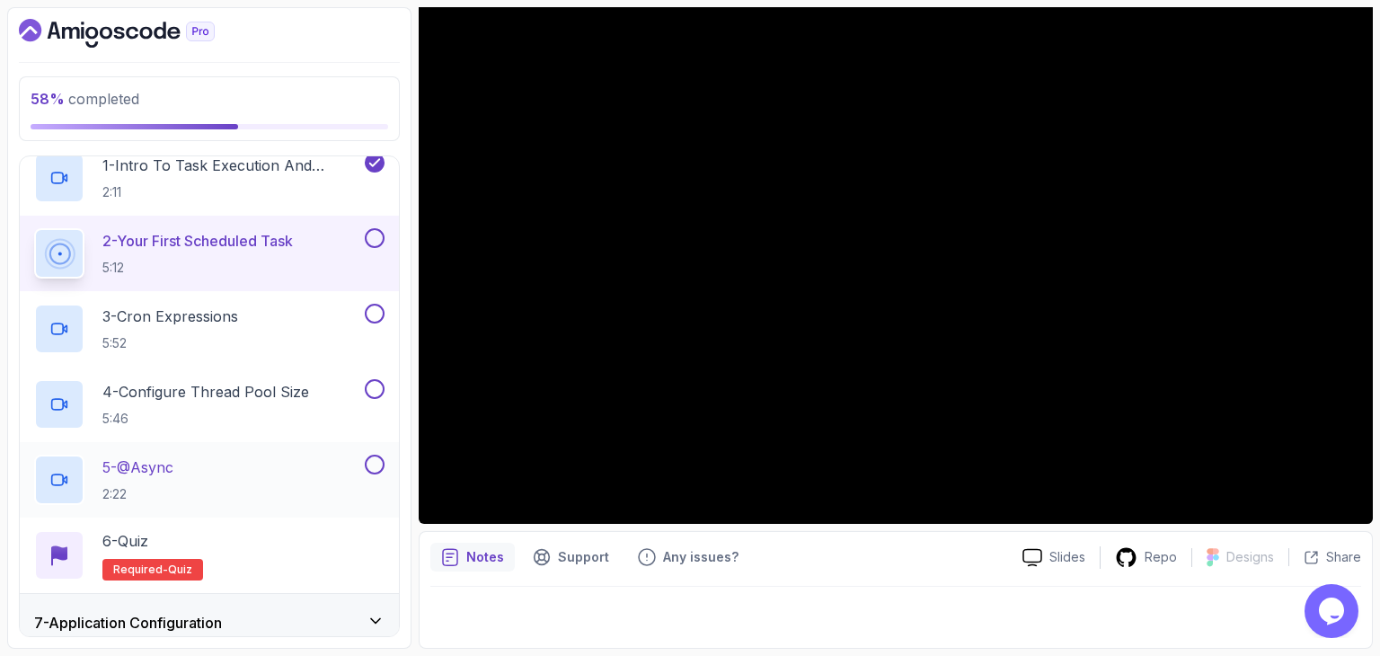
scroll to position [635, 0]
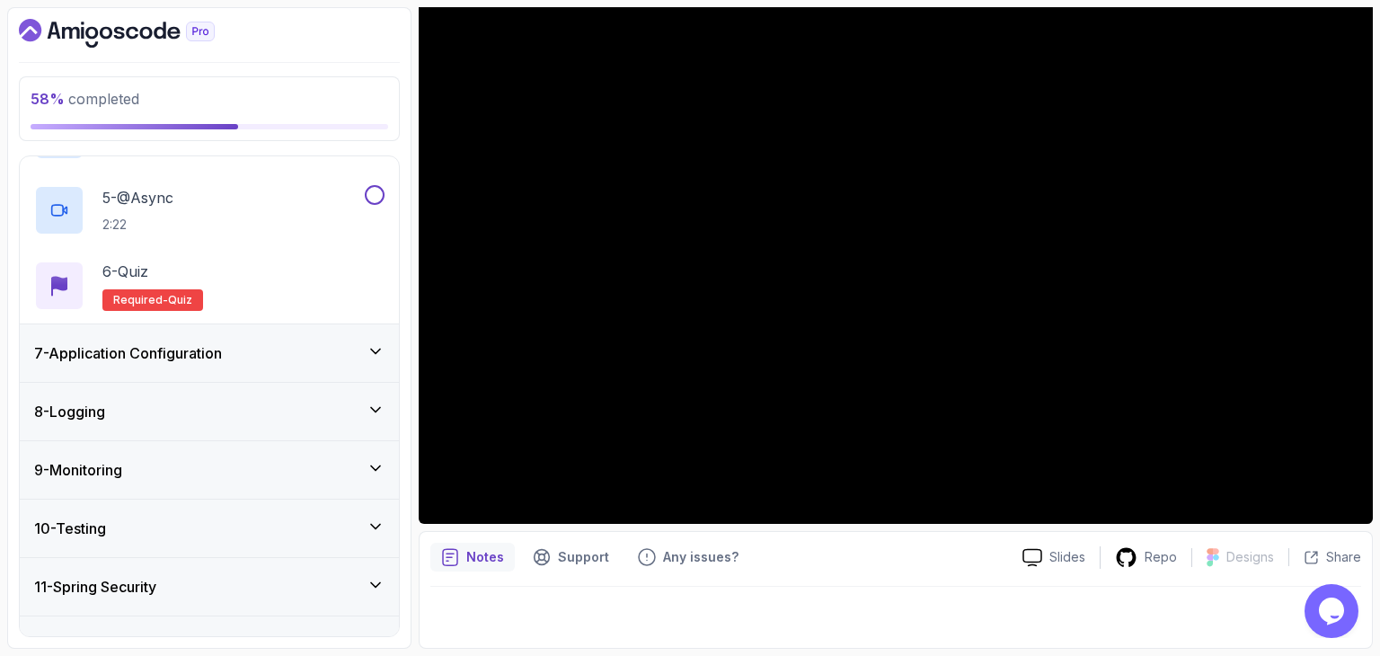
click at [382, 333] on div "7 - Application Configuration" at bounding box center [209, 352] width 379 height 57
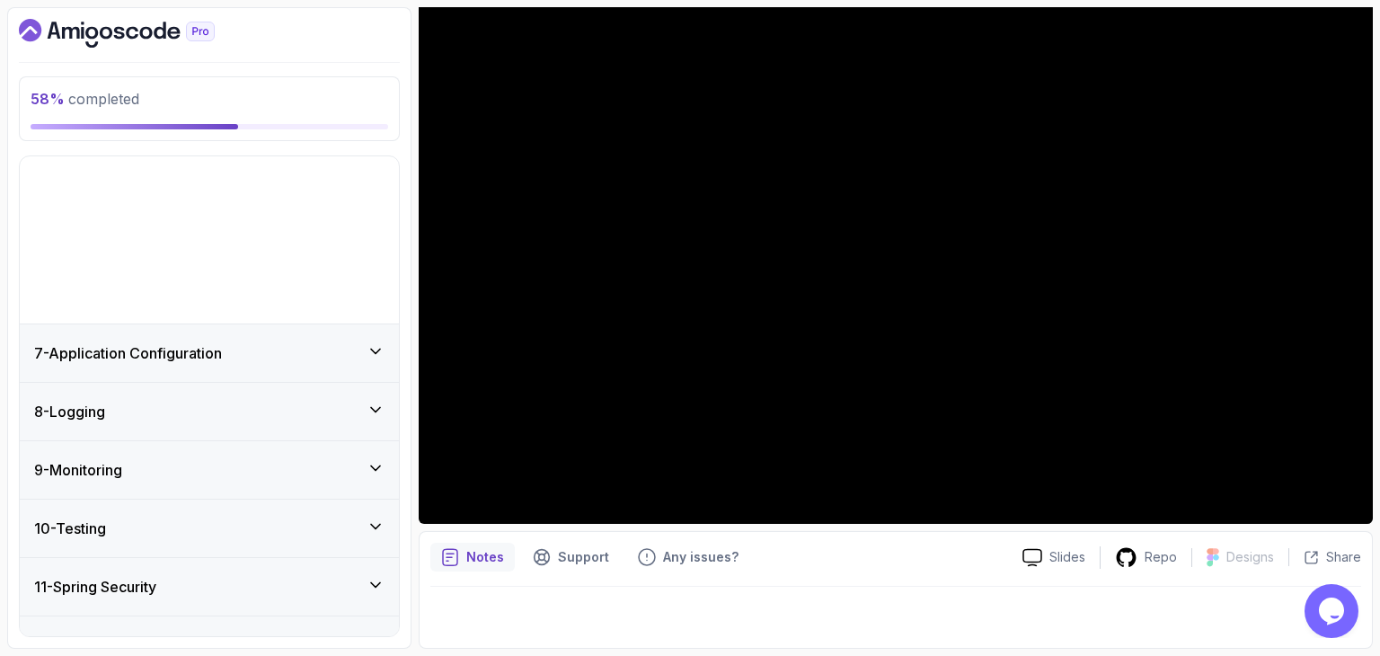
scroll to position [276, 0]
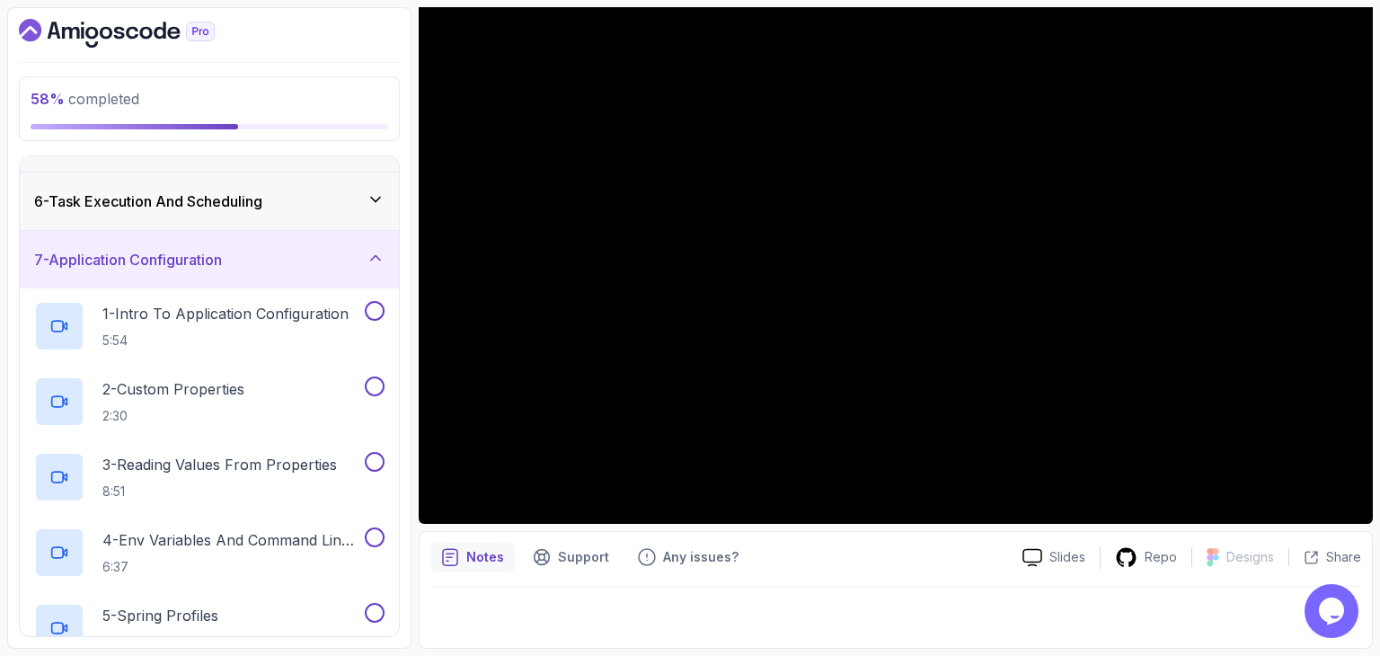
click at [373, 265] on div "7 - Application Configuration" at bounding box center [209, 260] width 350 height 22
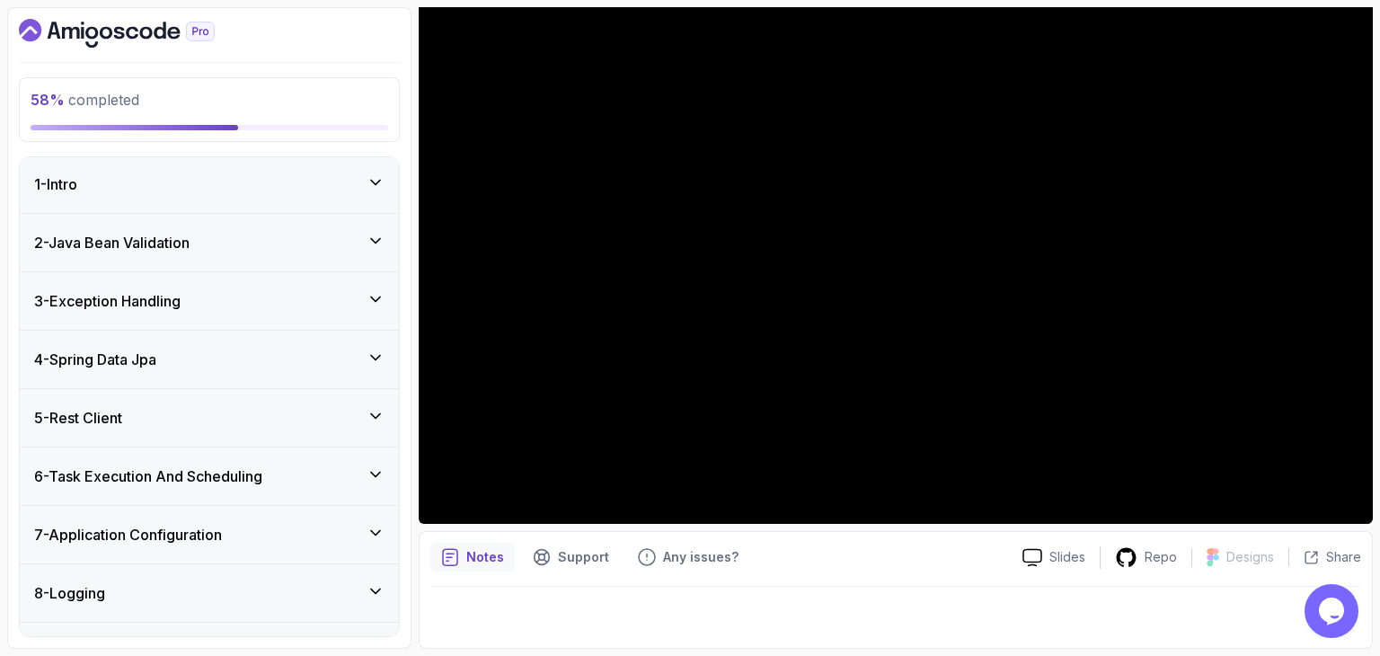
scroll to position [0, 0]
click at [345, 432] on div "5 - Rest Client" at bounding box center [209, 419] width 379 height 57
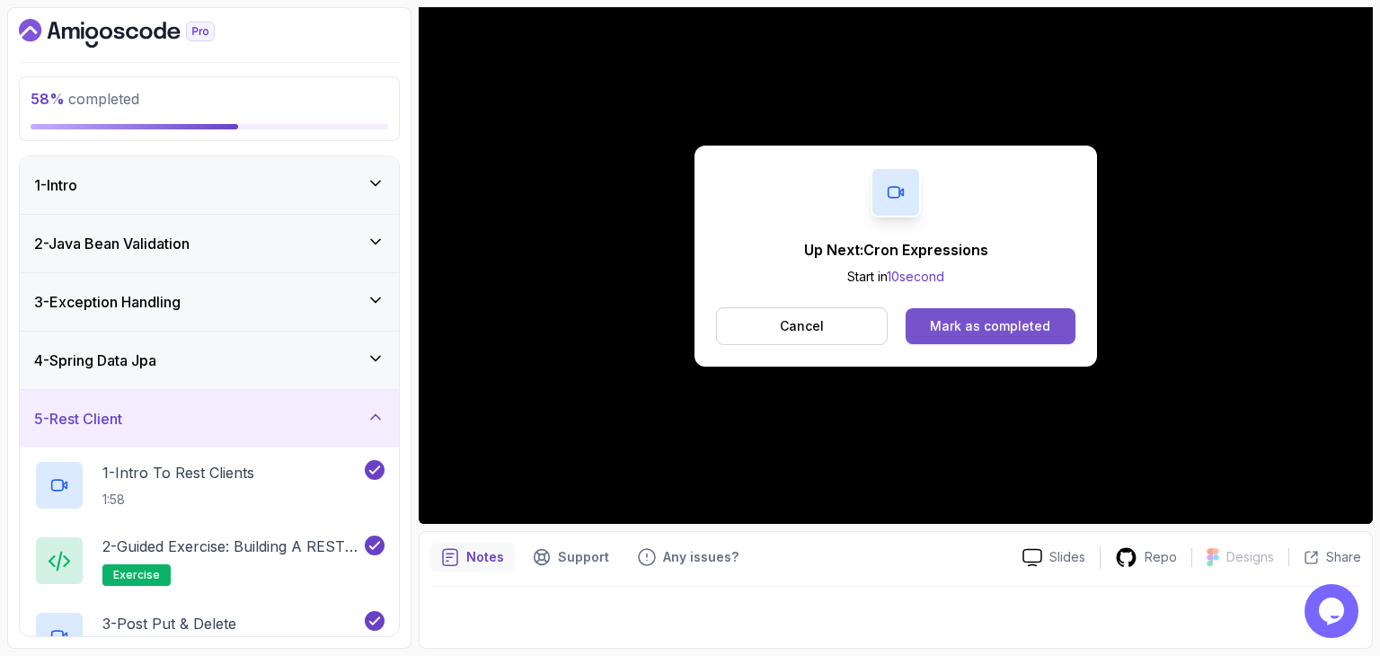
click at [963, 324] on div "Mark as completed" at bounding box center [990, 326] width 120 height 18
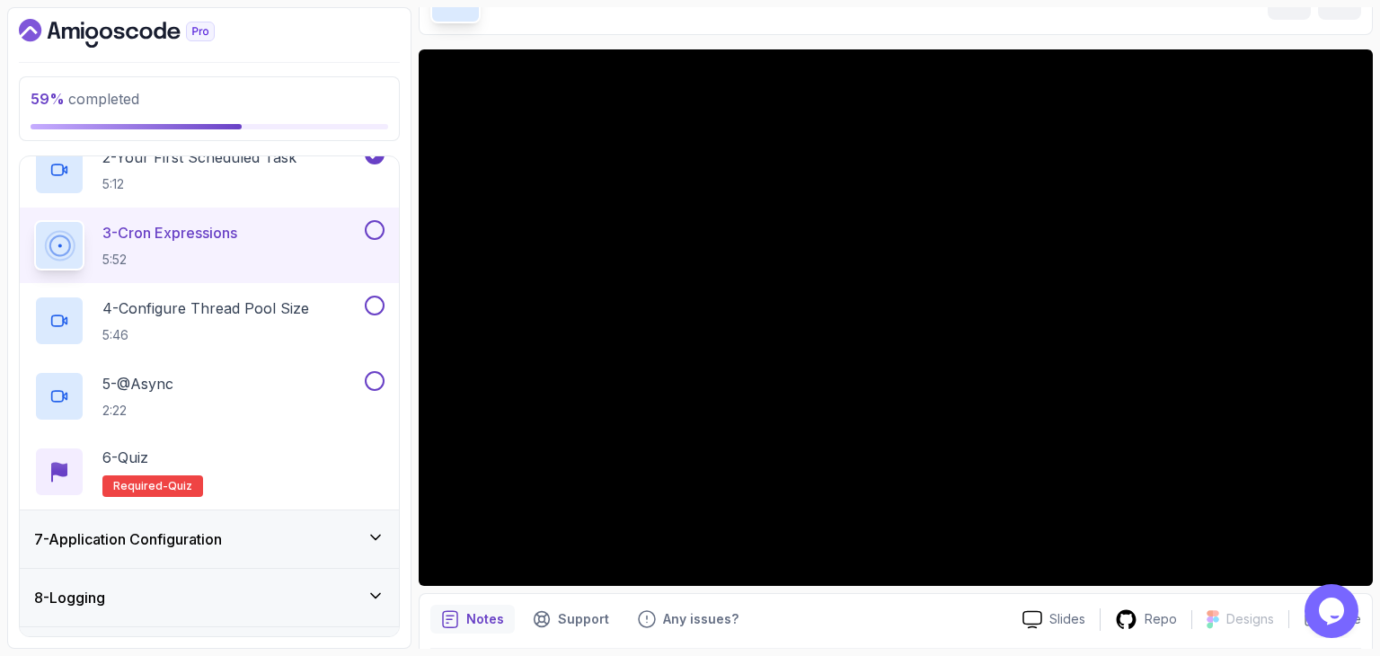
scroll to position [83, 0]
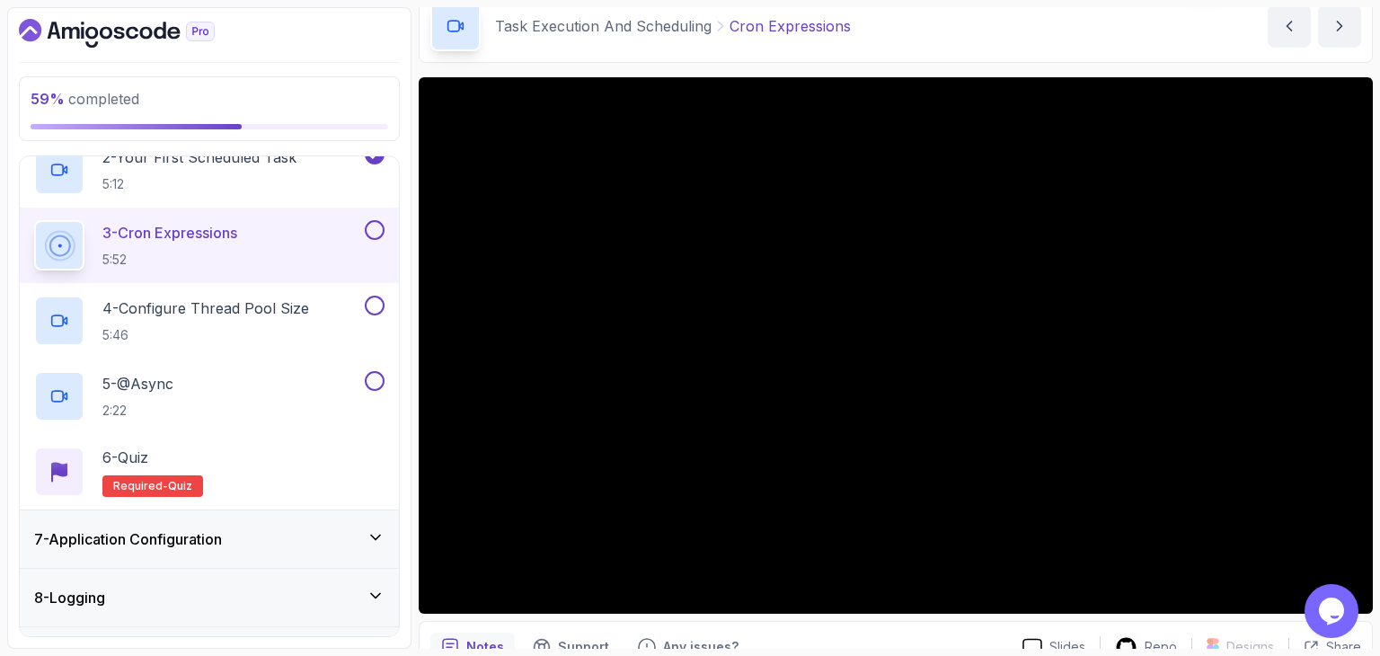
click at [972, 55] on div "Task Execution And Scheduling Cron Expressions Cron Expressions by [PERSON_NAME]" at bounding box center [896, 26] width 954 height 74
click at [702, 633] on div "Any issues?" at bounding box center [688, 646] width 122 height 29
click at [908, 51] on div "Task Execution And Scheduling Cron Expressions Cron Expressions by [PERSON_NAME]" at bounding box center [896, 26] width 954 height 74
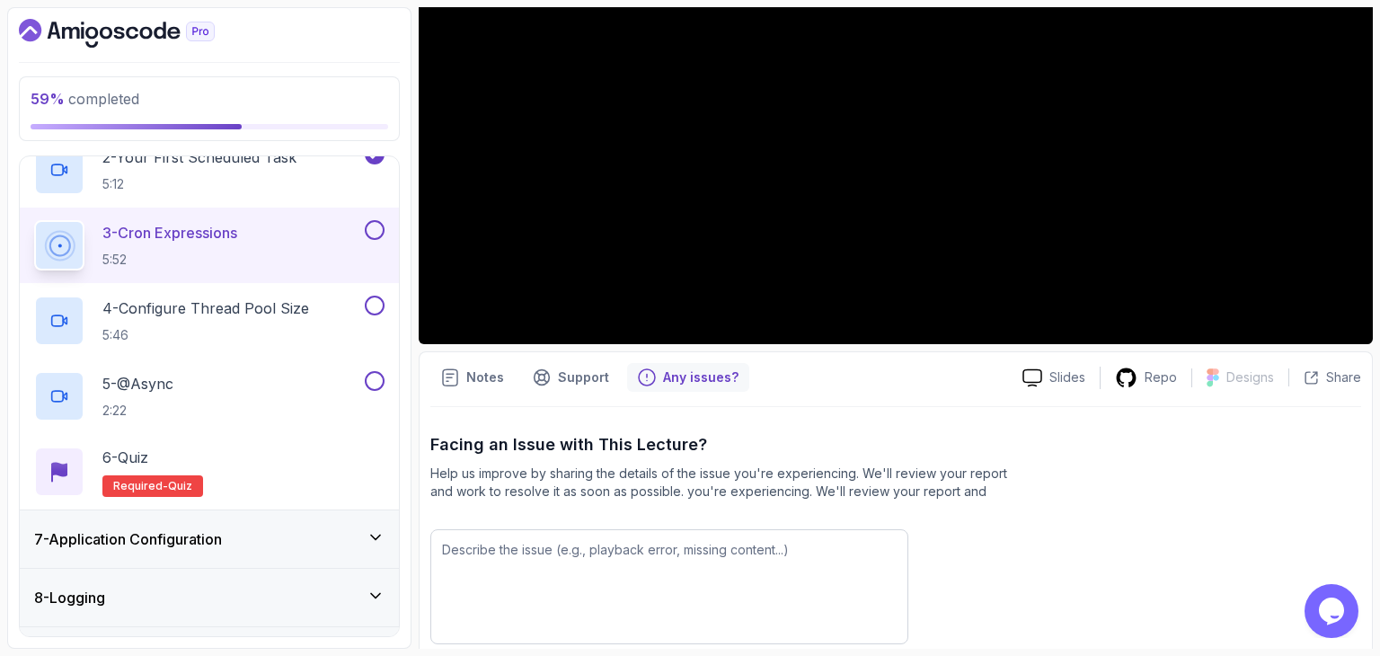
scroll to position [435, 0]
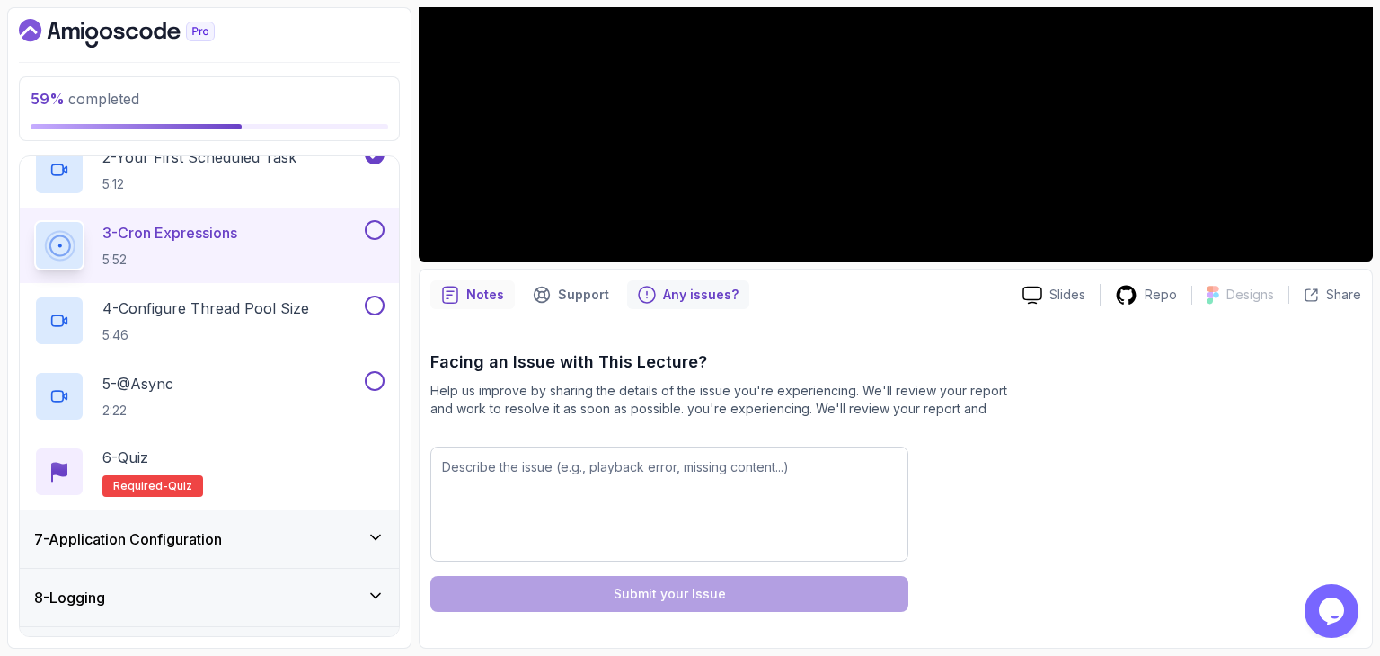
click at [467, 288] on p "Notes" at bounding box center [485, 295] width 38 height 18
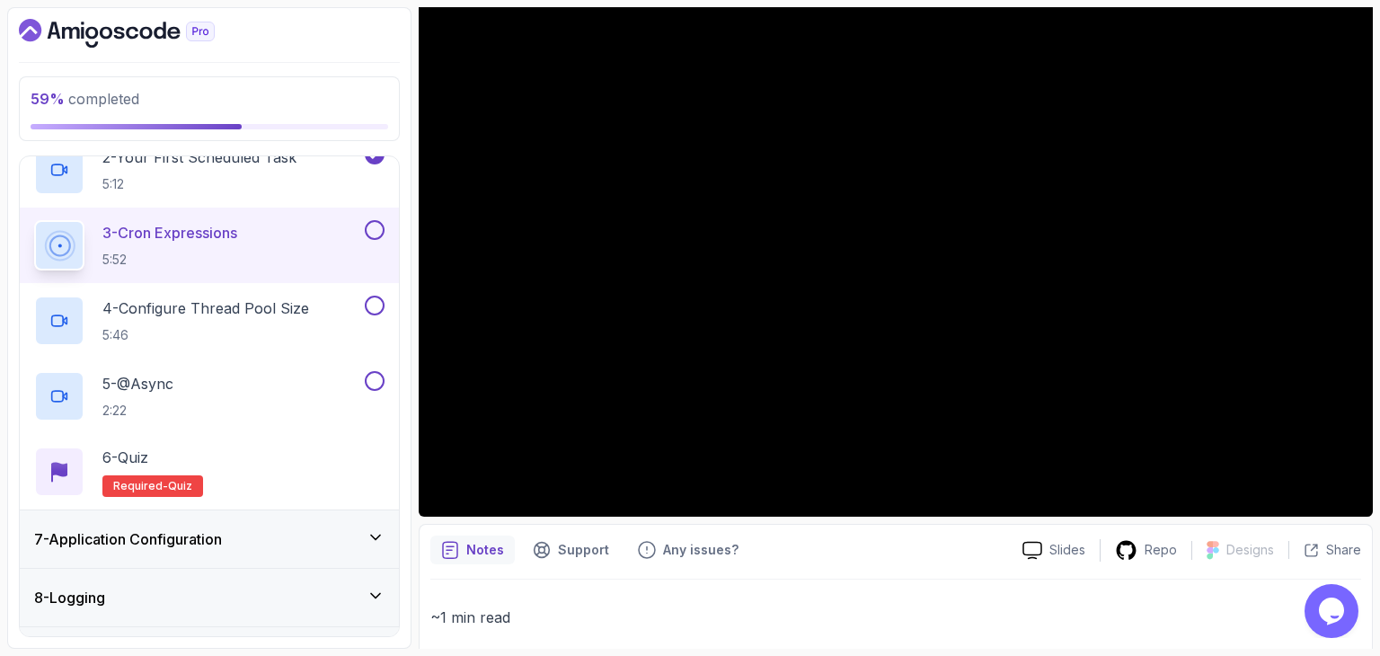
scroll to position [90, 0]
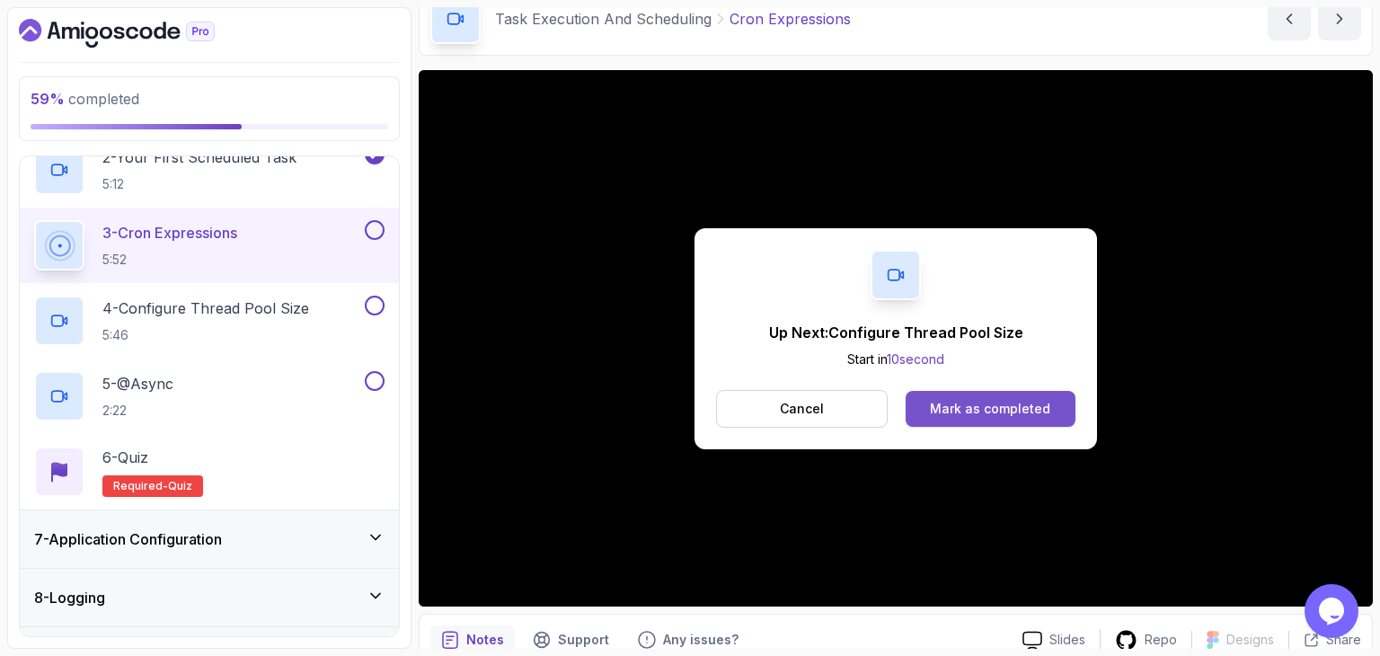
click at [1001, 410] on div "Mark as completed" at bounding box center [990, 409] width 120 height 18
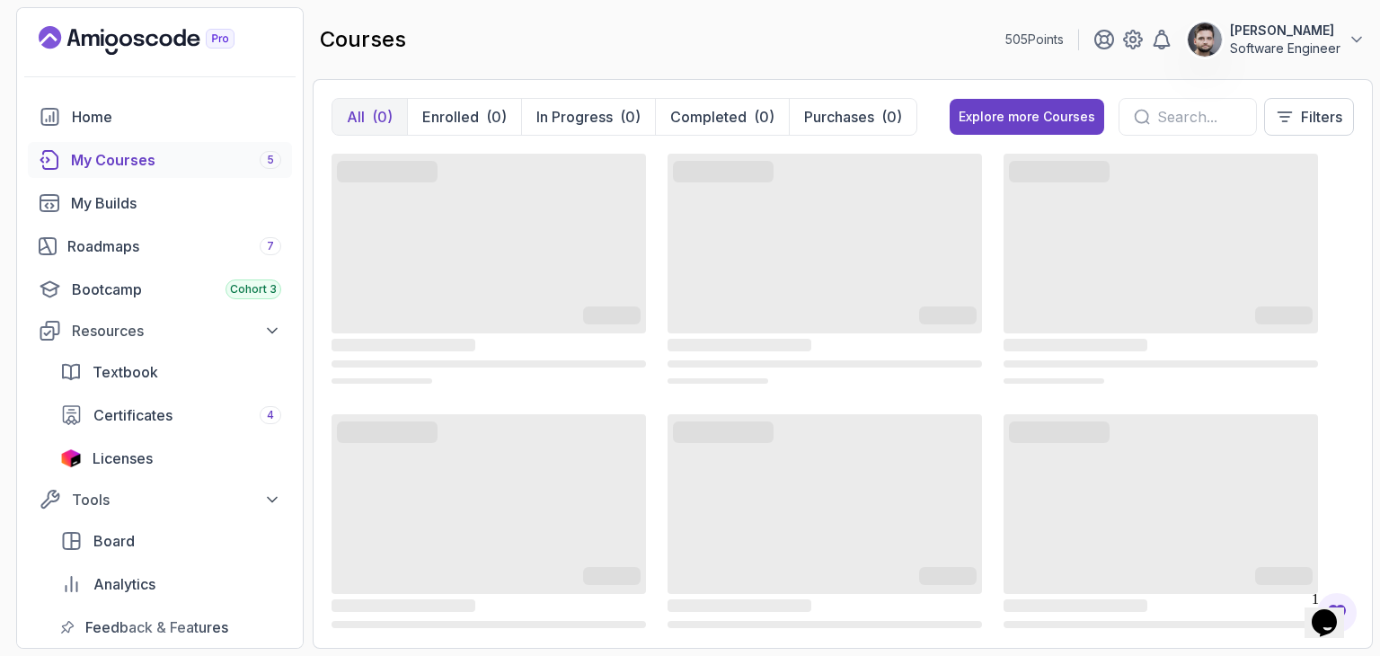
click at [736, 53] on div "courses 505 Points Constantin Software Engineer" at bounding box center [843, 39] width 1060 height 65
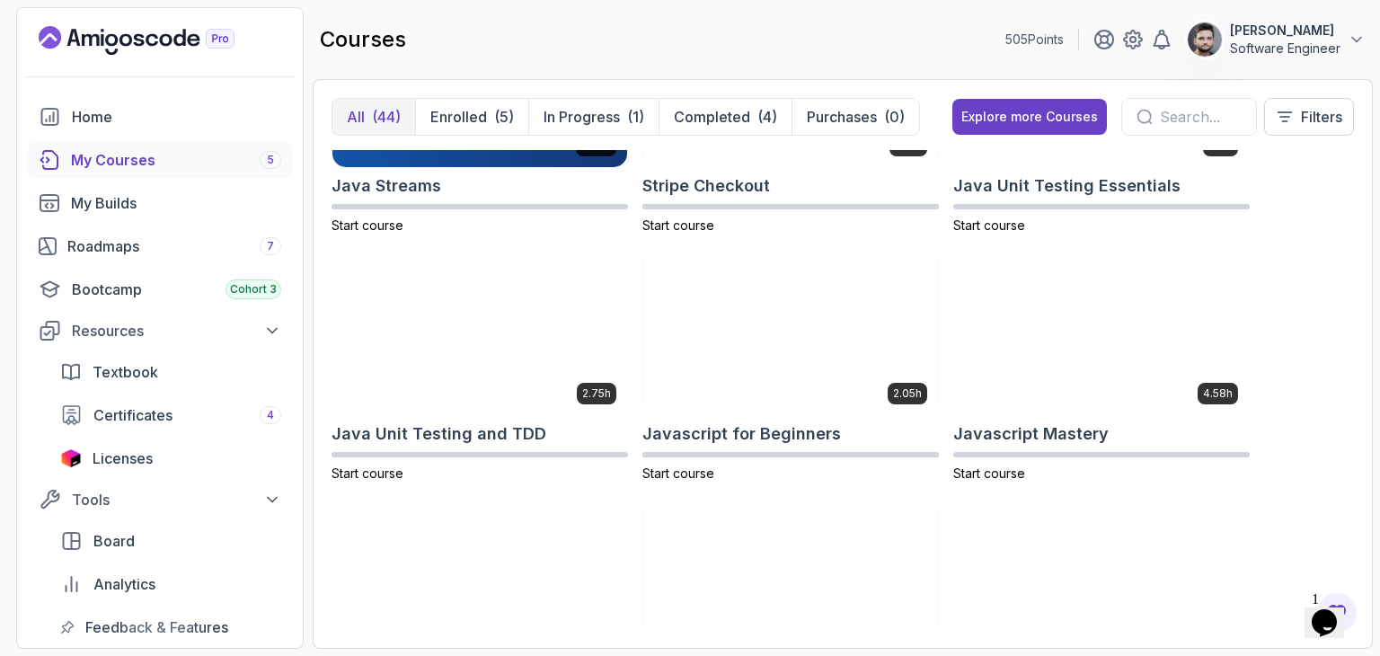
scroll to position [1887, 0]
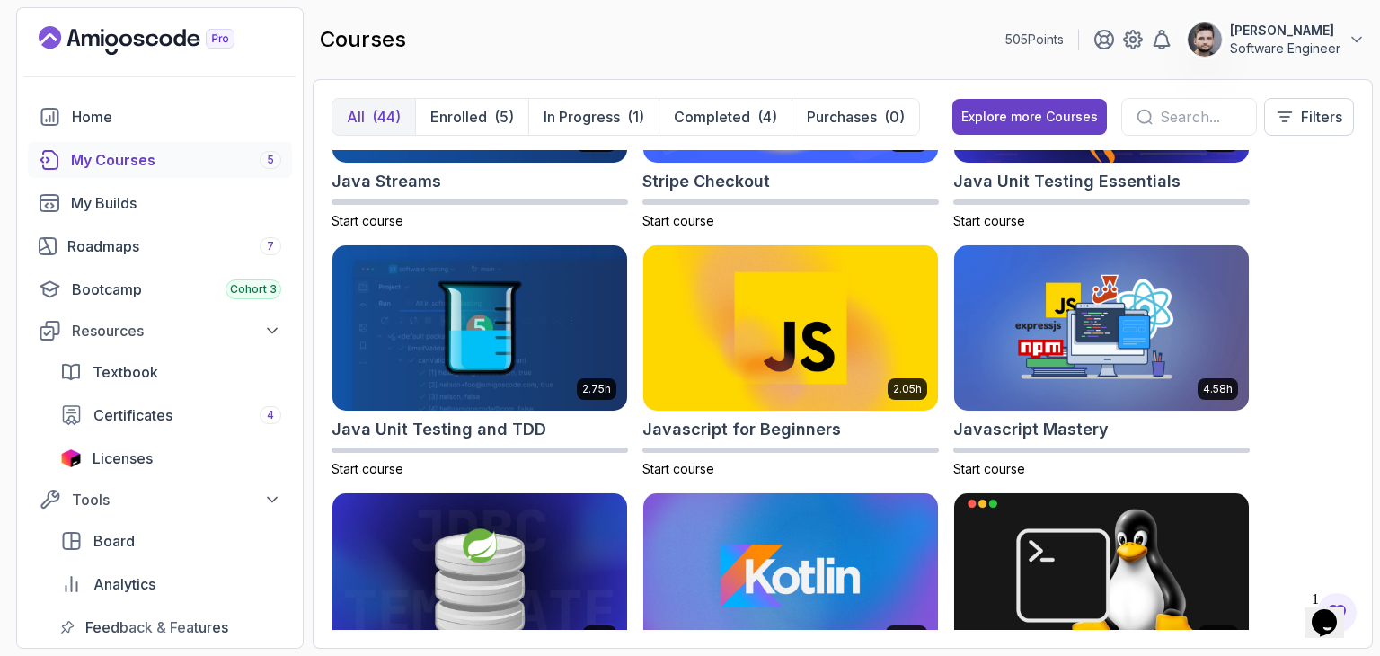
click at [122, 149] on div "My Courses 5" at bounding box center [176, 160] width 210 height 22
click at [115, 115] on div "Home" at bounding box center [176, 117] width 209 height 22
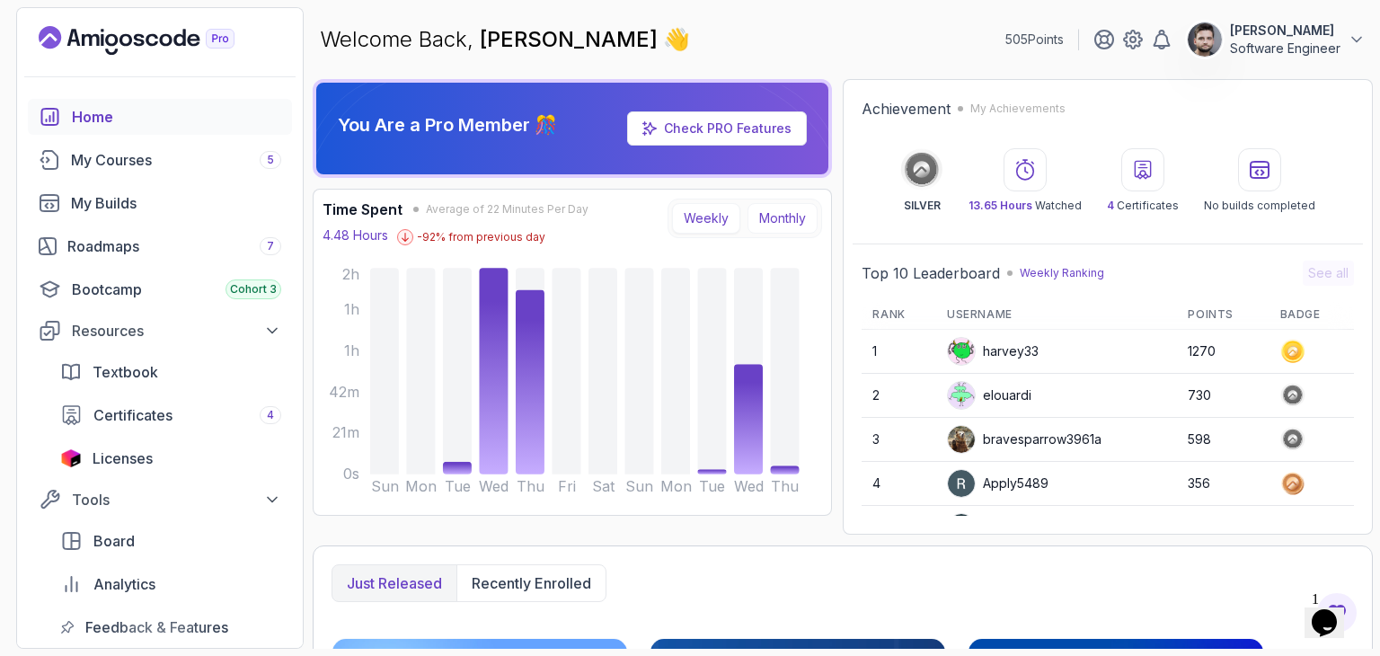
click at [806, 217] on button "Monthly" at bounding box center [782, 218] width 70 height 31
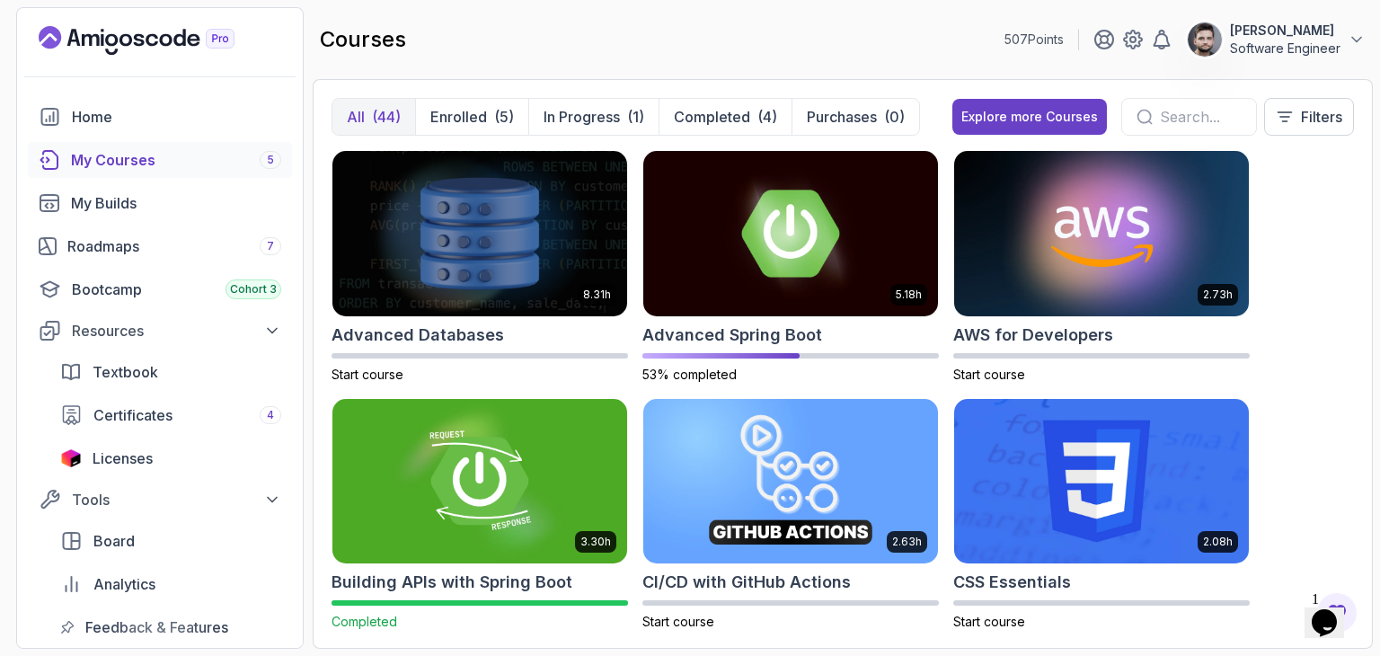
click at [108, 171] on link "My Courses 5" at bounding box center [160, 160] width 264 height 36
click at [108, 111] on div "Home" at bounding box center [176, 117] width 209 height 22
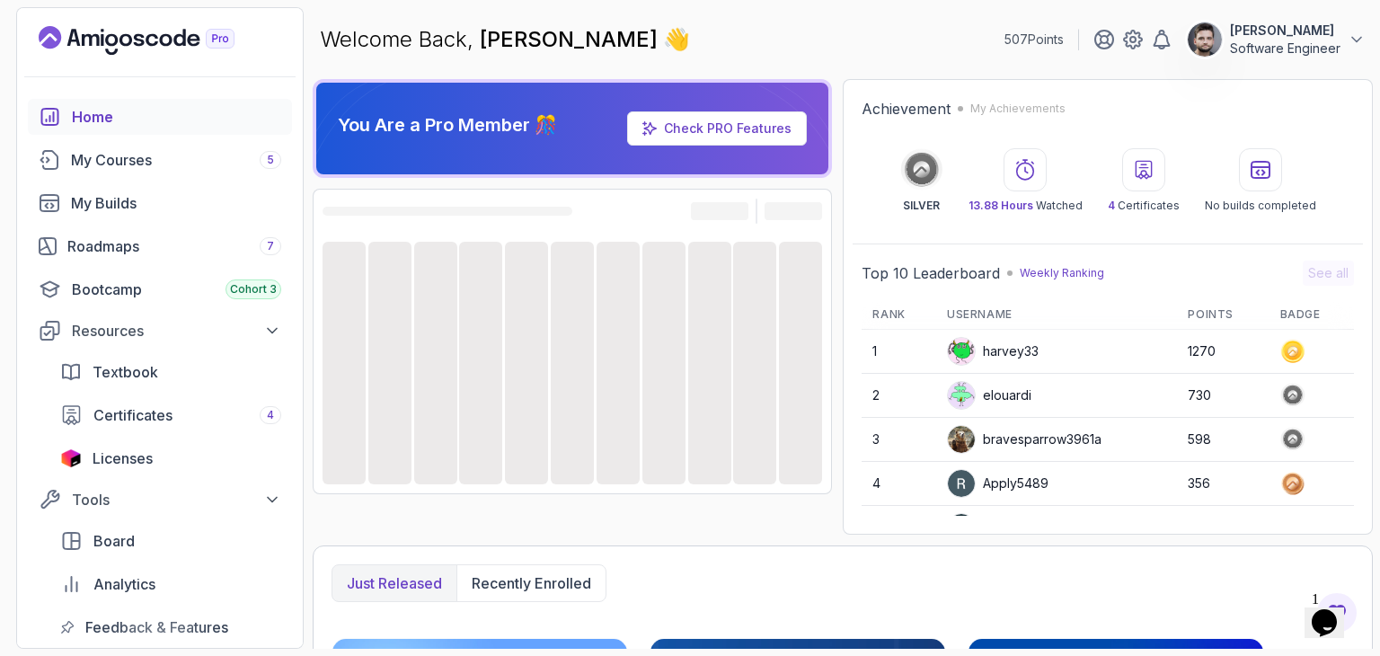
click at [852, 60] on div "Welcome Back, Constantin 👋 507 Points Constantin Software Engineer" at bounding box center [843, 39] width 1060 height 65
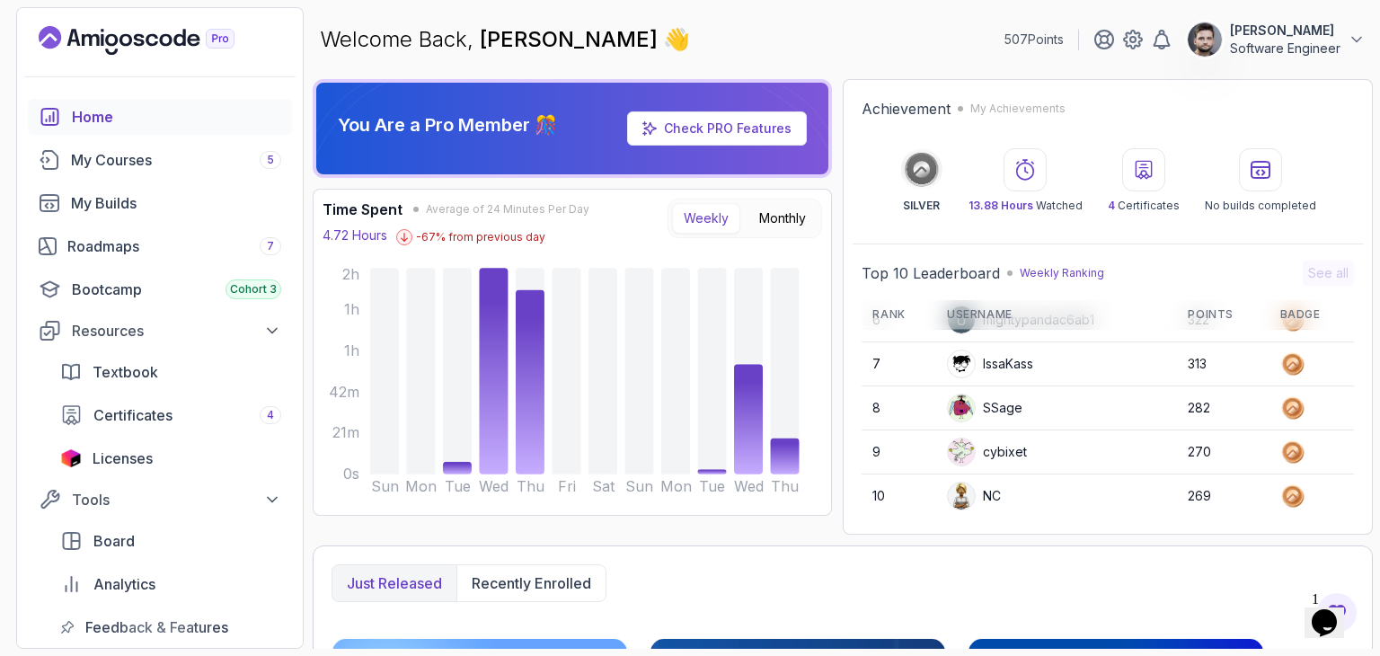
scroll to position [72, 0]
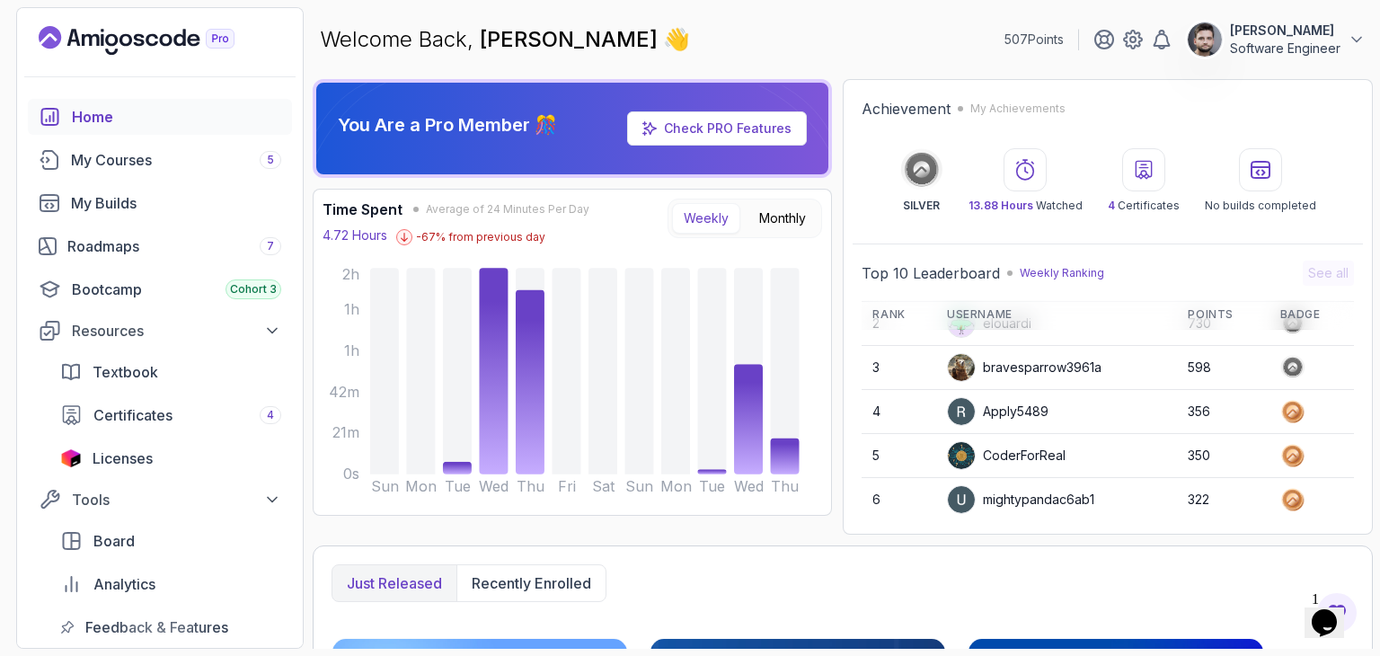
click at [1054, 270] on p "Weekly Ranking" at bounding box center [1062, 273] width 84 height 14
click at [1052, 270] on p "Weekly Ranking" at bounding box center [1062, 273] width 84 height 14
click at [1048, 247] on div "Achievement My Achievements SILVER 13.88 Hours Watched 4 Certificates No builds…" at bounding box center [1108, 306] width 530 height 455
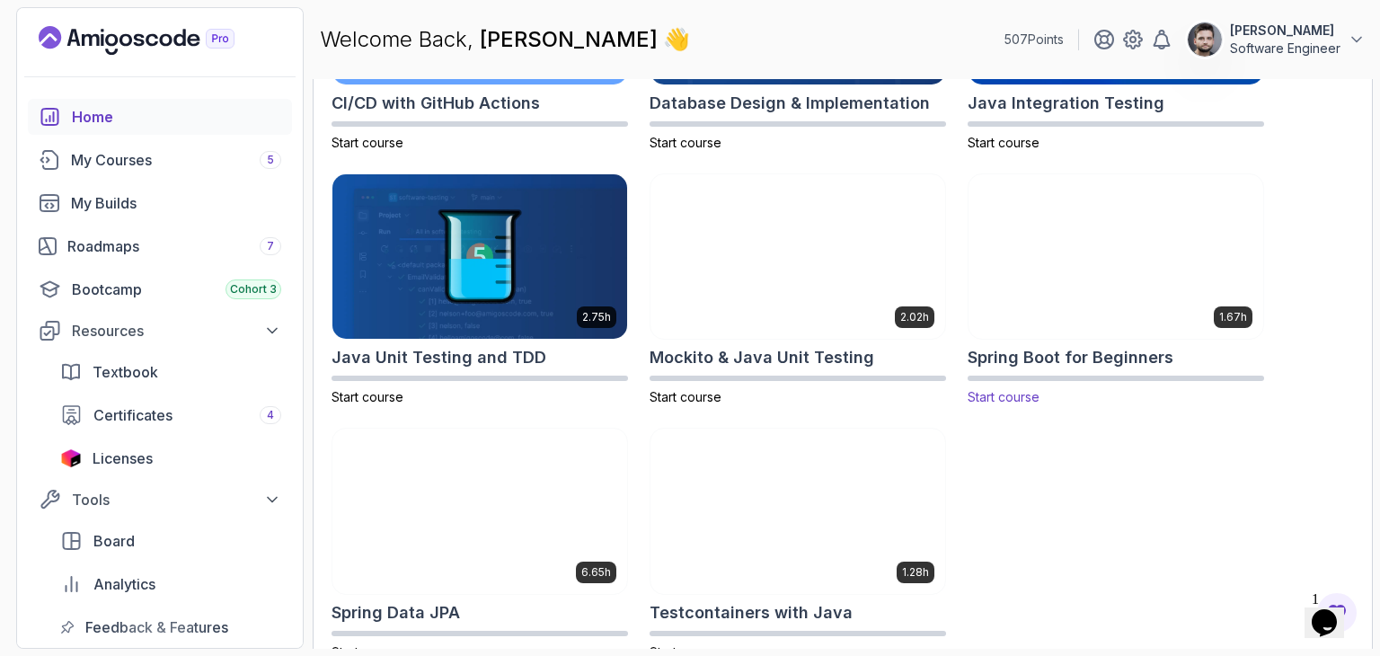
scroll to position [750, 0]
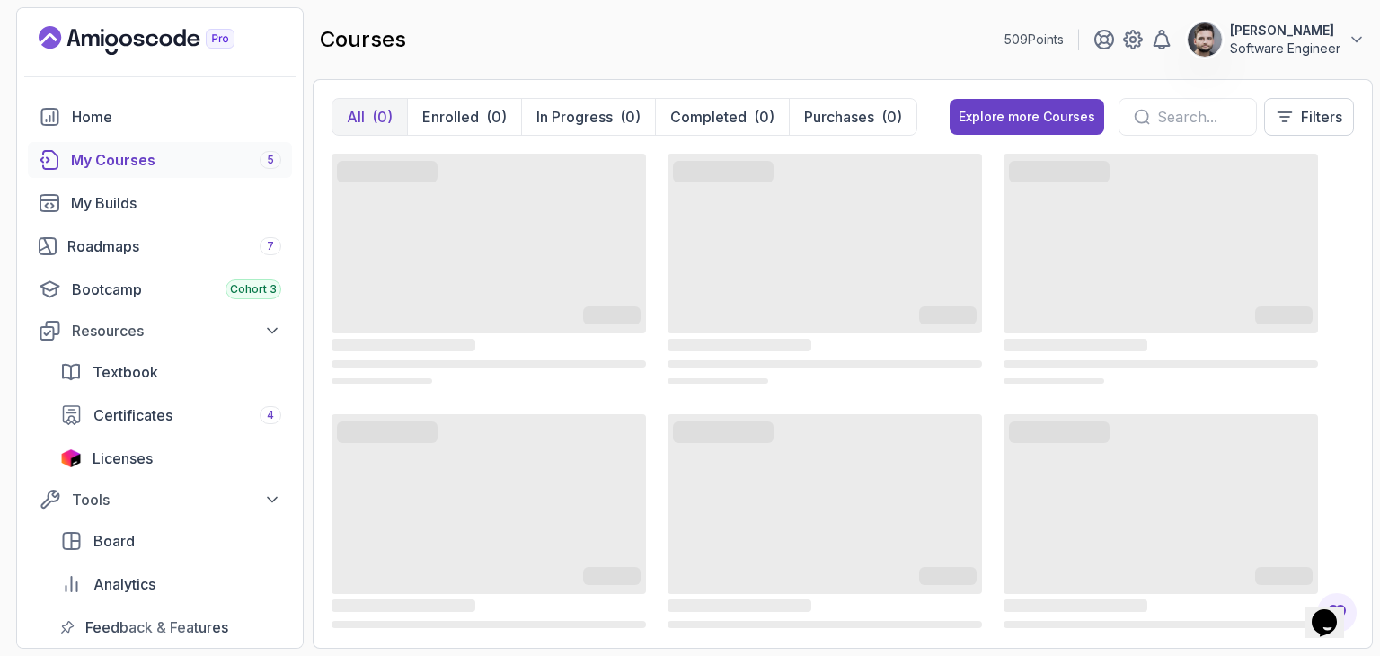
click at [23, 133] on div "Home My Courses 5 My Builds Roadmaps 7 Bootcamp Cohort 3 Resources Textbook Cer…" at bounding box center [160, 410] width 286 height 622
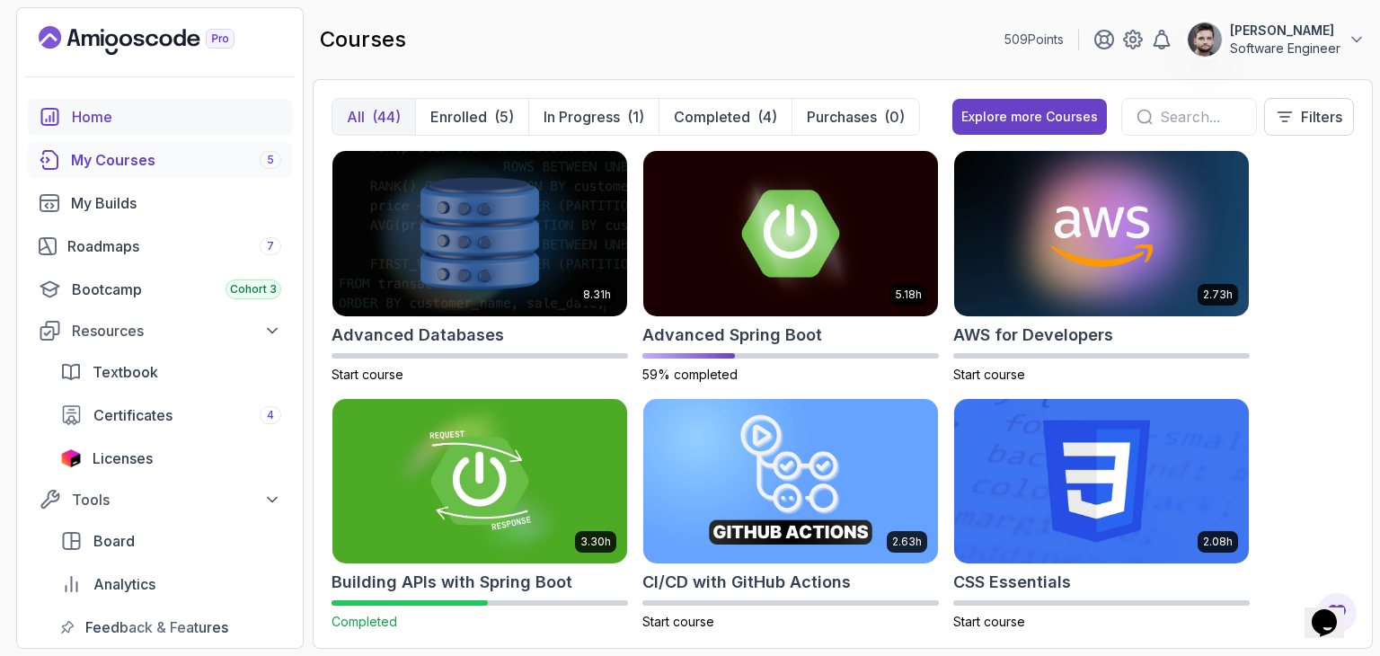
click at [57, 123] on icon "home" at bounding box center [50, 117] width 22 height 22
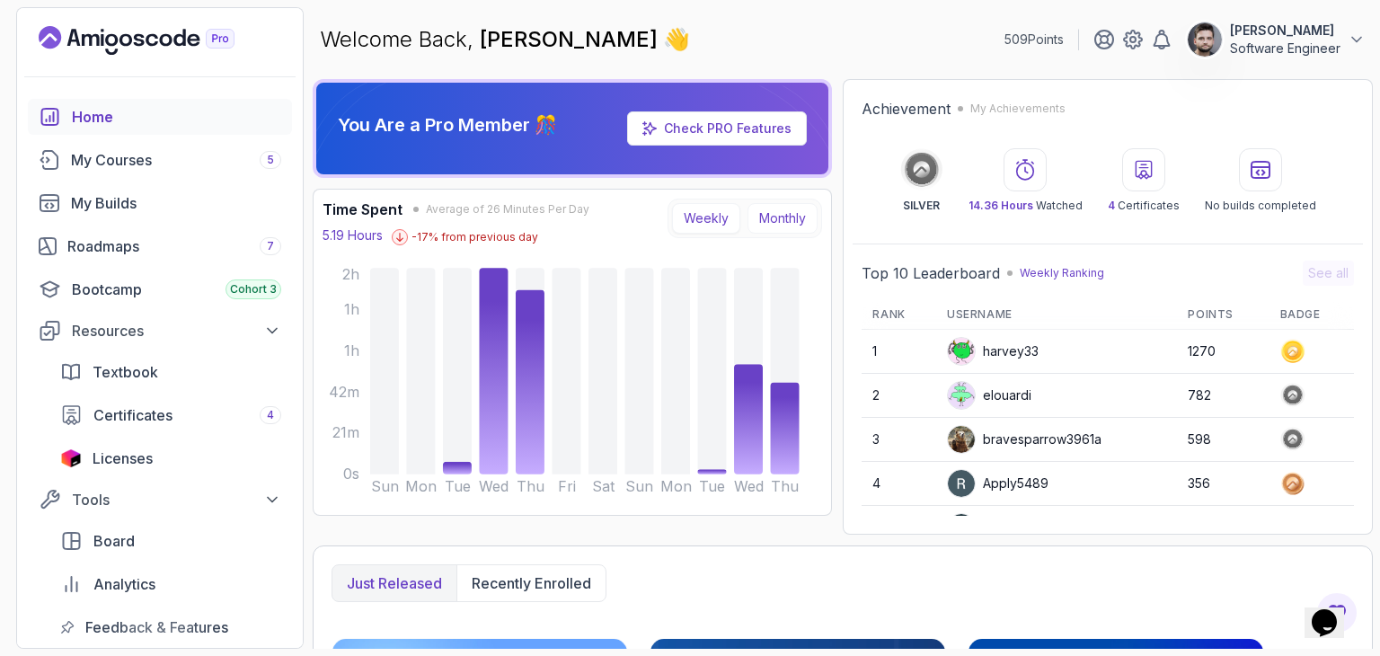
click at [782, 208] on button "Monthly" at bounding box center [782, 218] width 70 height 31
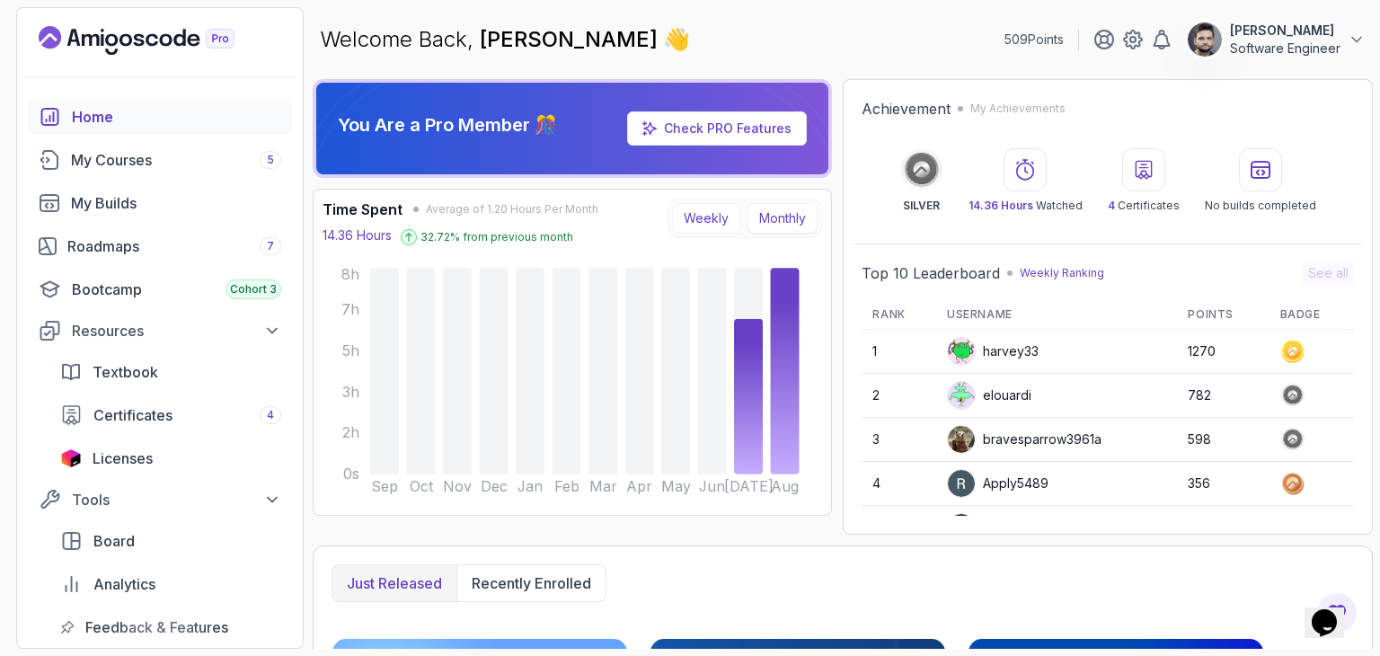
click at [729, 208] on button "Weekly" at bounding box center [706, 218] width 68 height 31
click at [765, 220] on button "Monthly" at bounding box center [782, 218] width 70 height 31
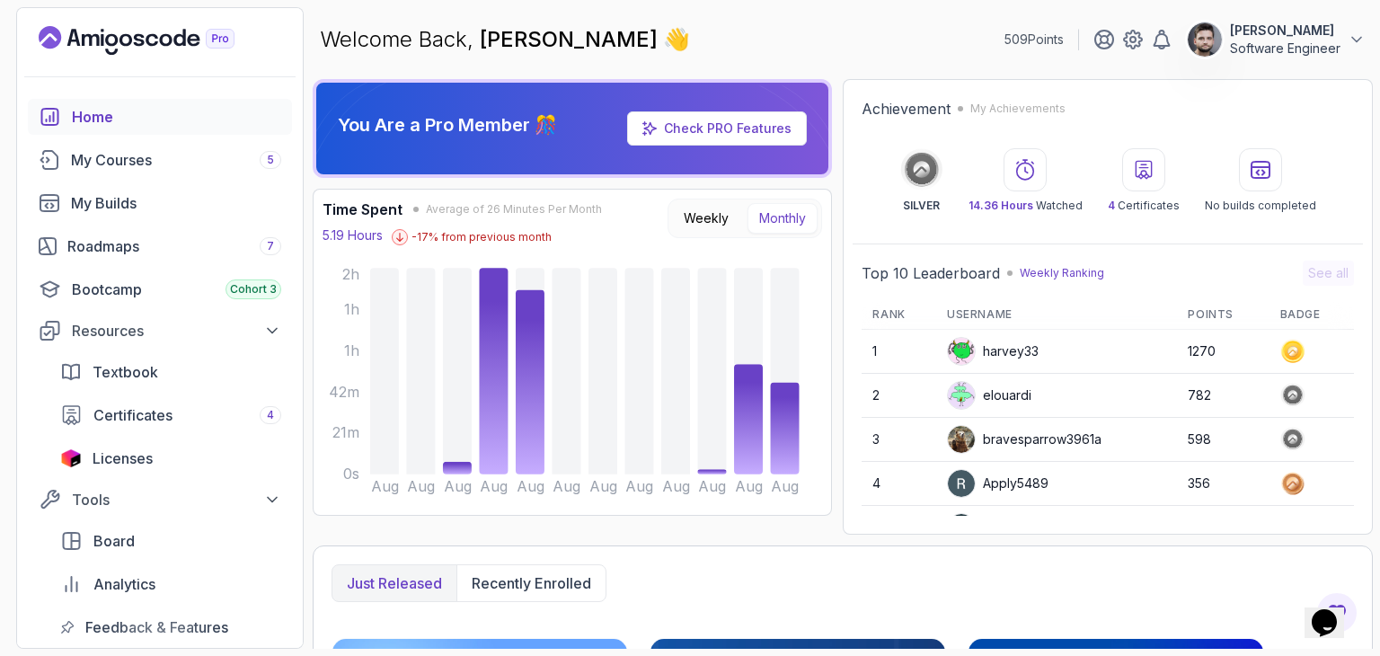
click at [747, 238] on div "Time Spent Average of 26 Minutes Per Month 5.19 Hours -17 % from previous month…" at bounding box center [573, 222] width 500 height 47
click at [938, 62] on div "Welcome Back, Constantin 👋 509 Points Constantin Software Engineer" at bounding box center [843, 39] width 1060 height 65
click at [1029, 180] on icon at bounding box center [1025, 170] width 17 height 20
click at [1143, 188] on div at bounding box center [1143, 169] width 43 height 43
click at [1260, 196] on div "No builds completed" at bounding box center [1260, 180] width 111 height 65
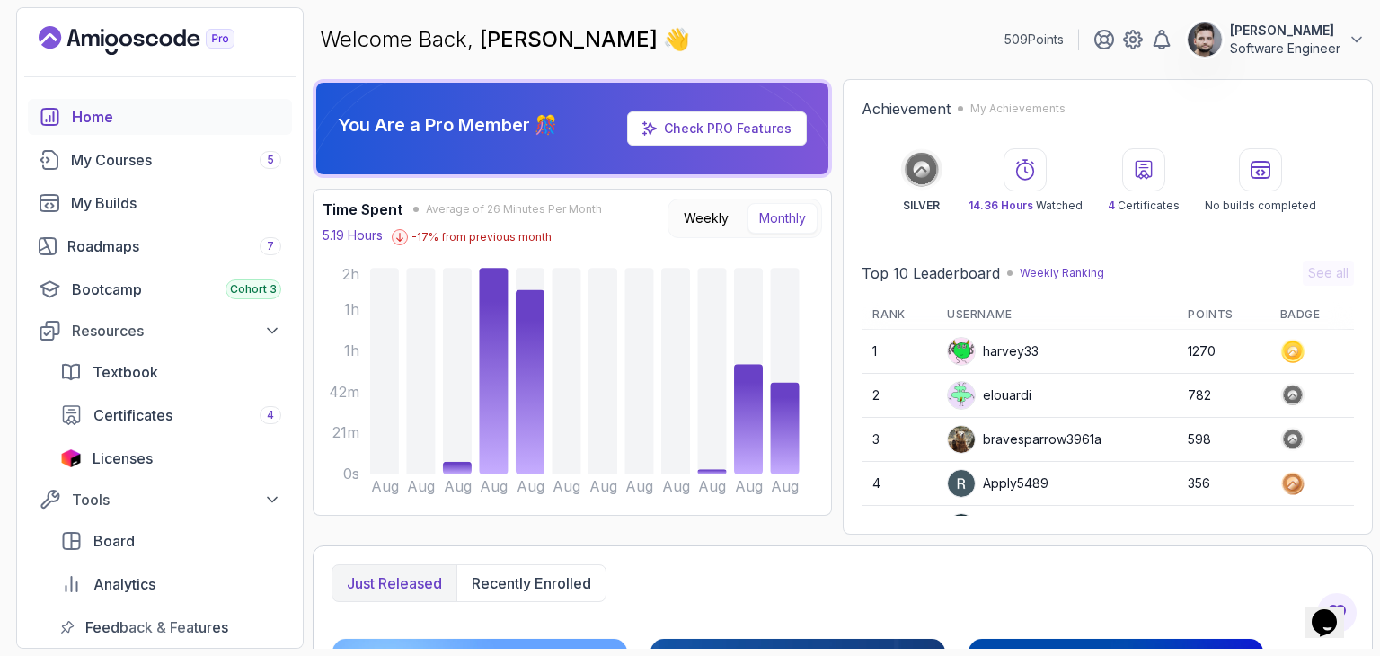
click at [1269, 218] on div "Achievement My Achievements SILVER 14.36 Hours Watched 4 Certificates No builds…" at bounding box center [1108, 155] width 510 height 133
click at [953, 194] on div "SILVER 14.36 Hours Watched 4 Certificates No builds completed" at bounding box center [1108, 180] width 492 height 65
